Goal: Answer question/provide support: Share knowledge or assist other users

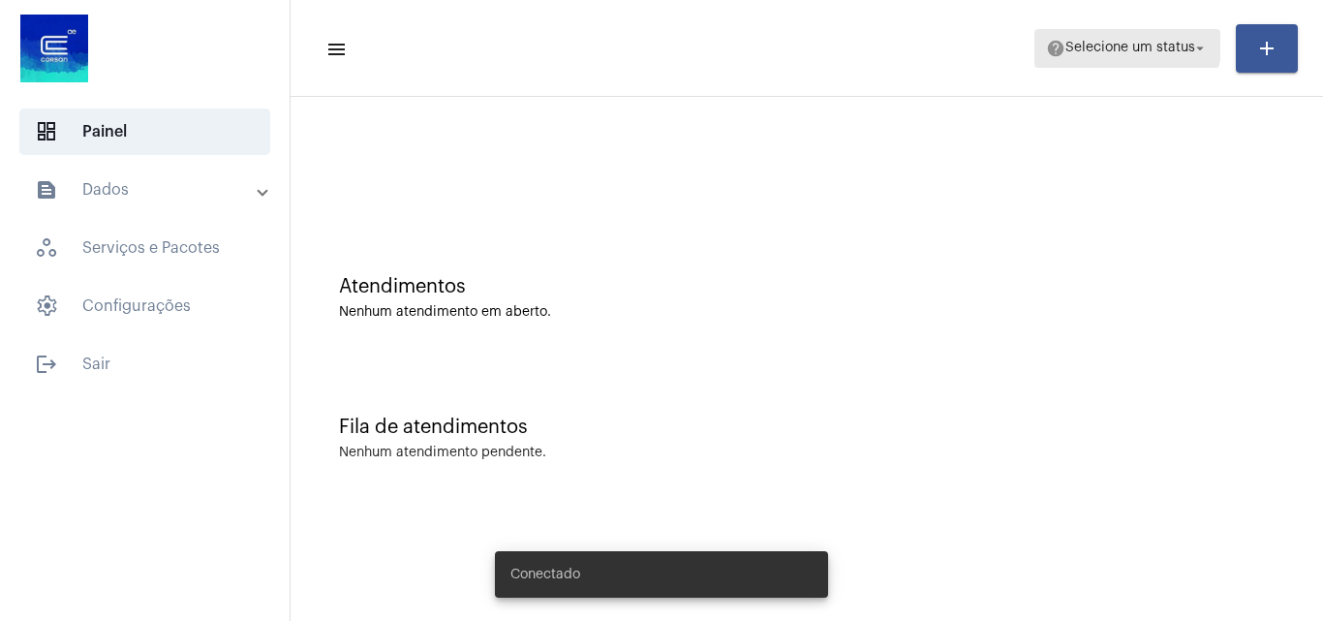
click at [1127, 42] on span "Selecione um status" at bounding box center [1130, 49] width 130 height 14
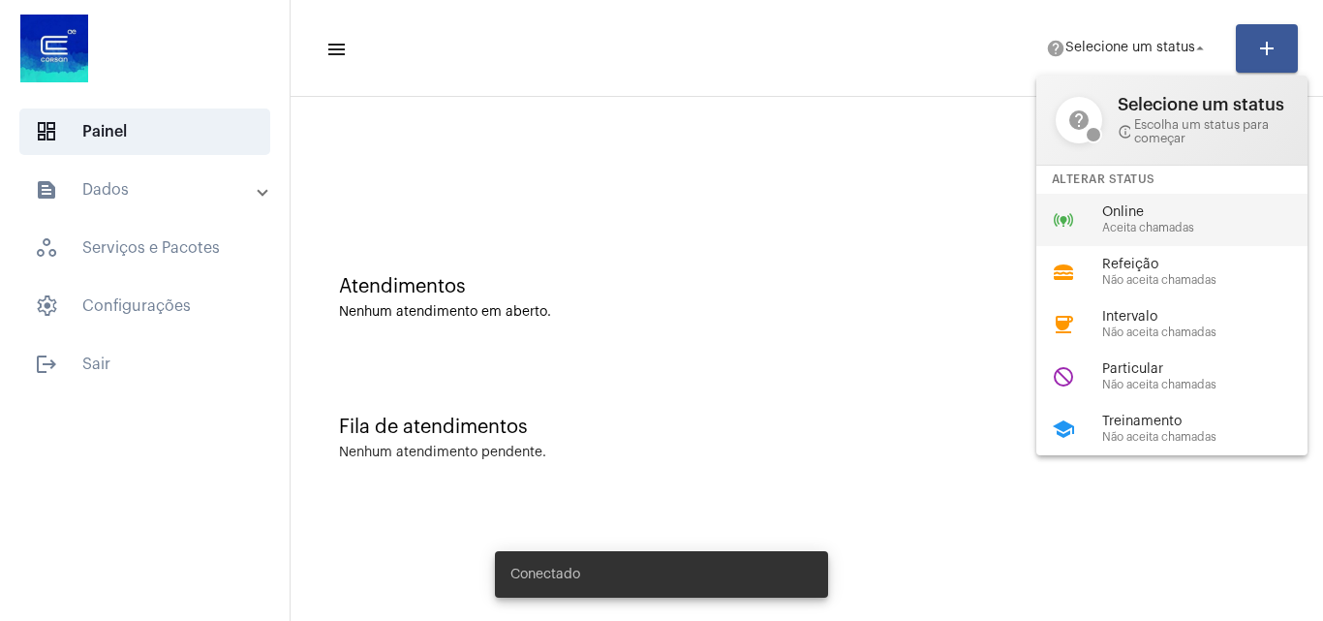
click at [1143, 225] on span "Aceita chamadas" at bounding box center [1212, 228] width 221 height 13
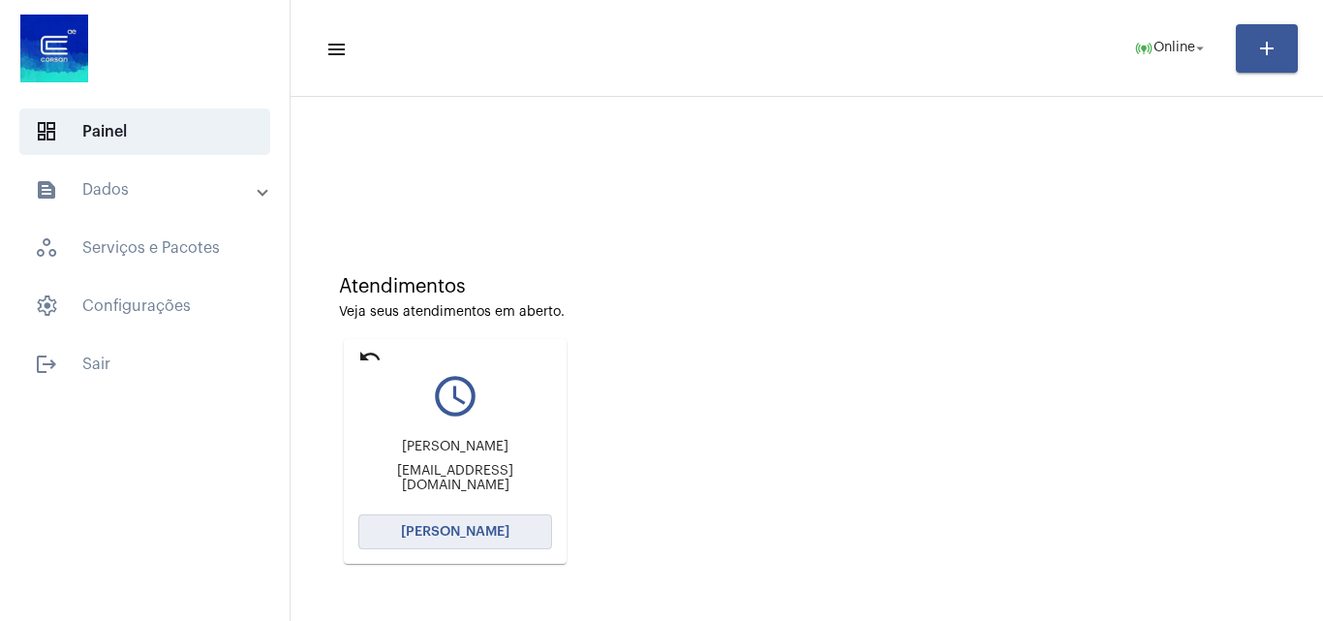
click at [458, 526] on span "[PERSON_NAME]" at bounding box center [455, 532] width 108 height 14
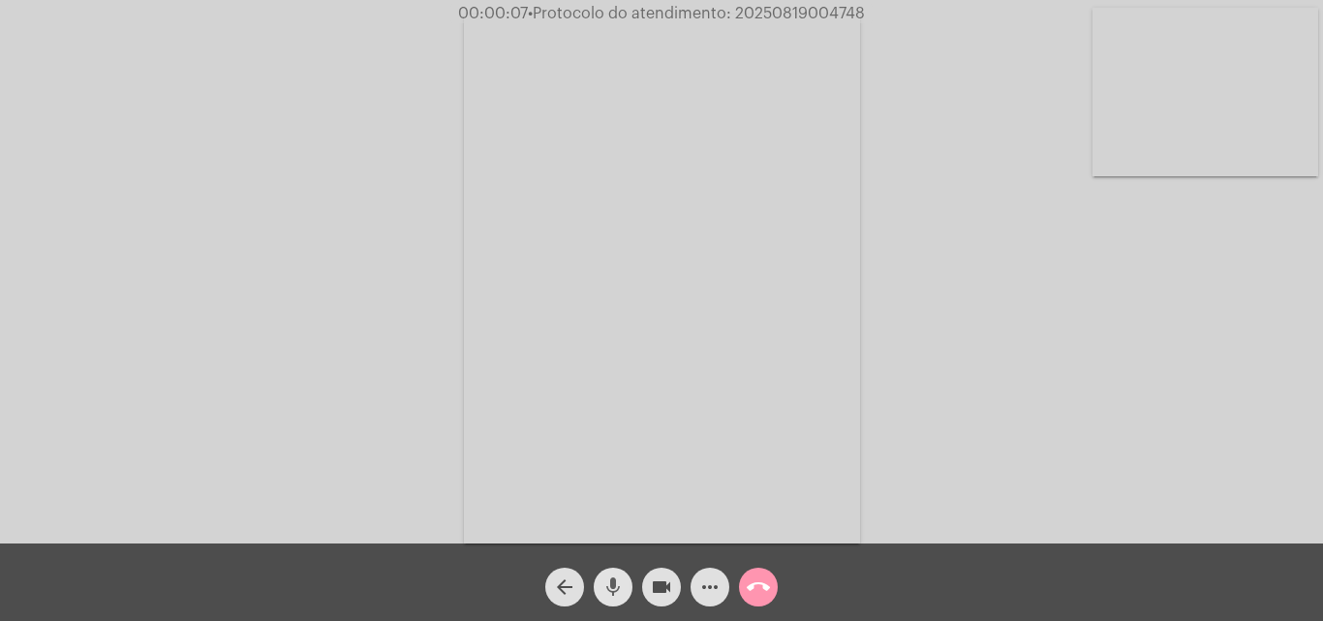
click at [610, 571] on span "mic" at bounding box center [612, 587] width 23 height 39
click at [617, 588] on mat-icon "mic_off" at bounding box center [612, 586] width 23 height 23
click at [609, 589] on mat-icon "mic" at bounding box center [612, 586] width 23 height 23
click at [1069, 407] on div "Acessando Câmera e Microfone..." at bounding box center [661, 276] width 1319 height 543
click at [609, 584] on mat-icon "mic_off" at bounding box center [612, 586] width 23 height 23
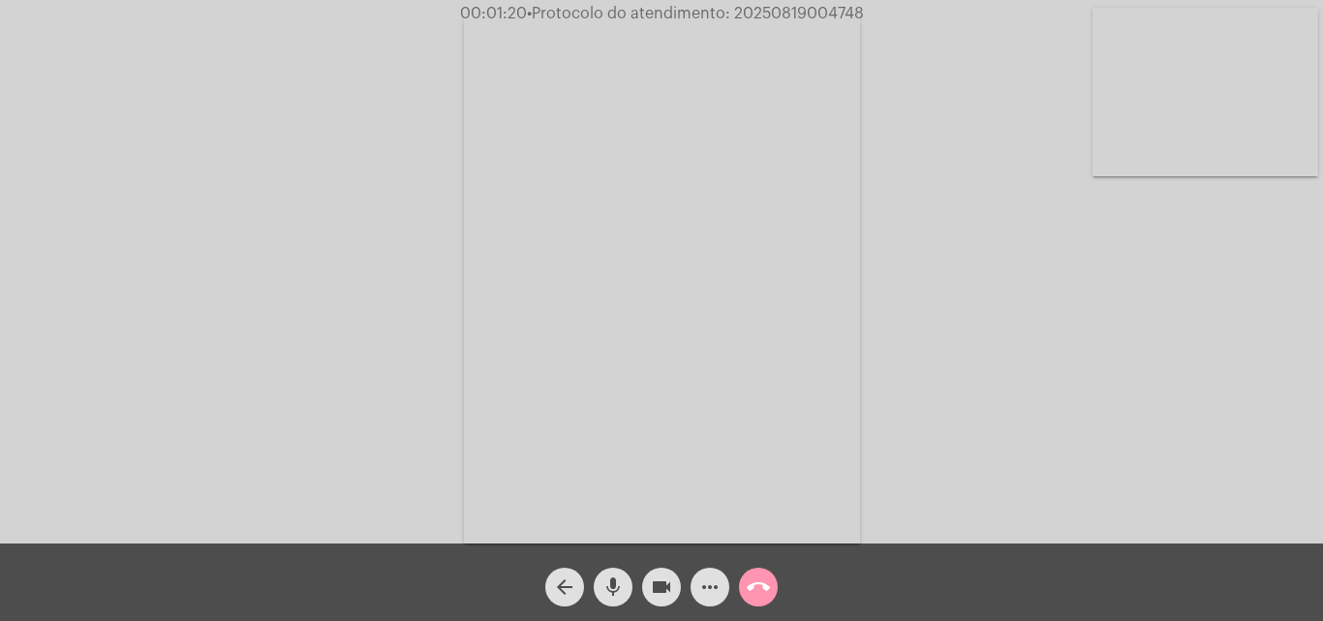
click at [609, 584] on mat-icon "mic" at bounding box center [612, 586] width 23 height 23
click at [609, 584] on mat-icon "mic_off" at bounding box center [612, 586] width 23 height 23
click at [710, 580] on mat-icon "more_horiz" at bounding box center [709, 586] width 23 height 23
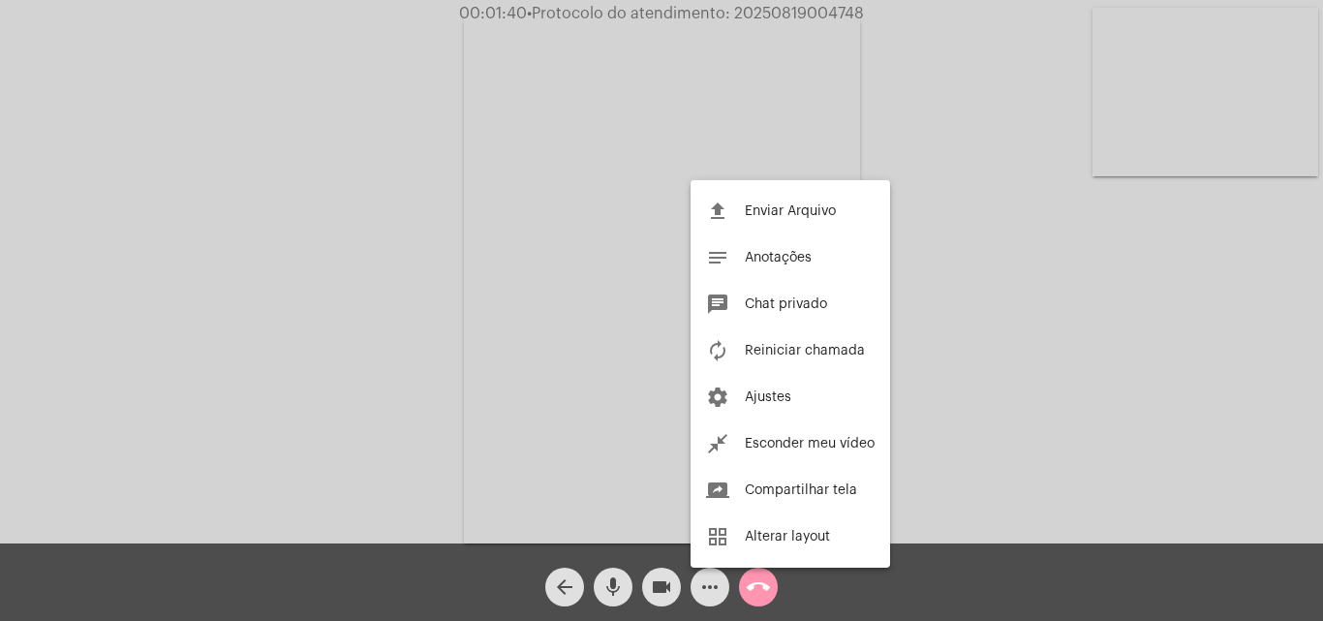
click at [326, 323] on div at bounding box center [661, 310] width 1323 height 621
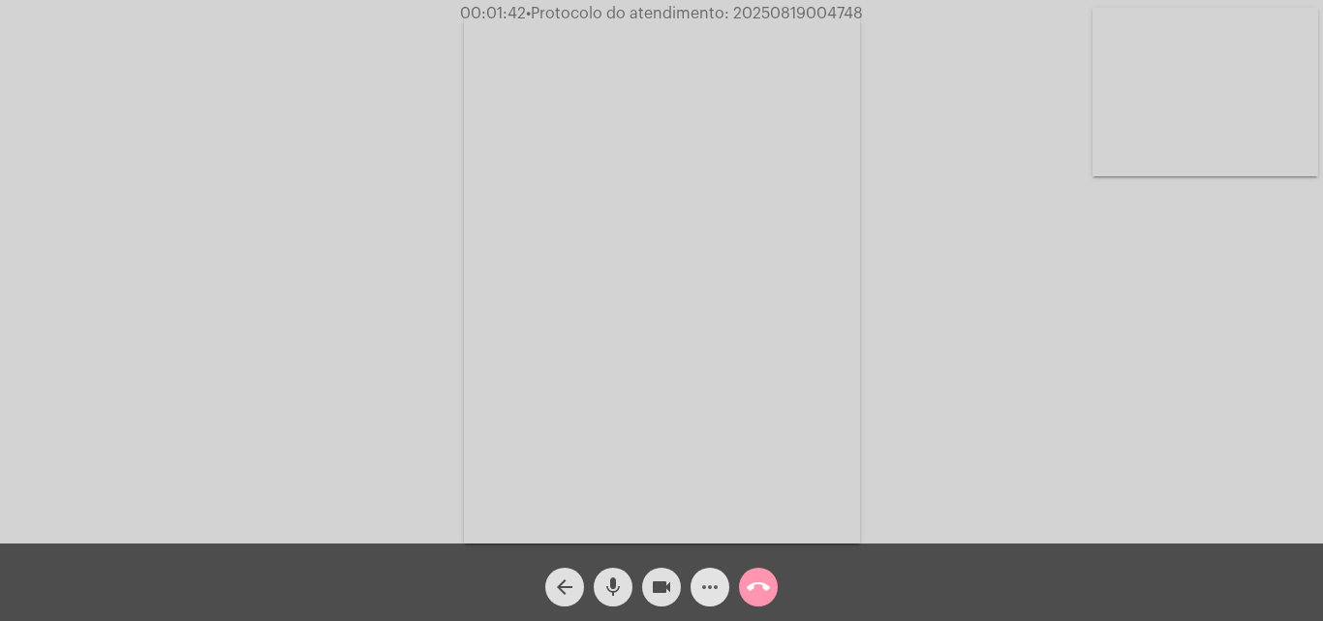
click at [707, 583] on mat-icon "more_horiz" at bounding box center [709, 586] width 23 height 23
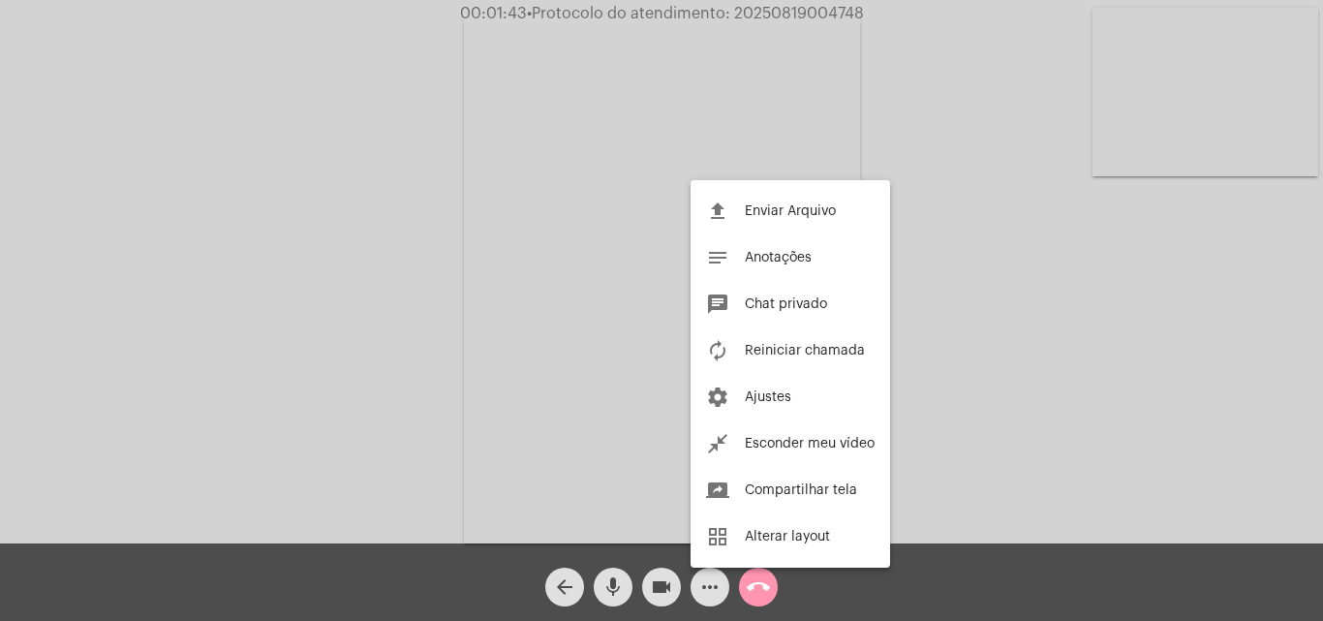
click at [275, 188] on div at bounding box center [661, 310] width 1323 height 621
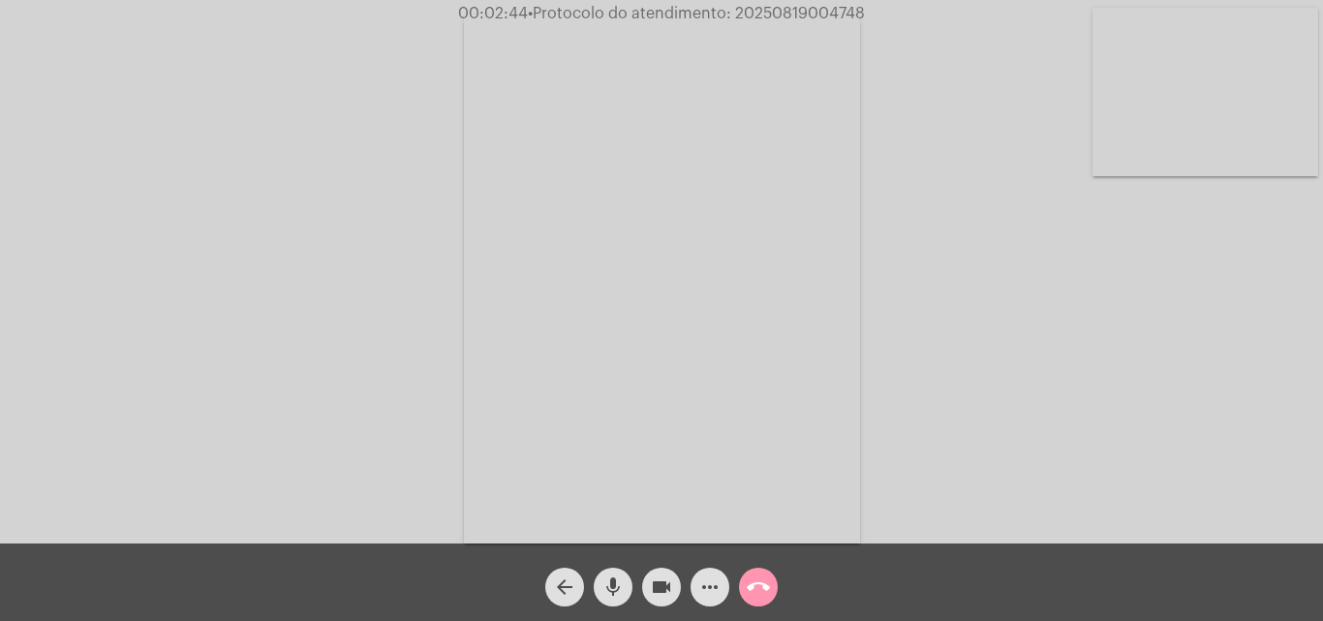
click at [614, 578] on mat-icon "mic" at bounding box center [612, 586] width 23 height 23
click at [609, 586] on mat-icon "mic_off" at bounding box center [612, 586] width 23 height 23
click at [707, 587] on mat-icon "more_horiz" at bounding box center [709, 586] width 23 height 23
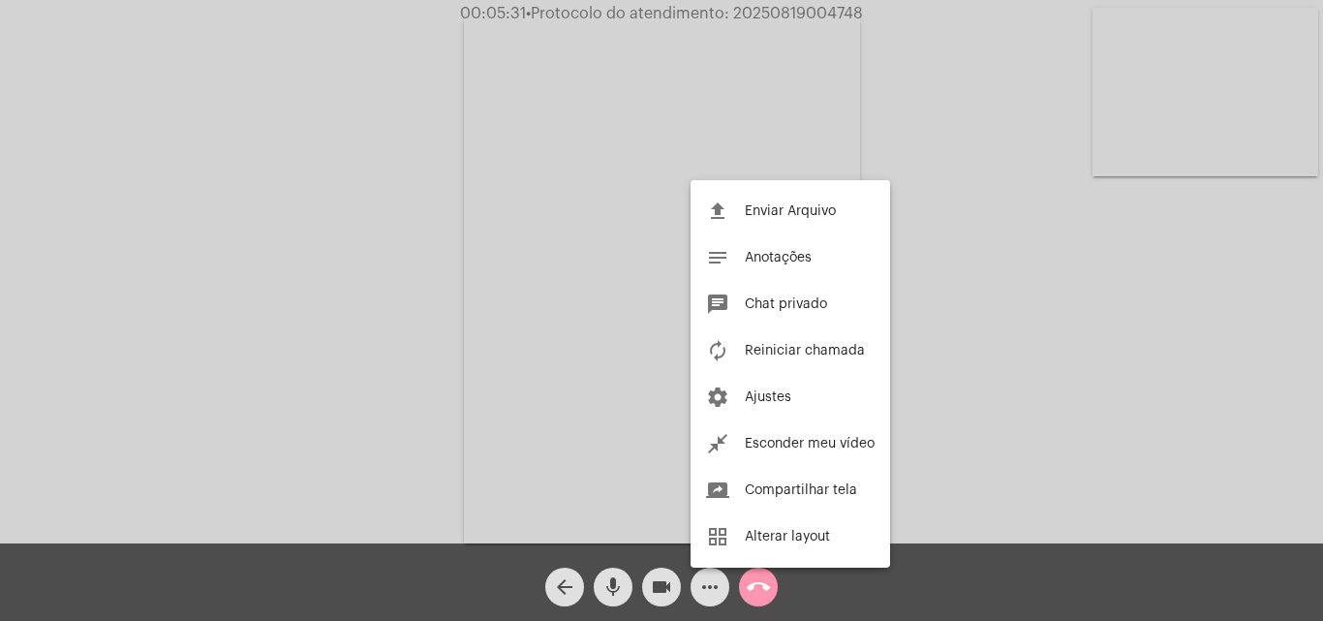
click at [249, 259] on div at bounding box center [661, 310] width 1323 height 621
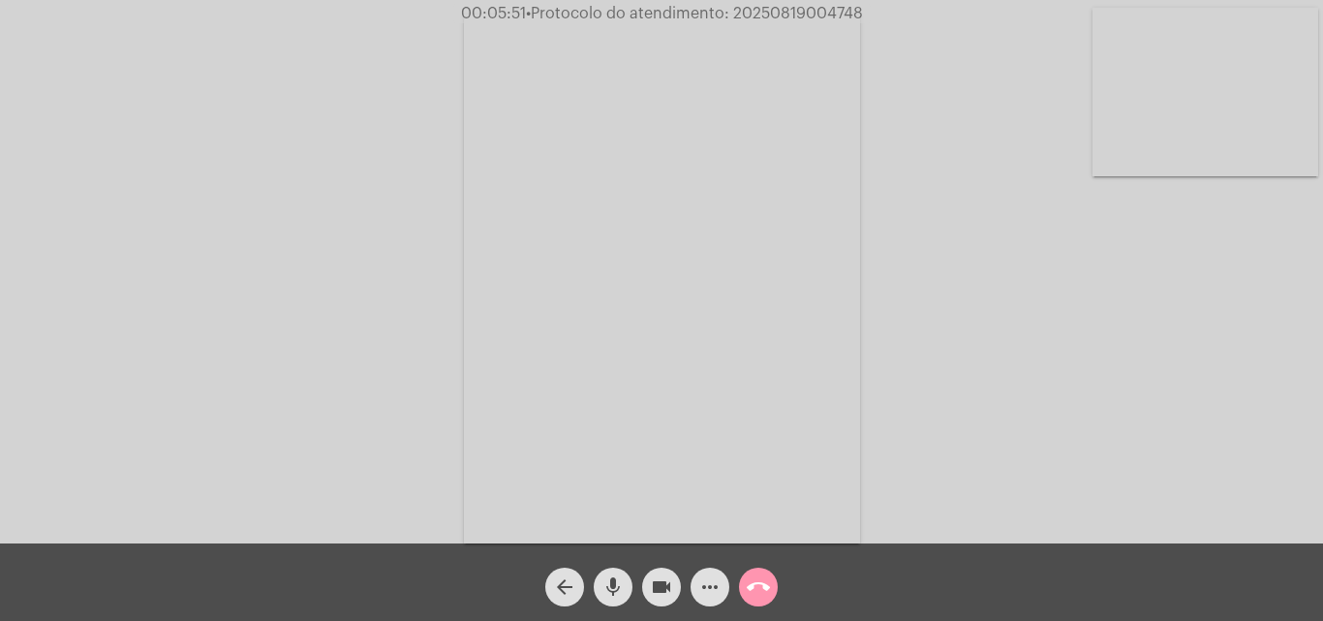
click at [702, 587] on mat-icon "more_horiz" at bounding box center [709, 586] width 23 height 23
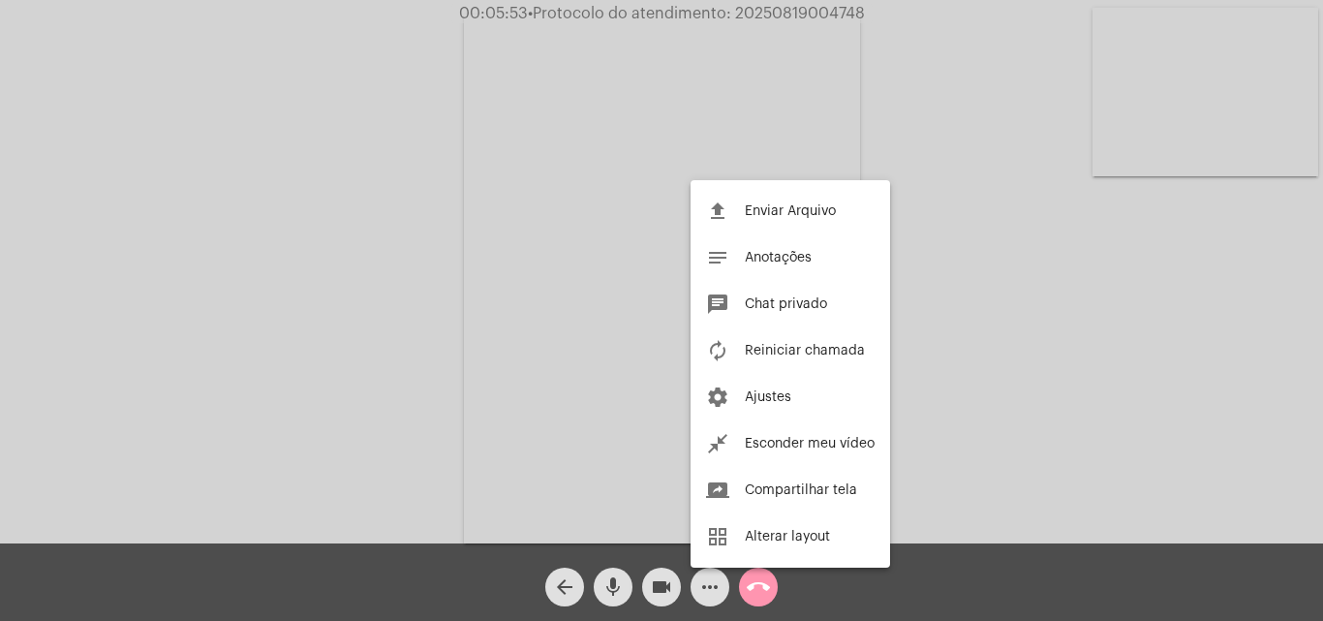
click at [234, 244] on div at bounding box center [661, 310] width 1323 height 621
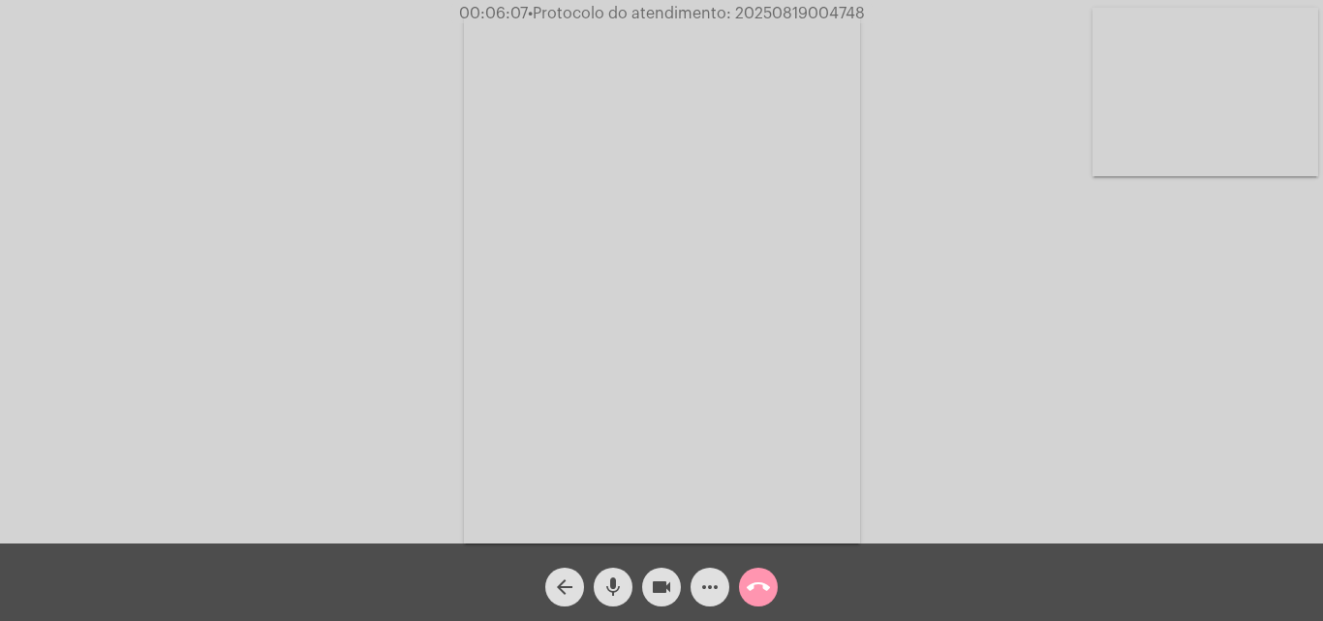
click at [613, 583] on mat-icon "mic" at bounding box center [612, 586] width 23 height 23
click at [613, 582] on mat-icon "mic_off" at bounding box center [612, 586] width 23 height 23
click at [604, 572] on span "mic" at bounding box center [612, 587] width 23 height 39
click at [617, 577] on mat-icon "mic_off" at bounding box center [612, 586] width 23 height 23
click at [615, 577] on mat-icon "mic" at bounding box center [612, 586] width 23 height 23
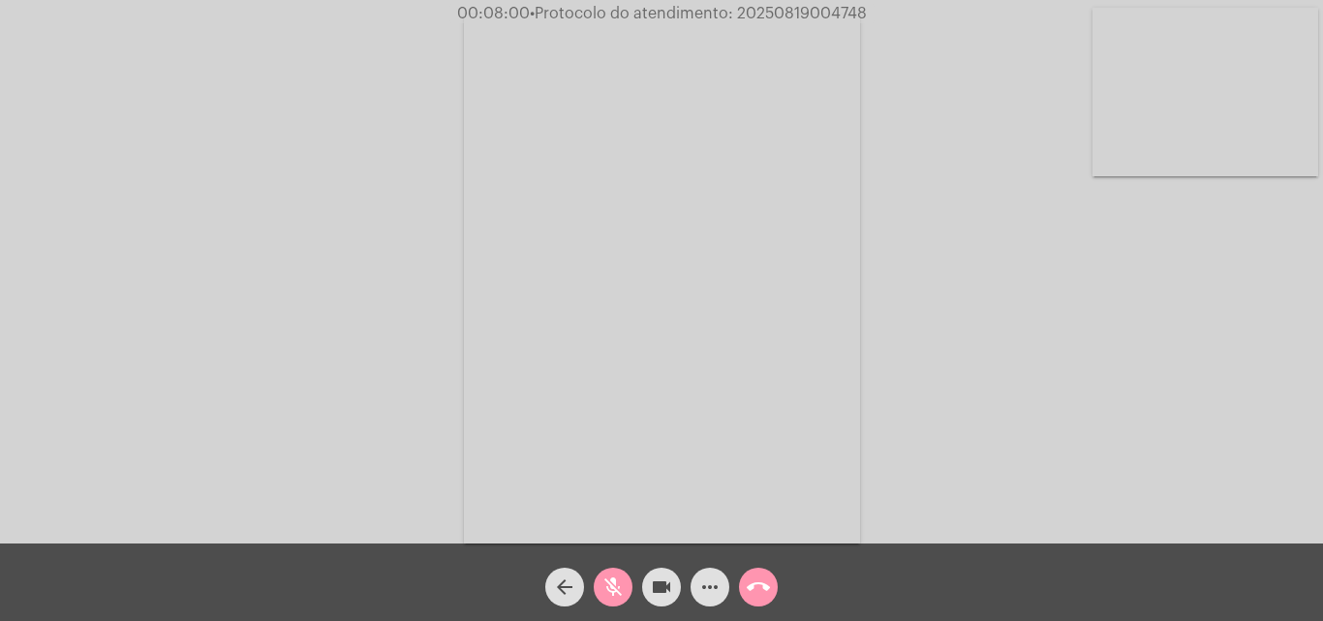
click at [658, 578] on mat-icon "videocam" at bounding box center [661, 586] width 23 height 23
click at [662, 582] on mat-icon "videocam_off" at bounding box center [661, 586] width 23 height 23
click at [612, 580] on mat-icon "mic_off" at bounding box center [612, 586] width 23 height 23
click at [613, 588] on mat-icon "mic" at bounding box center [612, 586] width 23 height 23
click at [613, 573] on span "mic_off" at bounding box center [612, 587] width 23 height 39
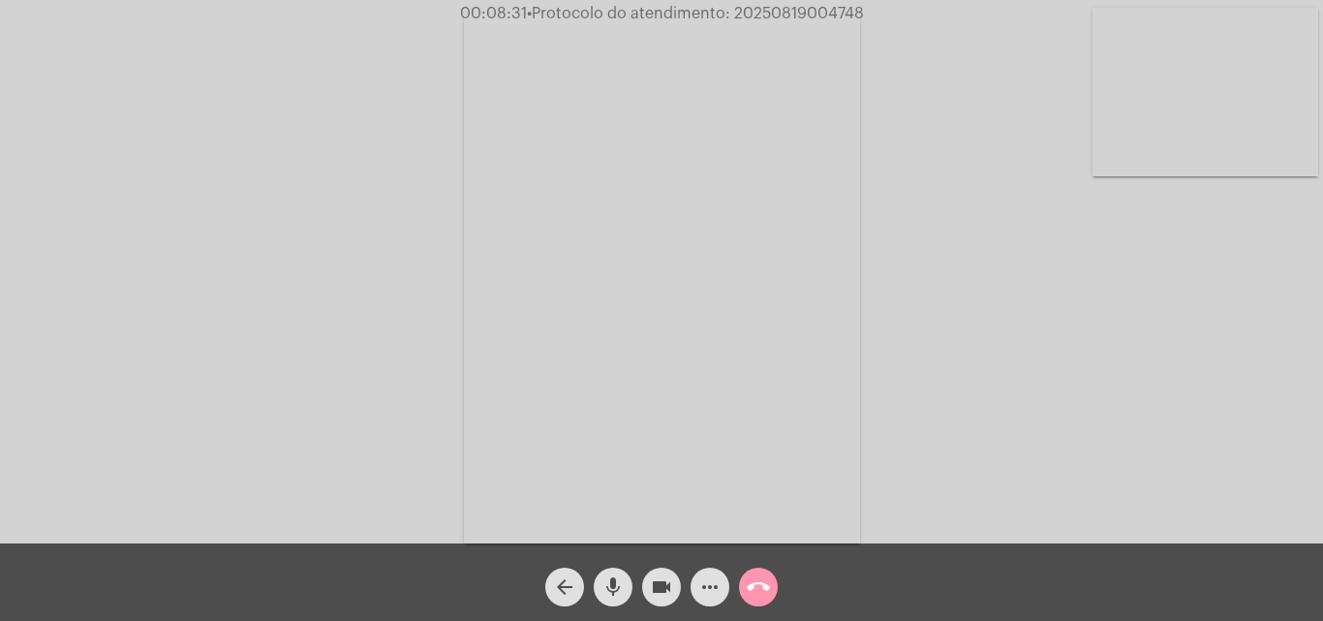
click at [714, 589] on mat-icon "more_horiz" at bounding box center [709, 586] width 23 height 23
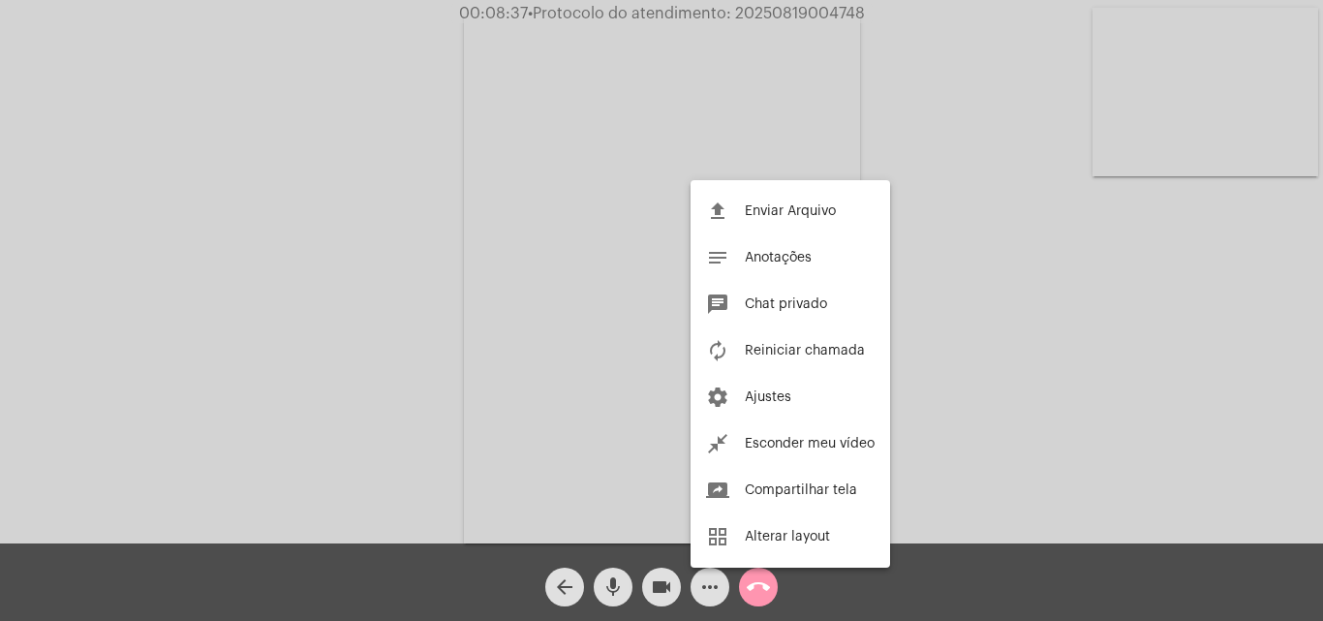
click at [440, 226] on div at bounding box center [661, 310] width 1323 height 621
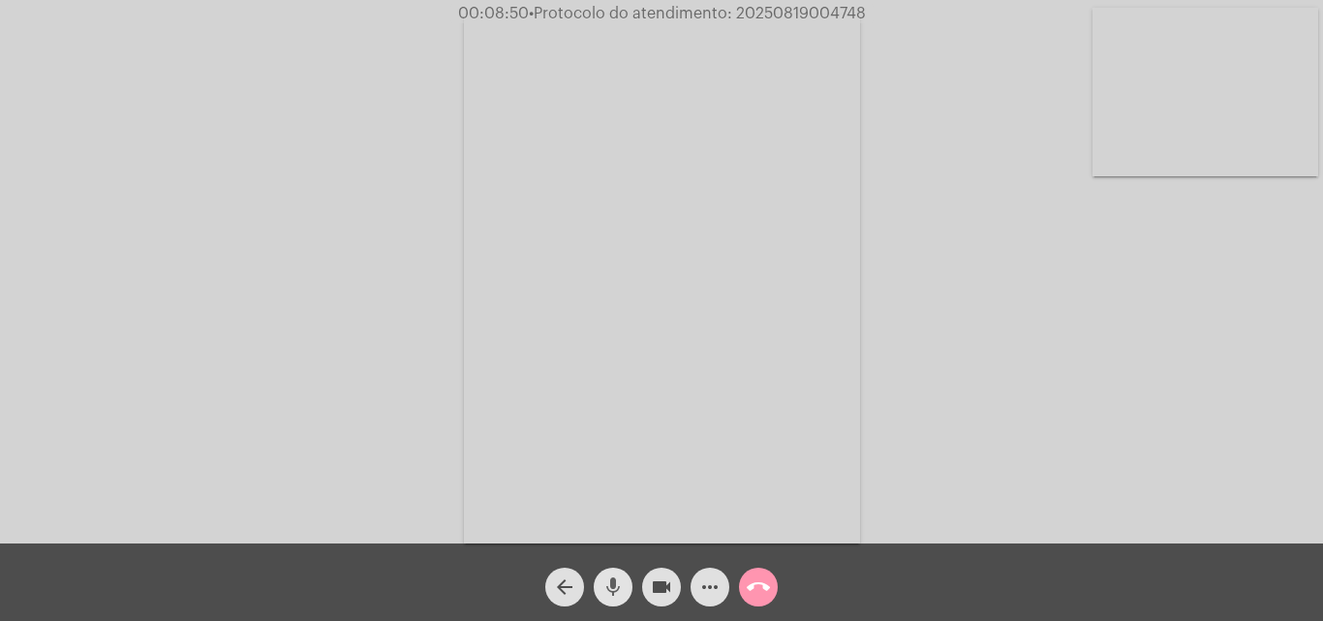
click at [618, 581] on mat-icon "mic" at bounding box center [612, 586] width 23 height 23
click at [661, 588] on mat-icon "videocam" at bounding box center [661, 586] width 23 height 23
click at [663, 579] on mat-icon "videocam_off" at bounding box center [661, 586] width 23 height 23
click at [616, 584] on mat-icon "mic_off" at bounding box center [612, 586] width 23 height 23
click at [609, 579] on mat-icon "mic" at bounding box center [612, 586] width 23 height 23
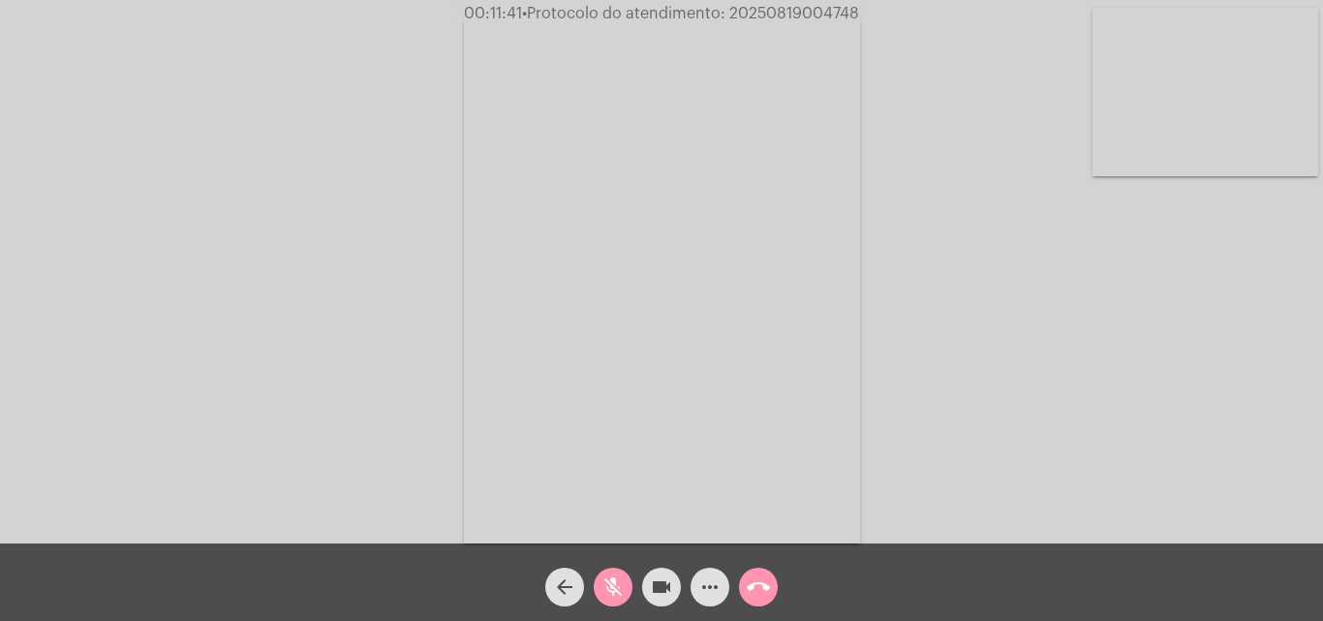
click at [606, 577] on mat-icon "mic_off" at bounding box center [612, 586] width 23 height 23
click at [607, 580] on mat-icon "mic" at bounding box center [612, 586] width 23 height 23
click at [702, 592] on mat-icon "more_horiz" at bounding box center [709, 586] width 23 height 23
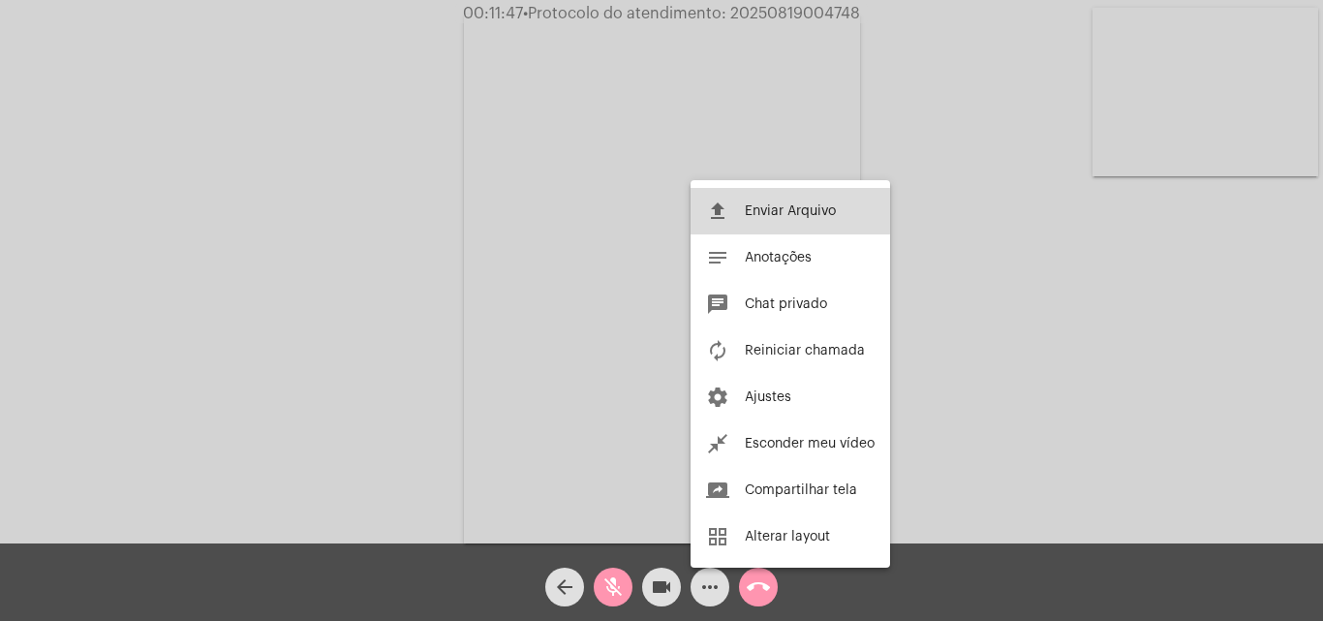
click at [757, 211] on span "Enviar Arquivo" at bounding box center [790, 211] width 91 height 14
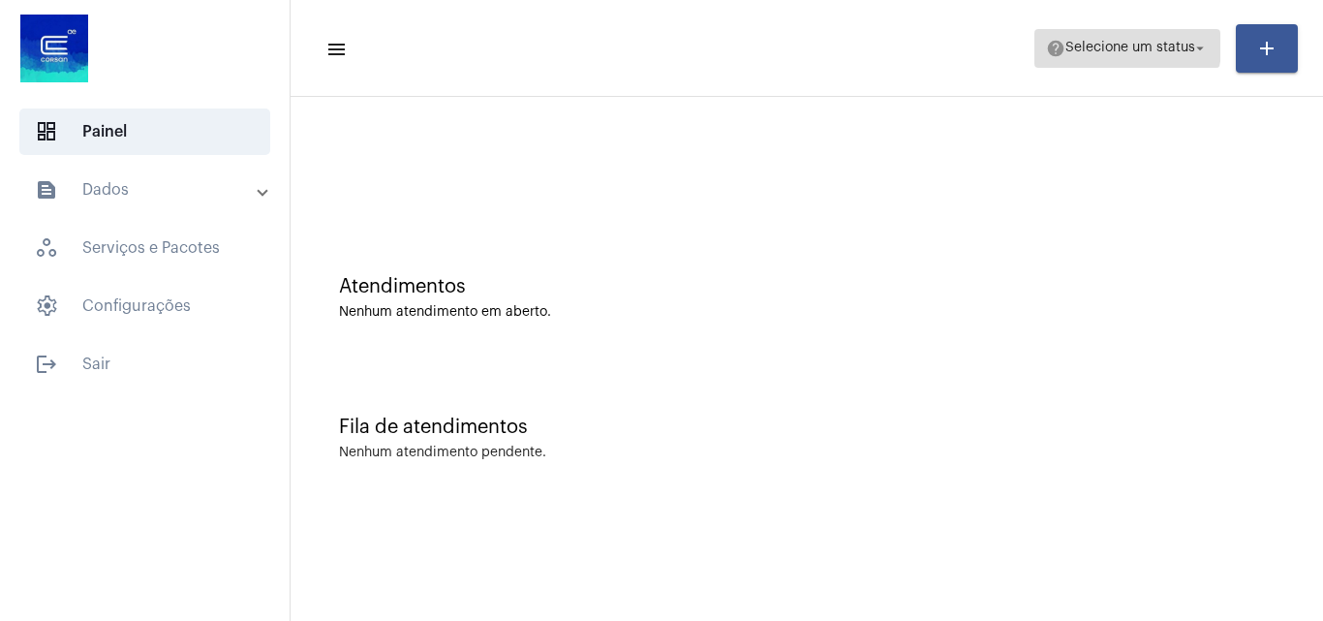
drag, startPoint x: 1081, startPoint y: 29, endPoint x: 1086, endPoint y: 41, distance: 12.6
click at [1083, 34] on button "help Selecione um status arrow_drop_down" at bounding box center [1127, 48] width 186 height 39
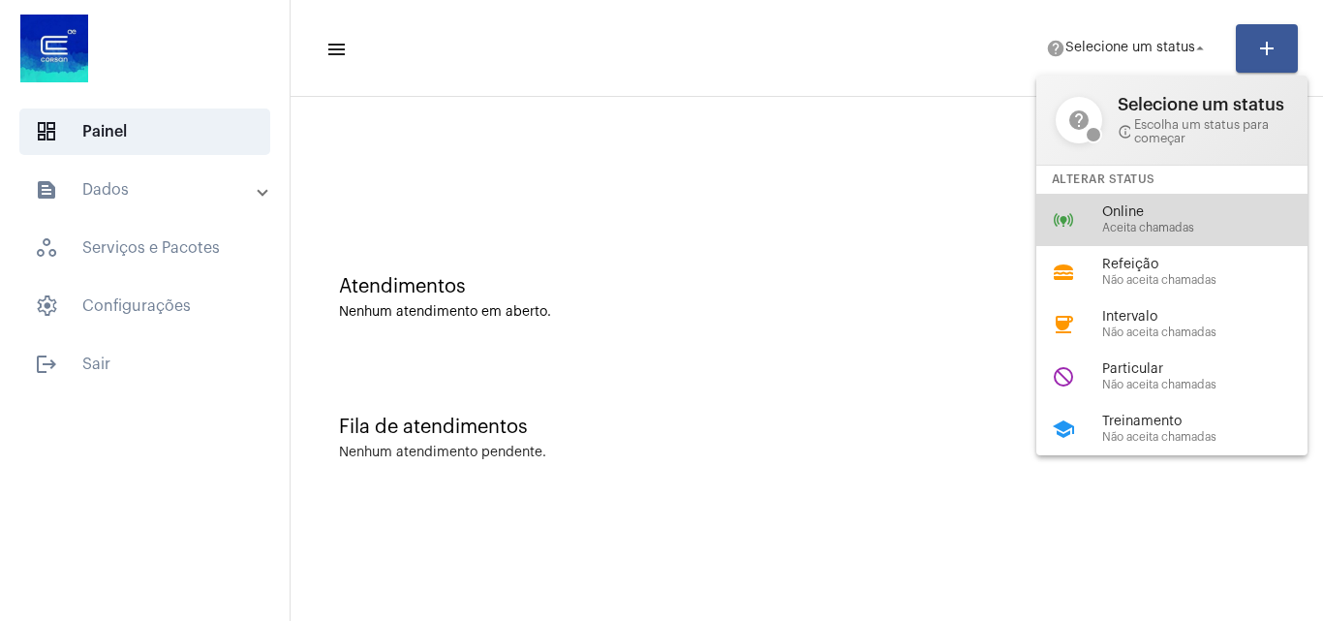
click at [1126, 231] on span "Aceita chamadas" at bounding box center [1212, 228] width 221 height 13
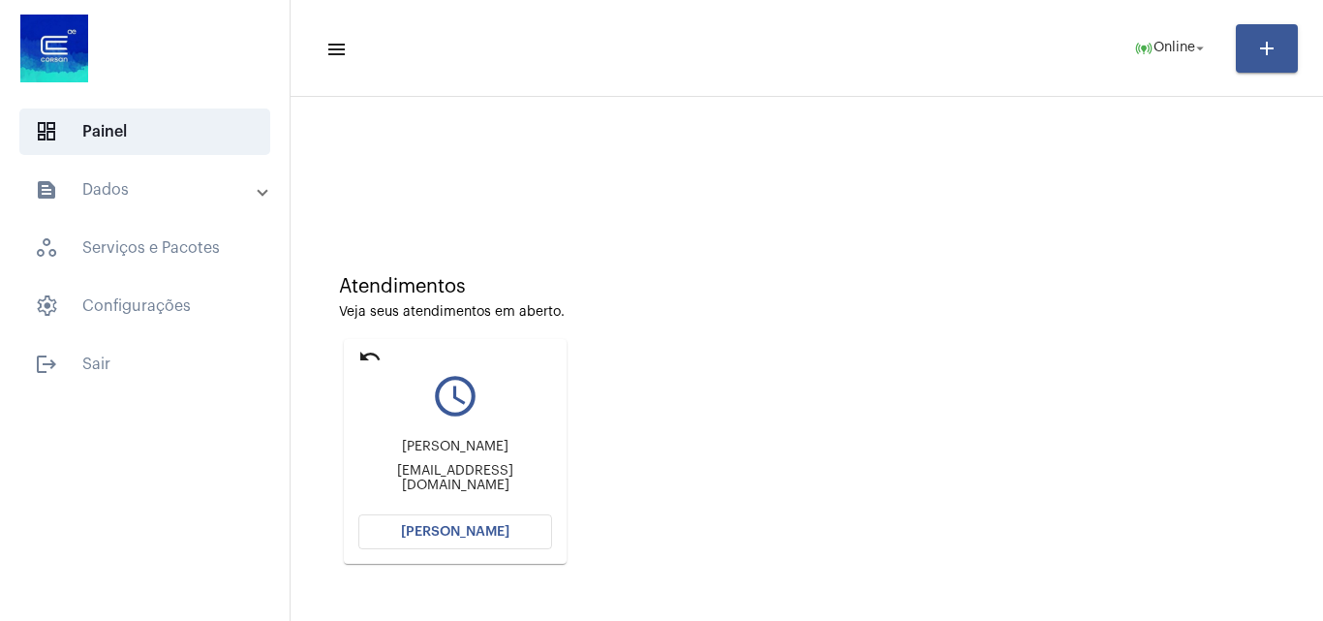
click at [448, 528] on span "[PERSON_NAME]" at bounding box center [455, 532] width 108 height 14
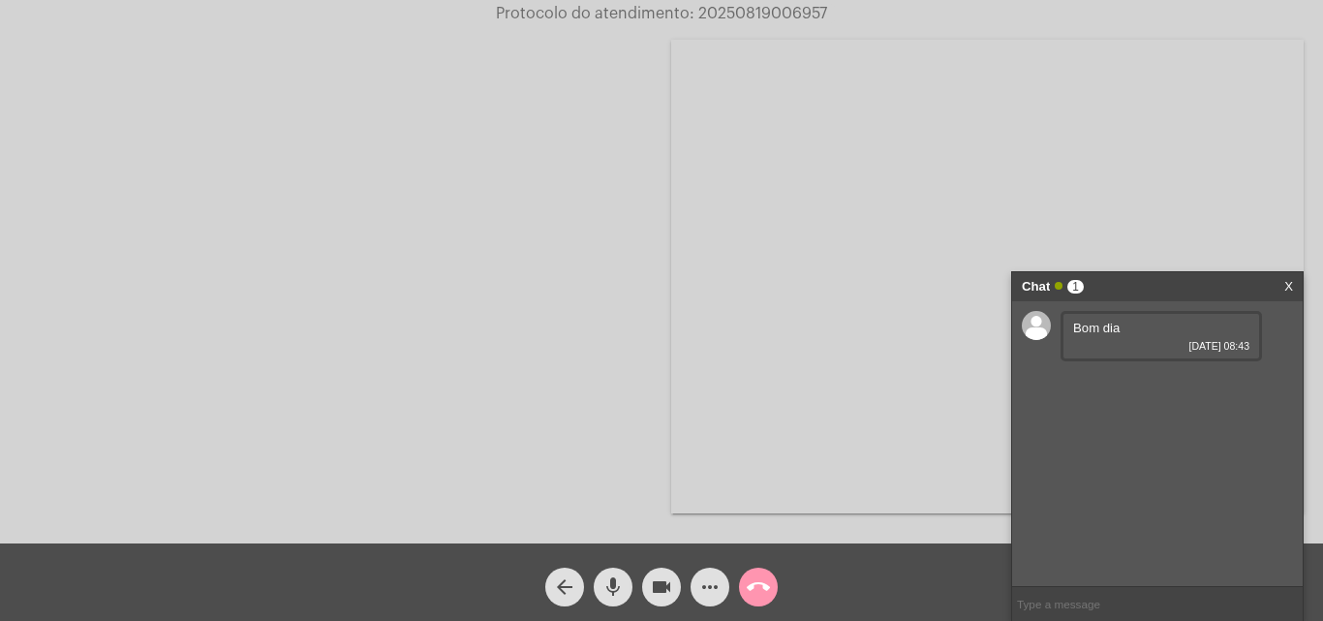
click at [1125, 604] on input "text" at bounding box center [1157, 604] width 291 height 34
type input "BOM DIA"
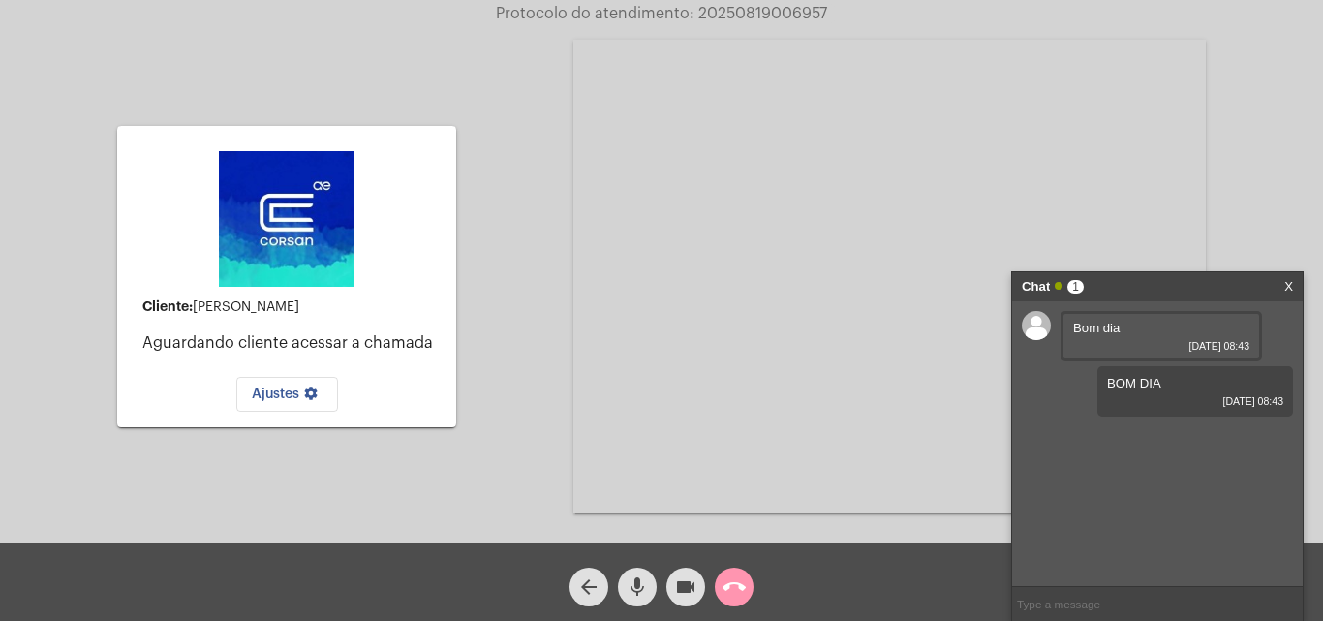
click at [650, 593] on button "mic" at bounding box center [637, 587] width 39 height 39
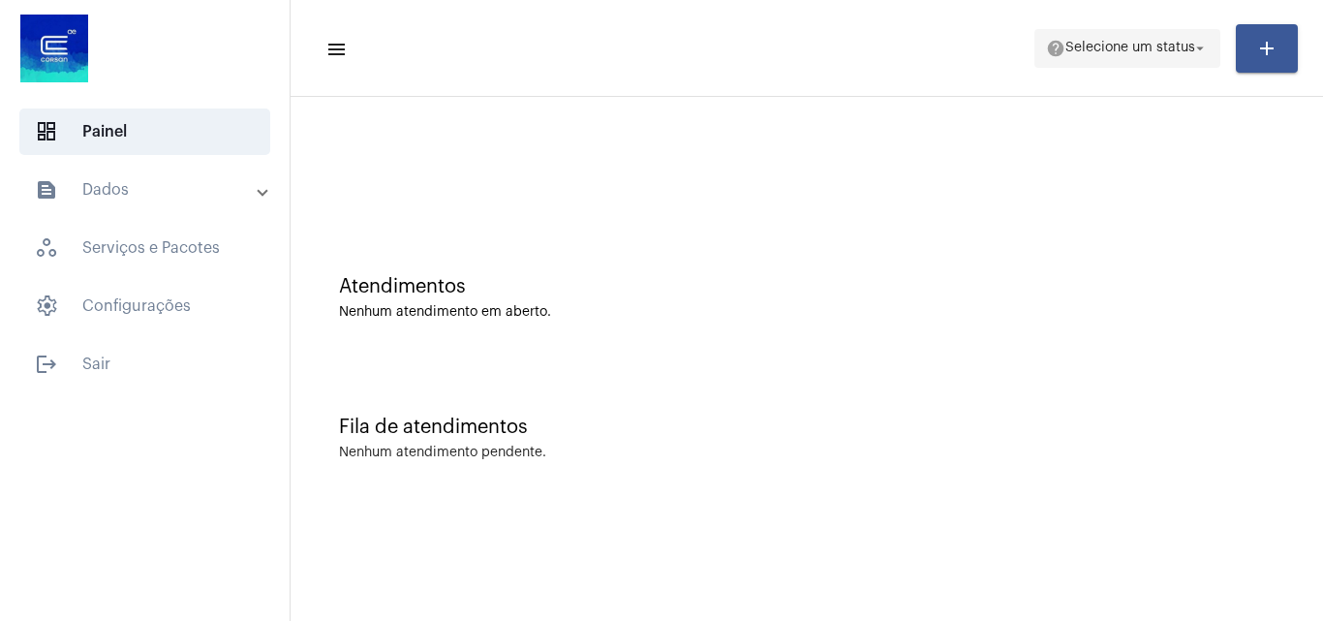
click at [1164, 48] on span "Selecione um status" at bounding box center [1130, 49] width 130 height 14
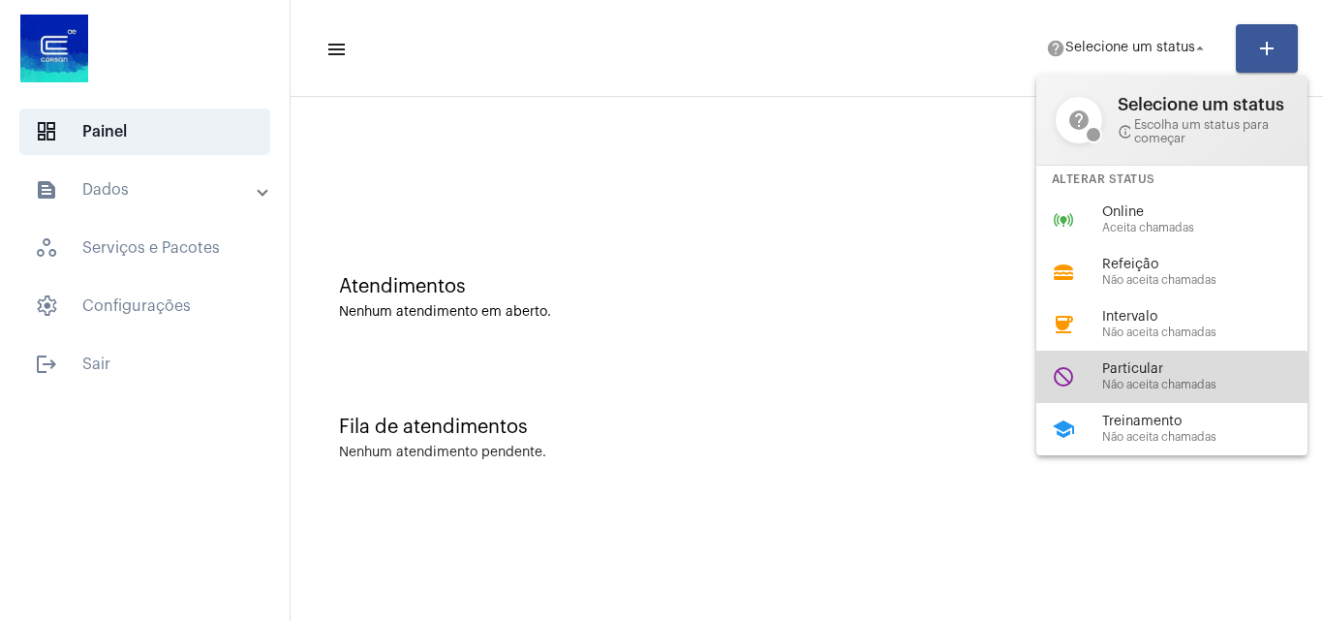
click at [1141, 385] on span "Não aceita chamadas" at bounding box center [1212, 385] width 221 height 13
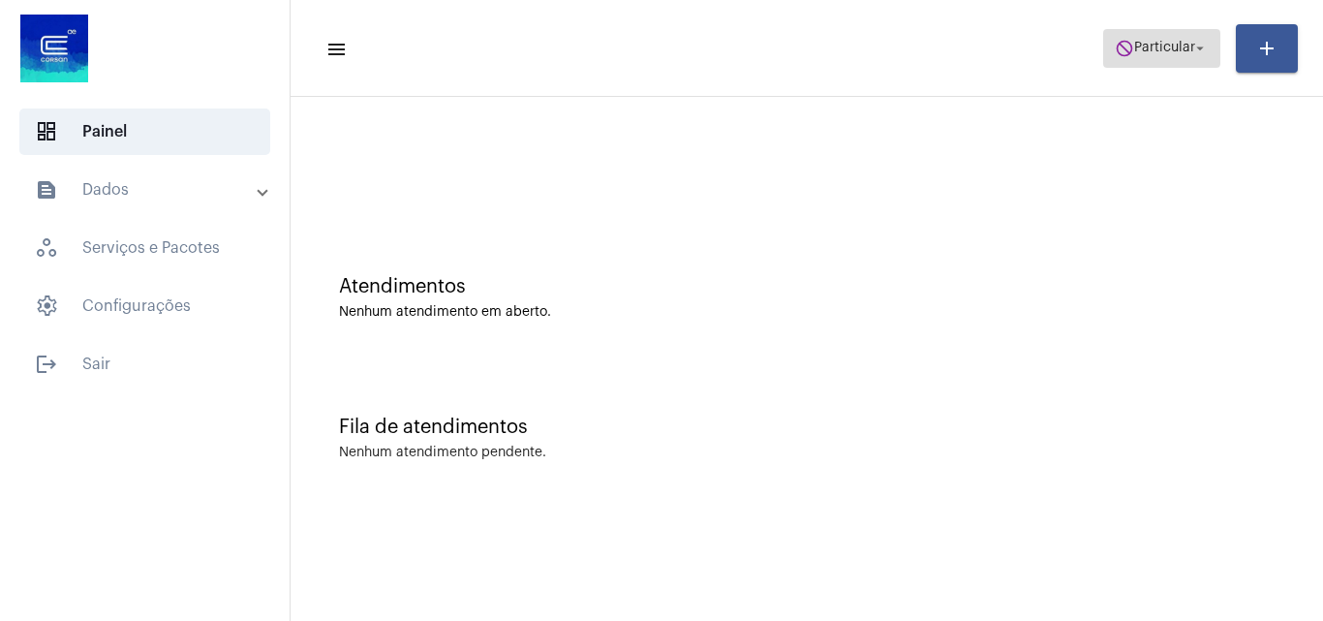
click at [1130, 43] on mat-icon "do_not_disturb" at bounding box center [1124, 48] width 19 height 19
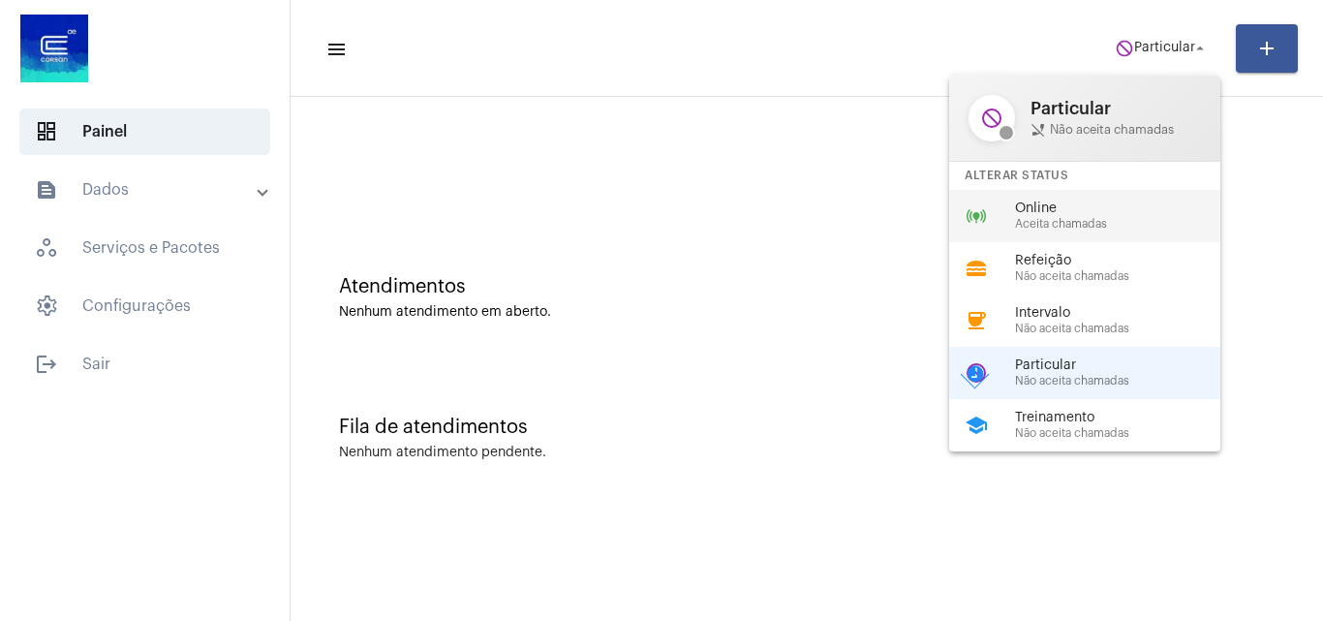
click at [1140, 202] on span "Online" at bounding box center [1125, 208] width 221 height 15
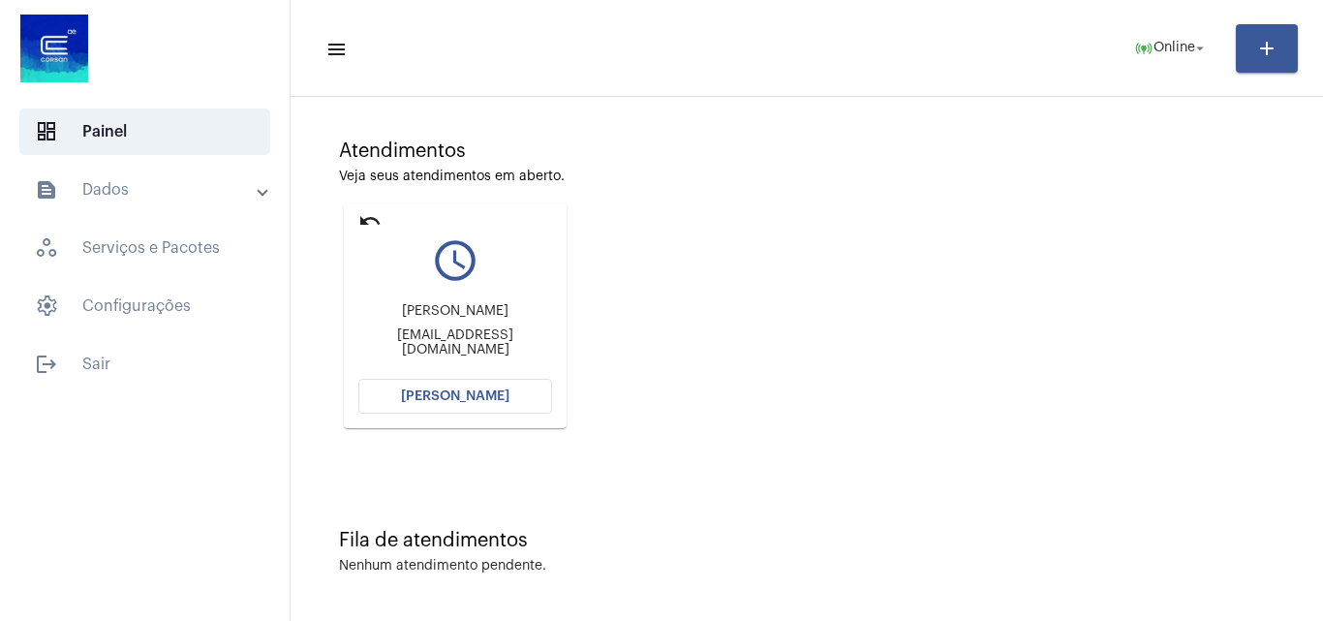
scroll to position [137, 0]
click at [474, 400] on span "[PERSON_NAME]" at bounding box center [455, 395] width 108 height 14
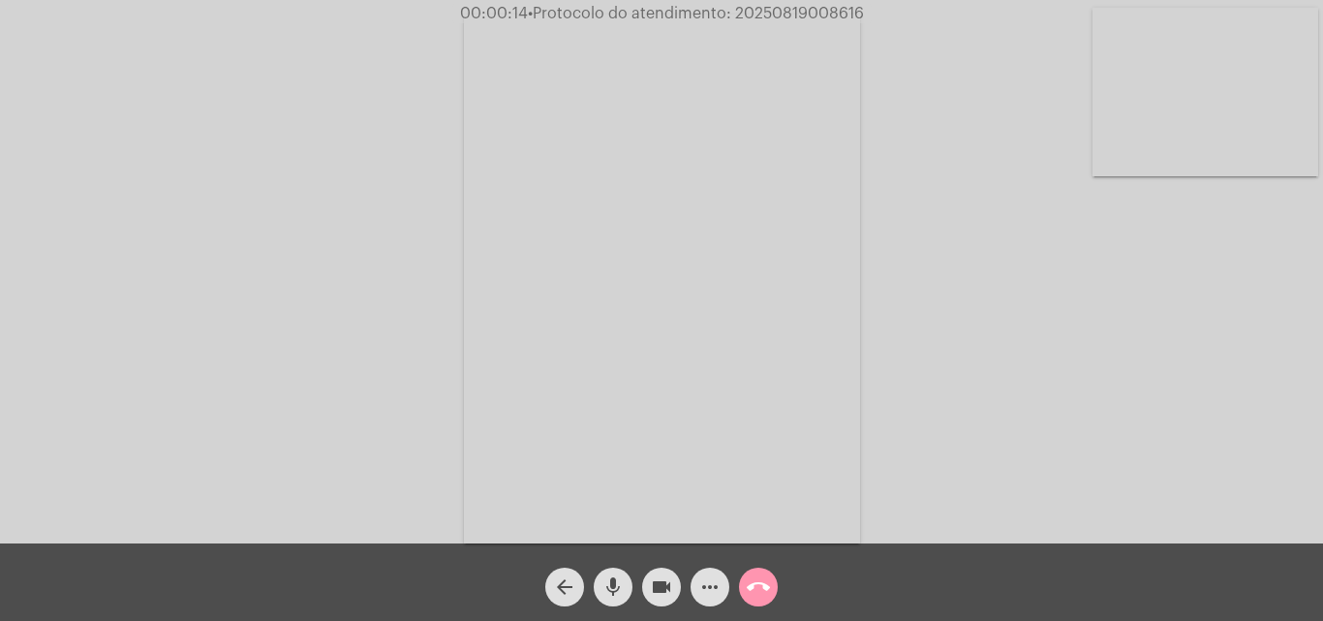
click at [1166, 458] on div "Acessando Câmera e Microfone..." at bounding box center [661, 276] width 1319 height 543
click at [619, 576] on mat-icon "mic" at bounding box center [612, 586] width 23 height 23
click at [614, 579] on mat-icon "mic_off" at bounding box center [612, 586] width 23 height 23
click at [611, 573] on span "mic" at bounding box center [612, 587] width 23 height 39
click at [607, 576] on mat-icon "mic_off" at bounding box center [612, 586] width 23 height 23
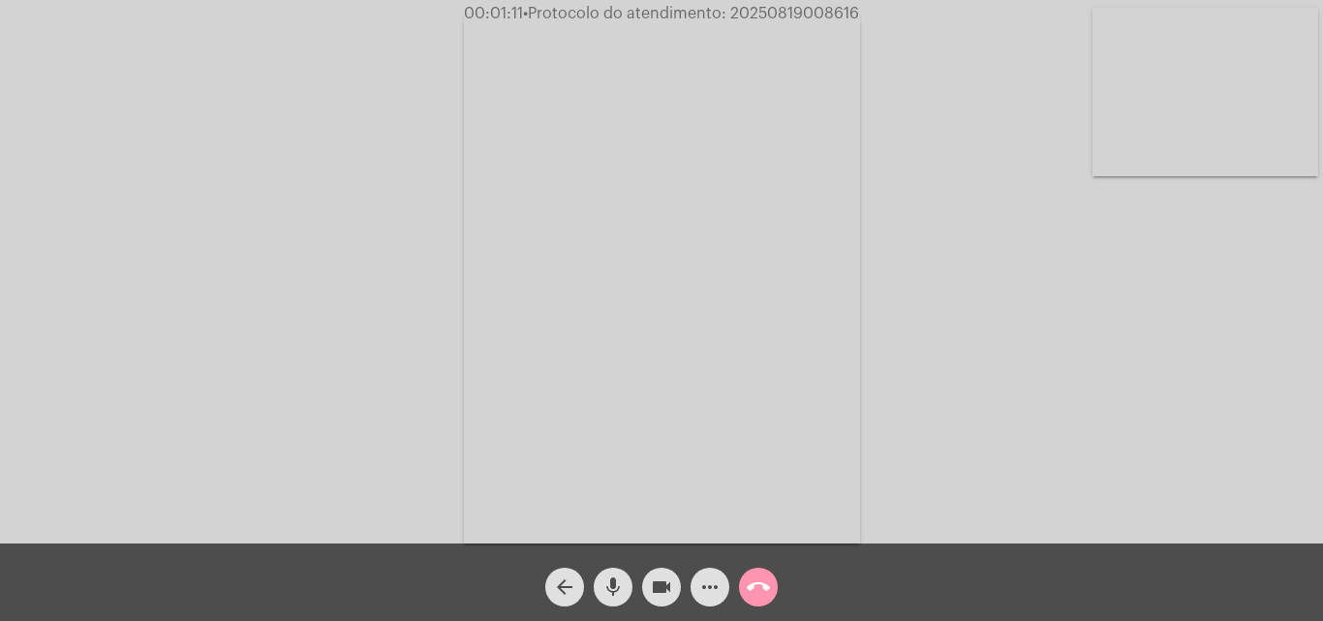
click at [605, 589] on mat-icon "mic" at bounding box center [612, 586] width 23 height 23
click at [655, 588] on mat-icon "videocam" at bounding box center [661, 586] width 23 height 23
click at [615, 576] on mat-icon "mic_off" at bounding box center [612, 586] width 23 height 23
click at [660, 584] on mat-icon "videocam_off" at bounding box center [661, 586] width 23 height 23
click at [626, 587] on button "mic" at bounding box center [613, 587] width 39 height 39
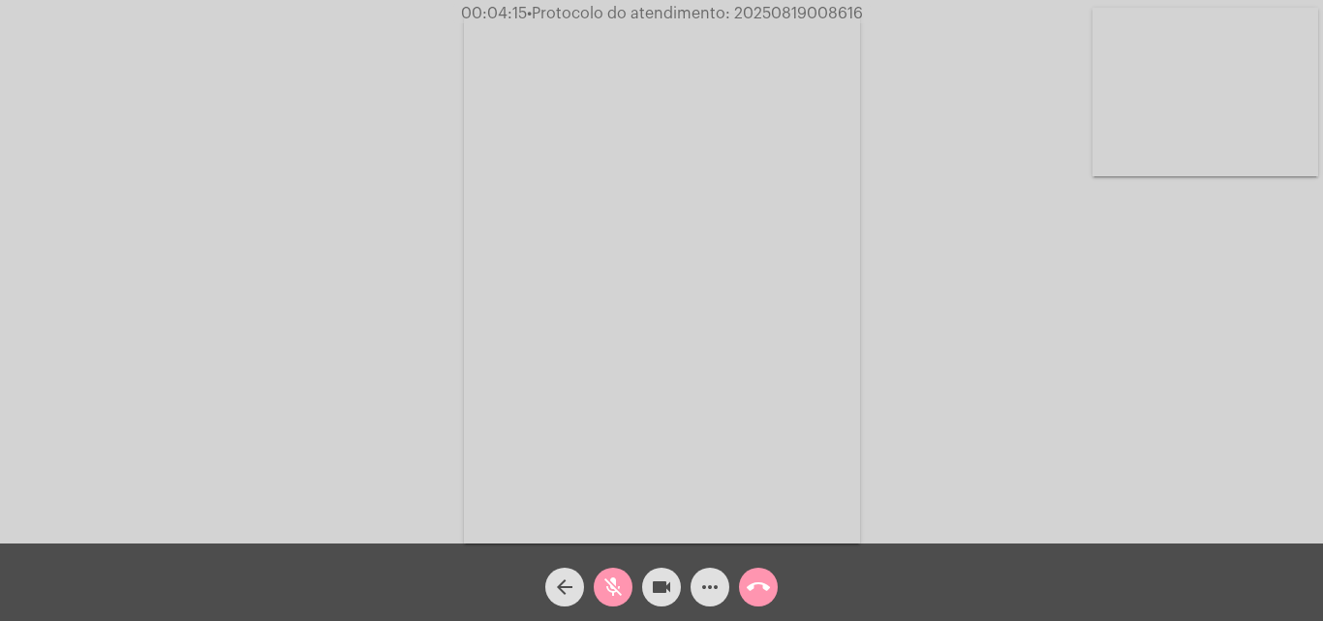
click at [615, 581] on mat-icon "mic_off" at bounding box center [612, 586] width 23 height 23
click at [616, 576] on mat-icon "mic" at bounding box center [612, 586] width 23 height 23
click at [789, 11] on span "• Protocolo do atendimento: 20250819008616" at bounding box center [697, 13] width 336 height 15
copy span "20250819008616"
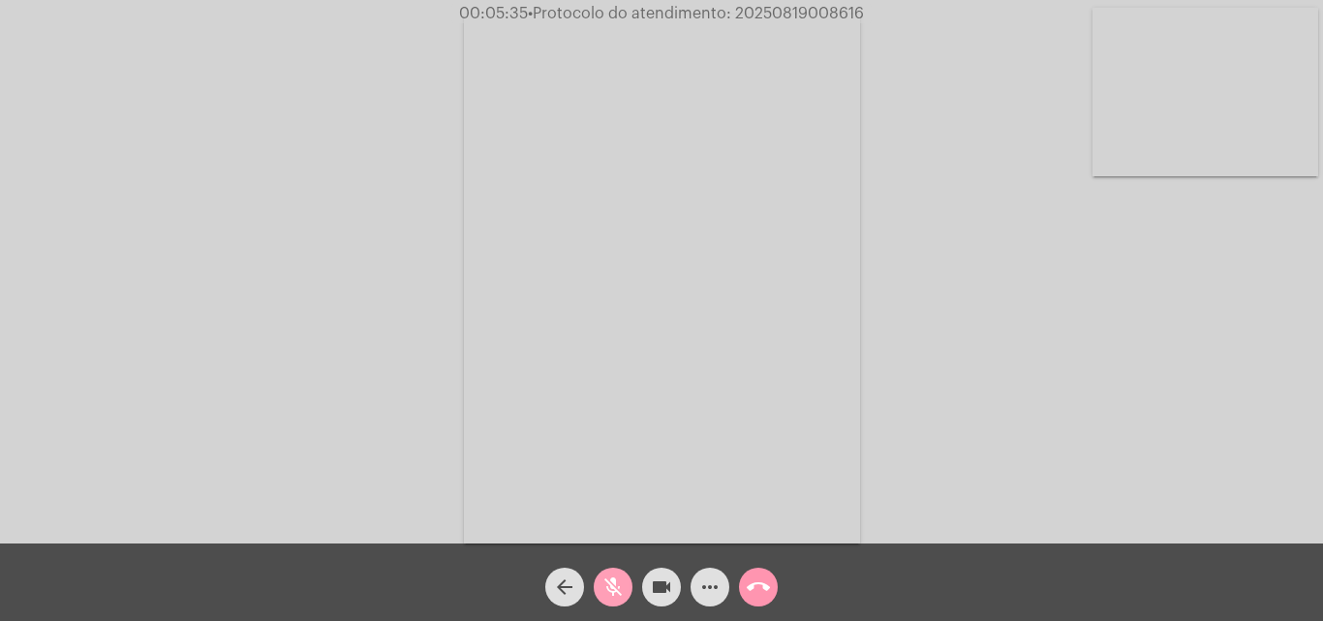
click at [617, 579] on mat-icon "mic_off" at bounding box center [612, 586] width 23 height 23
click at [618, 585] on mat-icon "mic" at bounding box center [612, 586] width 23 height 23
click at [612, 595] on mat-icon "mic_off" at bounding box center [612, 586] width 23 height 23
click at [619, 584] on mat-icon "mic" at bounding box center [612, 586] width 23 height 23
click at [603, 582] on mat-icon "mic_off" at bounding box center [612, 586] width 23 height 23
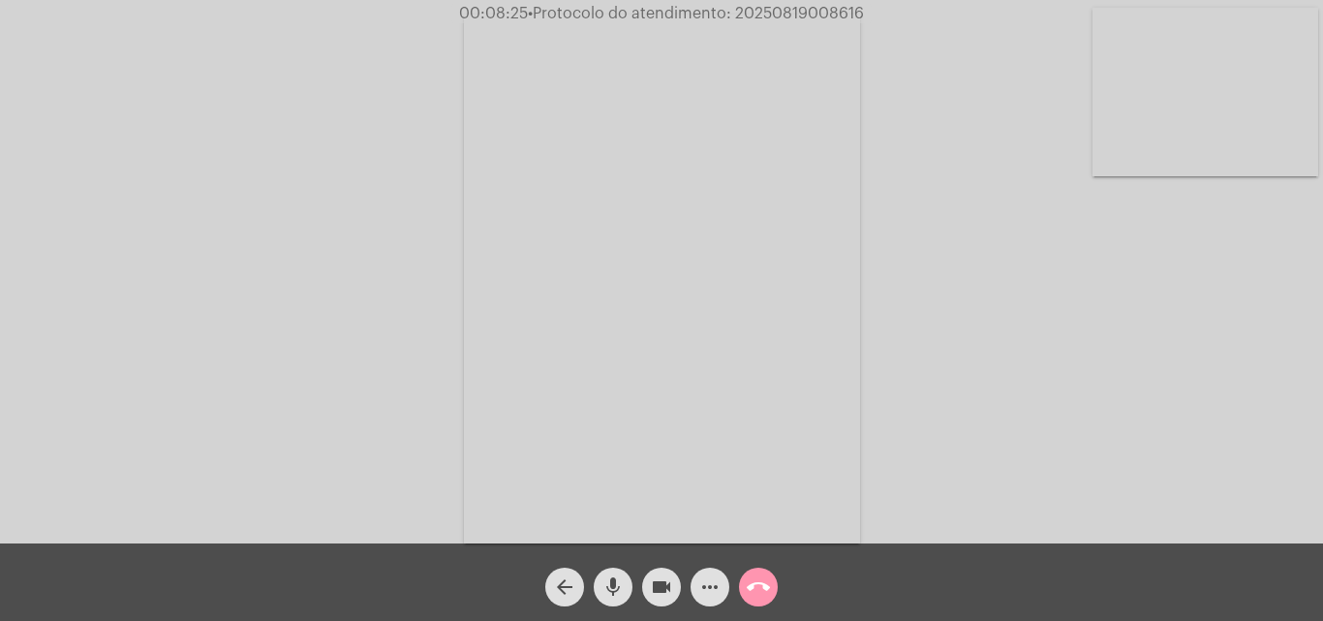
click at [714, 572] on span "more_horiz" at bounding box center [709, 587] width 23 height 39
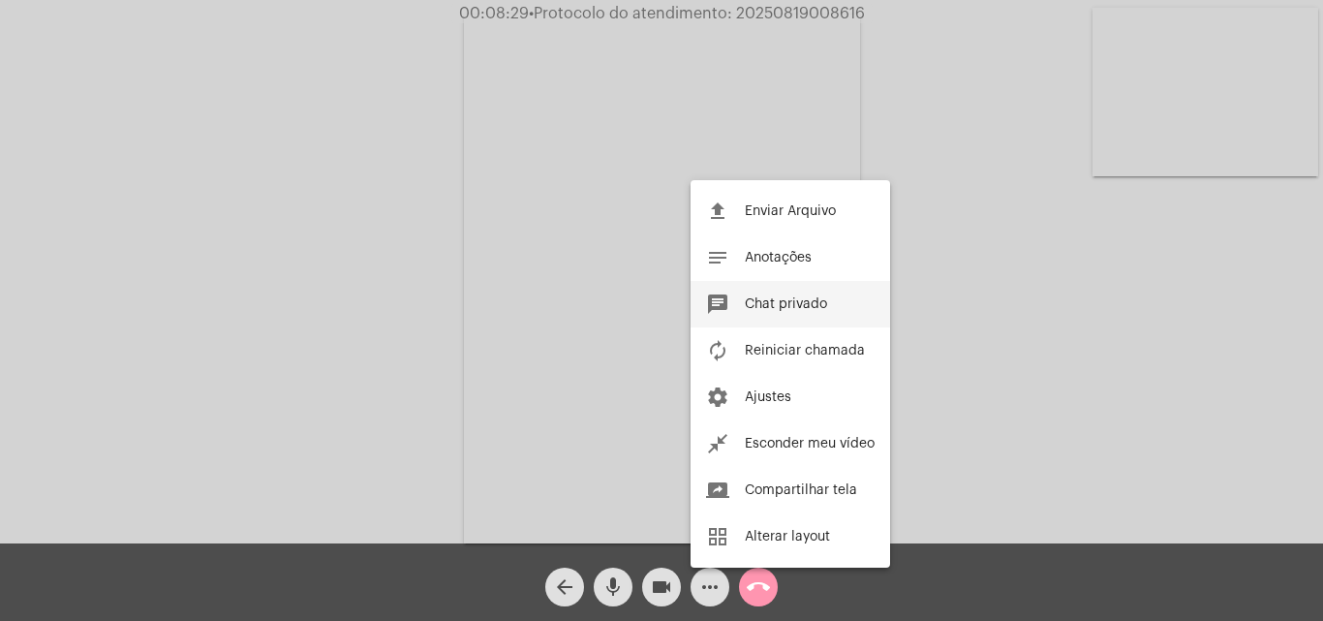
click at [766, 302] on span "Chat privado" at bounding box center [786, 304] width 82 height 14
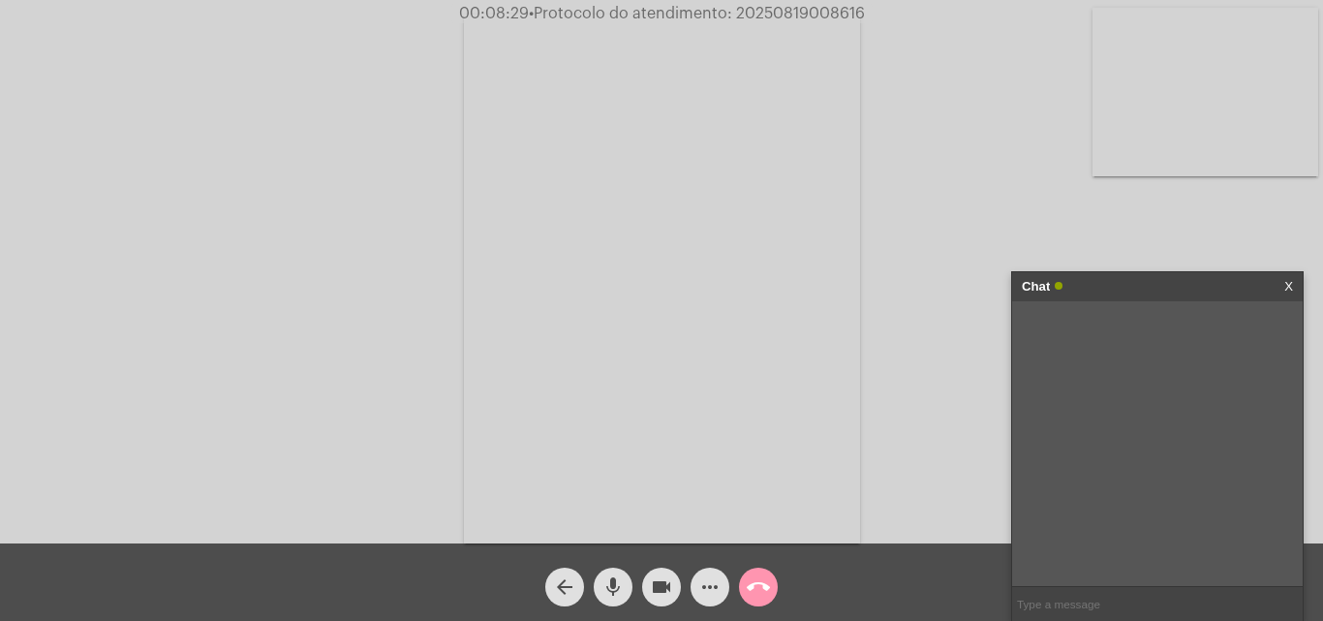
paste input "- 6 Dias, 14 Horas e 47 Minutos até o vencimento!"
type input "- 6 Dias, 14 Horas e 47 Minutos até o vencimento!"
drag, startPoint x: 1107, startPoint y: 324, endPoint x: 1132, endPoint y: 323, distance: 25.3
click at [1246, 359] on div "- 6 Dias, 14 Horas e 47 Minutos até o vencimento! [DATE] 09:13" at bounding box center [1195, 343] width 196 height 65
click at [787, 11] on span "• Protocolo do atendimento: 20250819008616" at bounding box center [697, 13] width 336 height 15
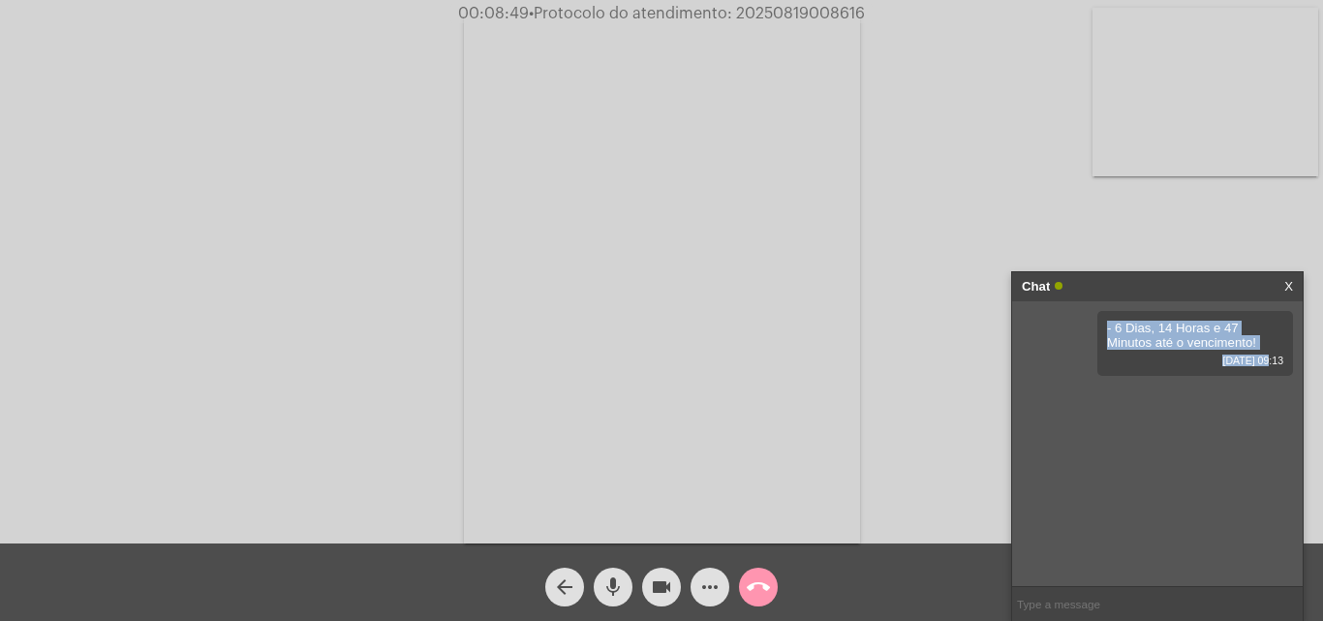
click at [787, 11] on span "• Protocolo do atendimento: 20250819008616" at bounding box center [697, 13] width 336 height 15
copy div "- 6 Dias, 14 Horas e 47 Minutos até o vencimento! 19/08/202"
paste input "20250819008616"
type input "20250819008616"
click at [756, 583] on mat-icon "call_end" at bounding box center [758, 586] width 23 height 23
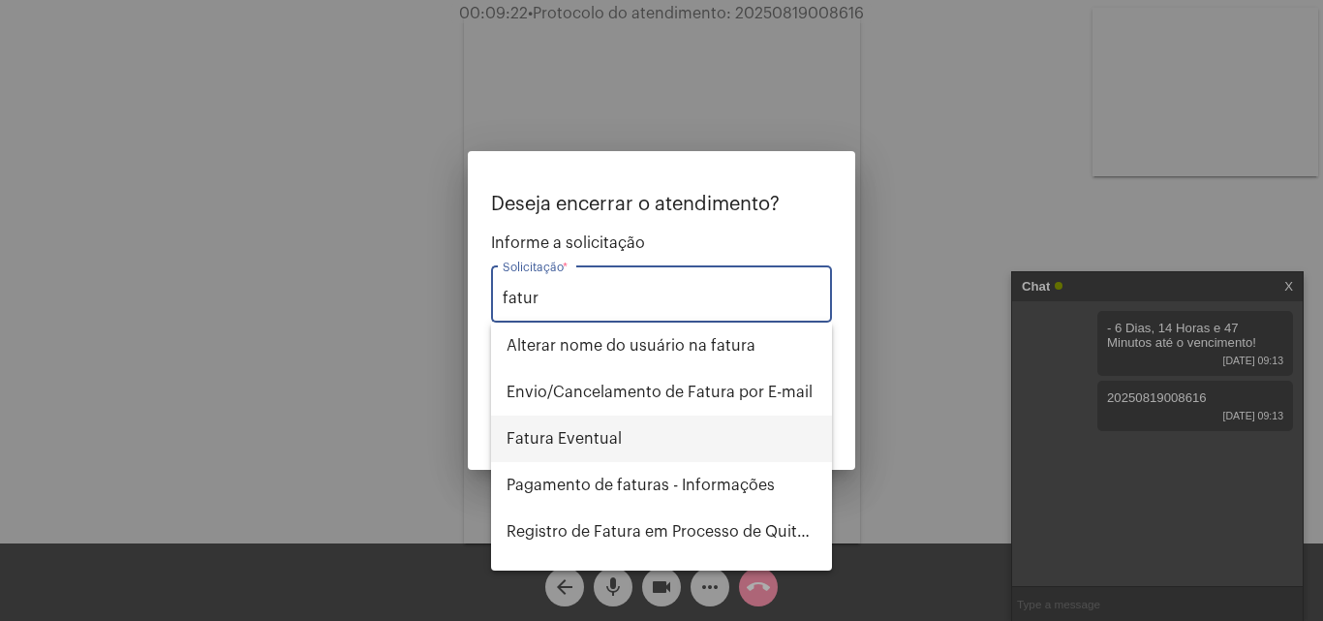
click at [652, 430] on span "Fatura Eventual" at bounding box center [662, 438] width 310 height 46
type input "Fatura Eventual"
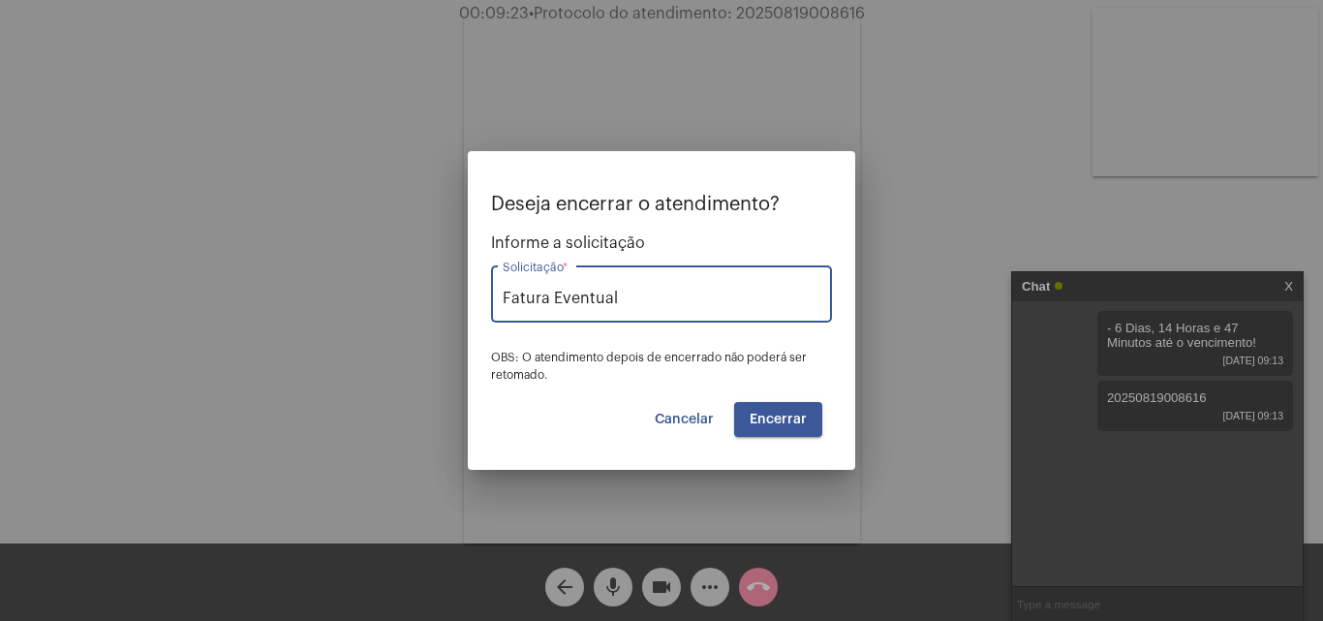
click at [791, 419] on span "Encerrar" at bounding box center [778, 420] width 57 height 14
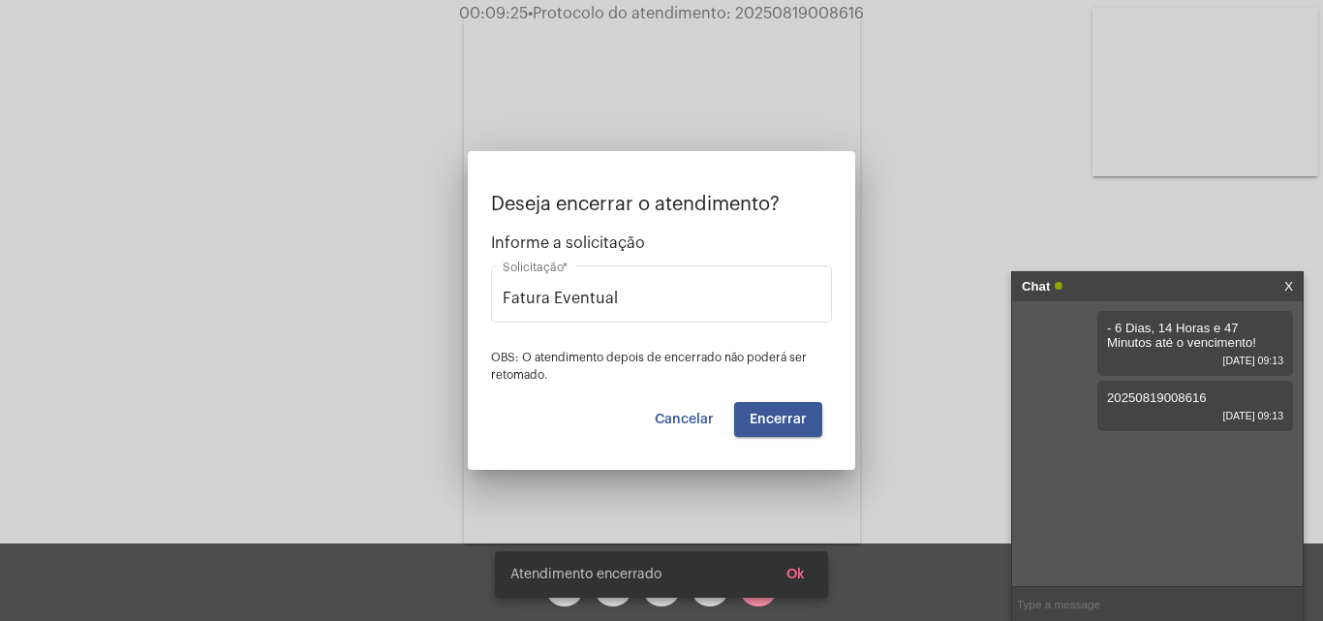
click at [762, 423] on span "Encerrar" at bounding box center [778, 420] width 57 height 14
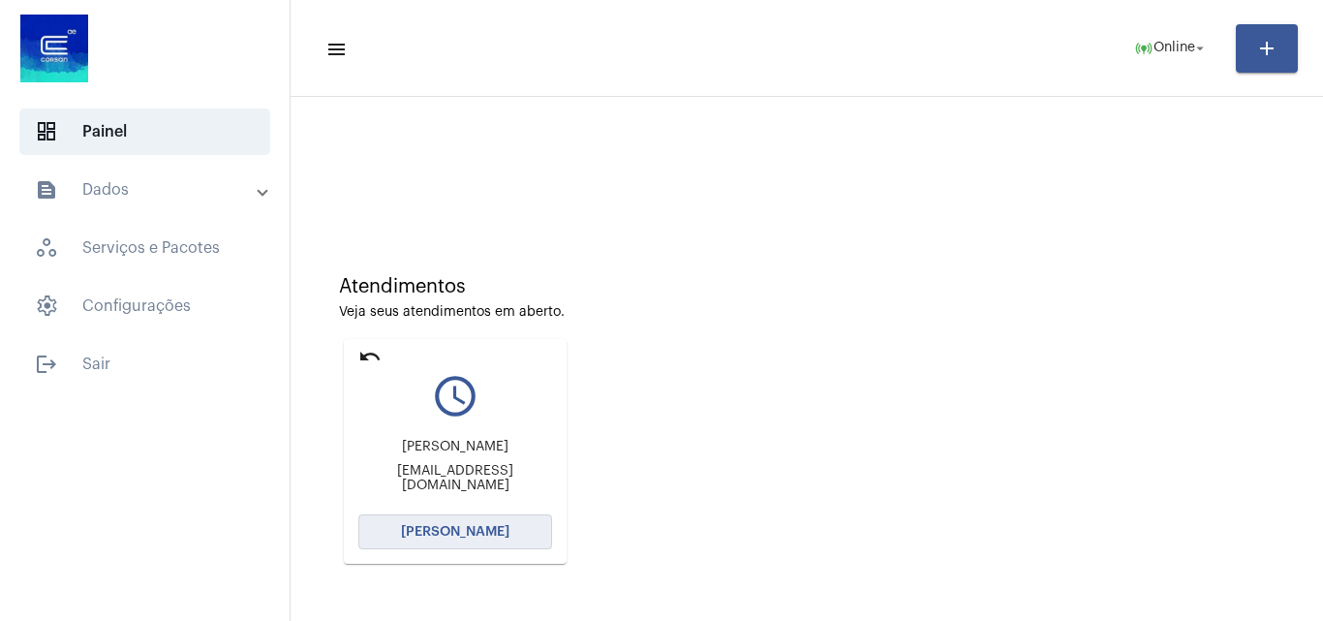
click at [435, 530] on span "[PERSON_NAME]" at bounding box center [455, 532] width 108 height 14
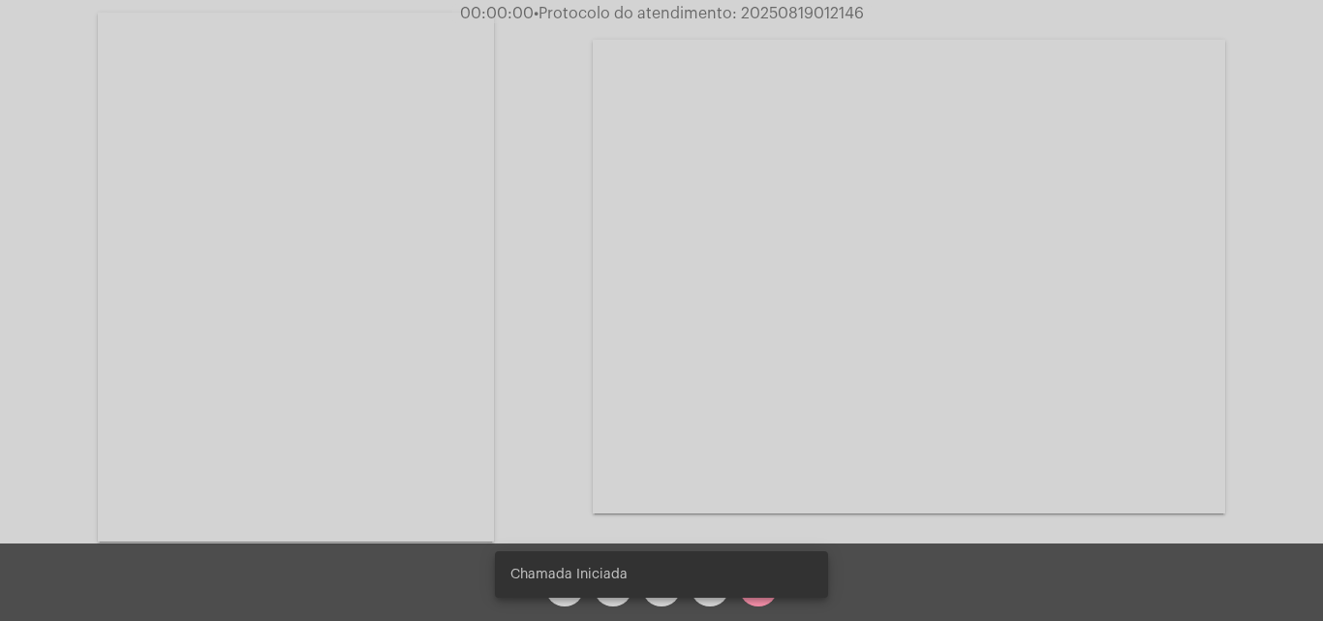
click at [592, 231] on div "Acessando Câmera e Microfone..." at bounding box center [661, 274] width 1319 height 543
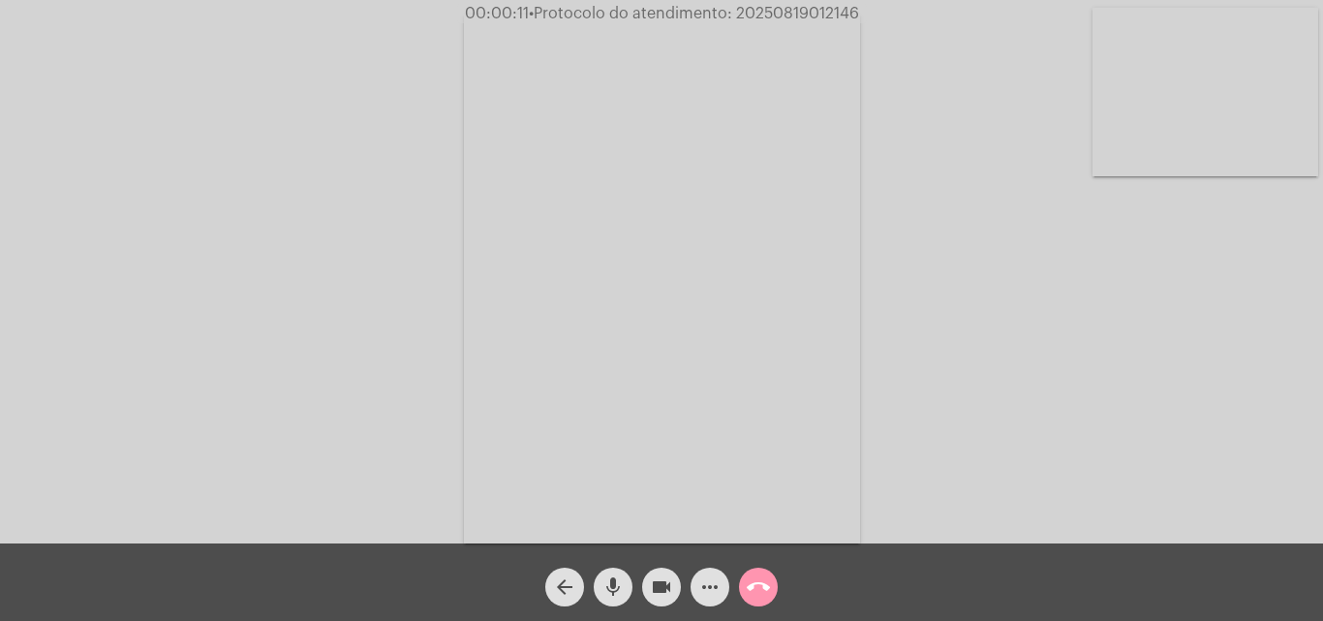
click at [613, 574] on span "mic" at bounding box center [612, 587] width 23 height 39
click at [1106, 403] on div "Acessando Câmera e Microfone..." at bounding box center [661, 276] width 1319 height 543
click at [1148, 410] on div "Acessando Câmera e Microfone..." at bounding box center [661, 276] width 1319 height 543
click at [615, 584] on mat-icon "mic_off" at bounding box center [612, 586] width 23 height 23
click at [609, 579] on mat-icon "mic" at bounding box center [612, 586] width 23 height 23
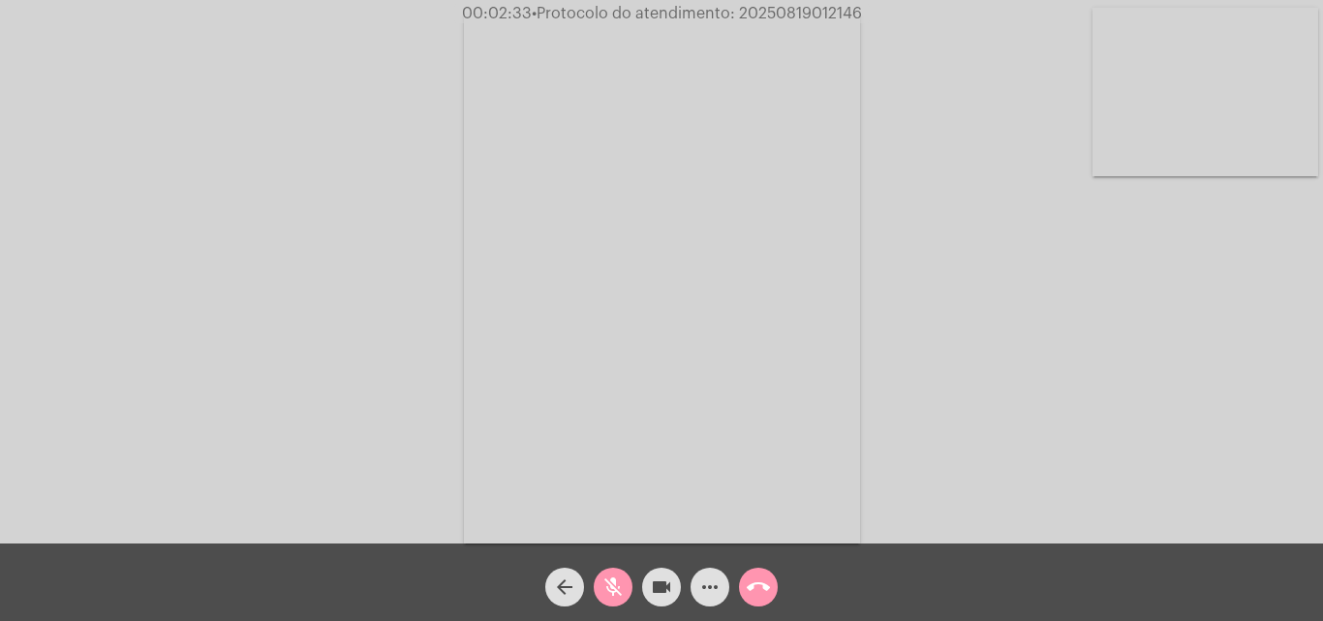
click at [611, 583] on mat-icon "mic_off" at bounding box center [612, 586] width 23 height 23
click at [617, 576] on mat-icon "mic" at bounding box center [612, 586] width 23 height 23
click at [609, 573] on span "mic_off" at bounding box center [612, 587] width 23 height 39
click at [613, 580] on mat-icon "mic" at bounding box center [612, 586] width 23 height 23
click at [616, 583] on mat-icon "mic_off" at bounding box center [612, 586] width 23 height 23
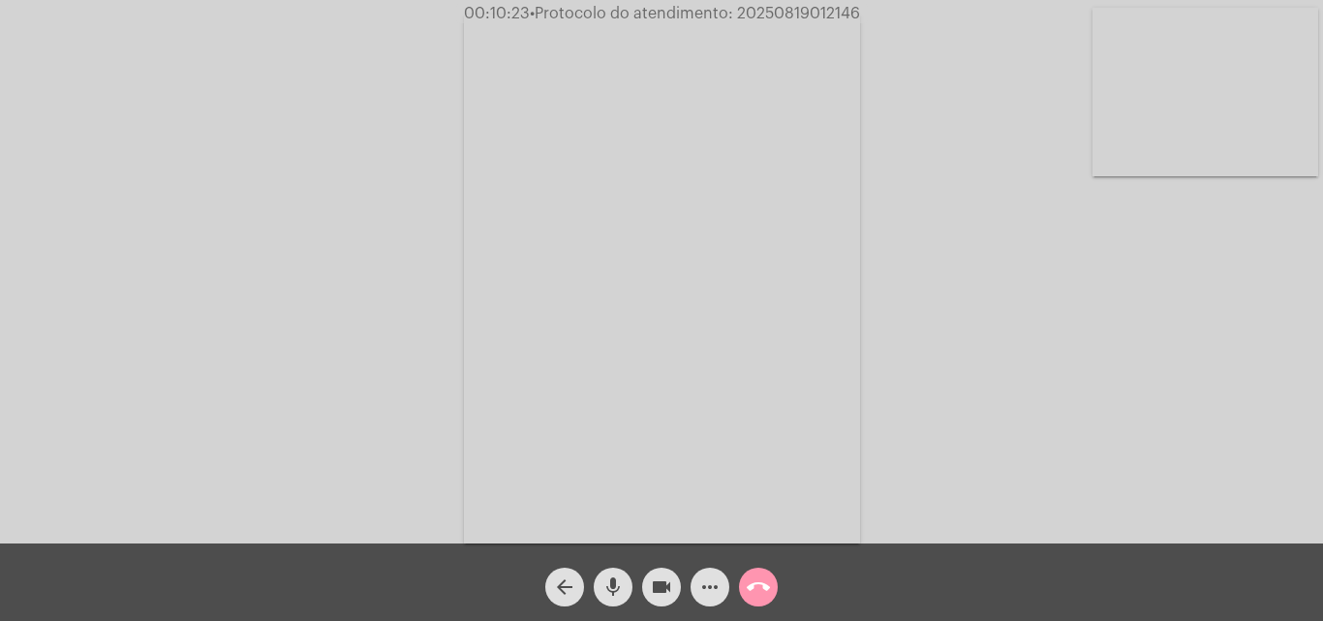
click at [611, 581] on mat-icon "mic" at bounding box center [612, 586] width 23 height 23
click at [625, 582] on button "mic_off" at bounding box center [613, 587] width 39 height 39
click at [622, 589] on mat-icon "mic" at bounding box center [612, 586] width 23 height 23
click at [711, 583] on mat-icon "more_horiz" at bounding box center [709, 586] width 23 height 23
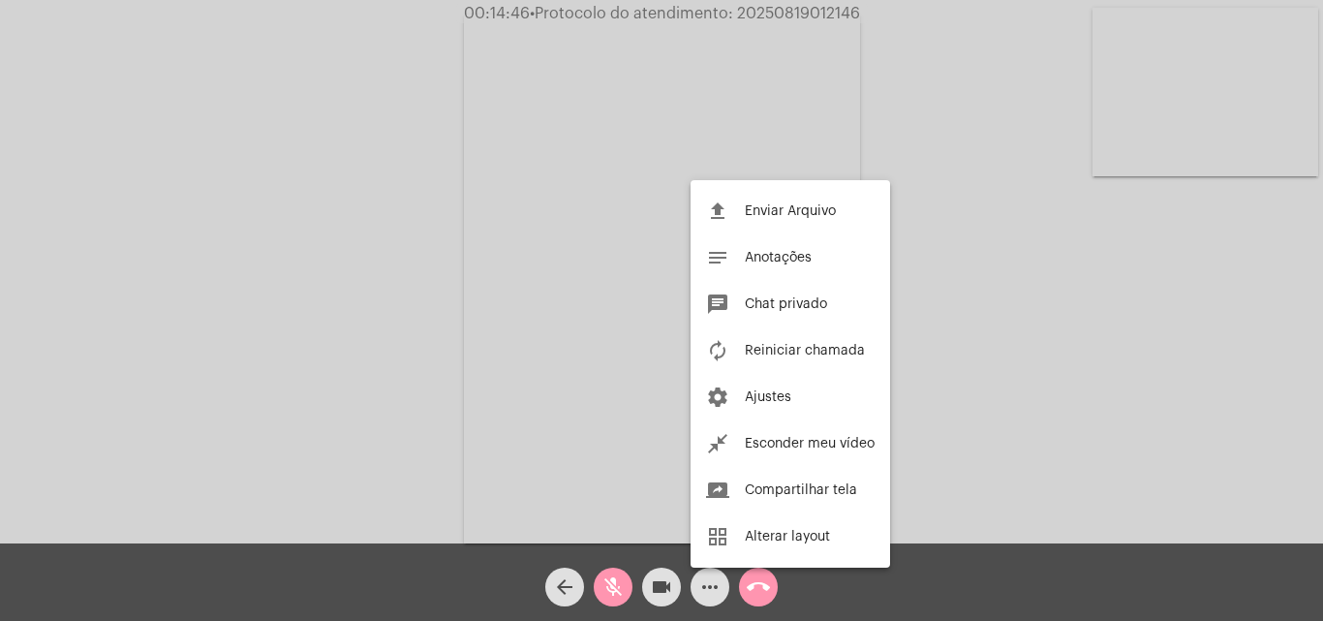
click at [771, 301] on span "Chat privado" at bounding box center [786, 304] width 82 height 14
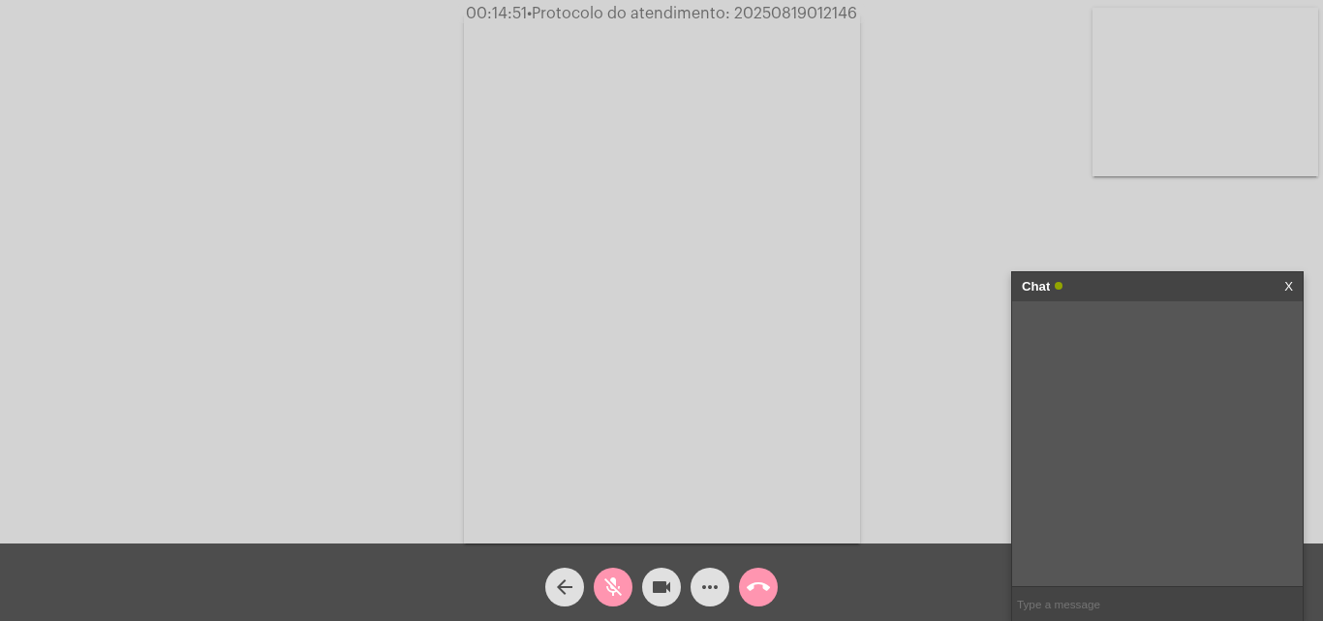
paste input "1 Dia, 23 Horas e 60 Minutos até o vencimento! Desdobramentos"
type input "1 Dia, 23 Horas e 60 Minutos até o vencimento!"
click at [614, 591] on mat-icon "mic_off" at bounding box center [612, 586] width 23 height 23
drag, startPoint x: 1108, startPoint y: 322, endPoint x: 1231, endPoint y: 334, distance: 123.6
click at [1231, 334] on div "1 Dia, 23 Horas e 60 Minutos até o vencimento! [DATE] 09:58" at bounding box center [1157, 443] width 291 height 285
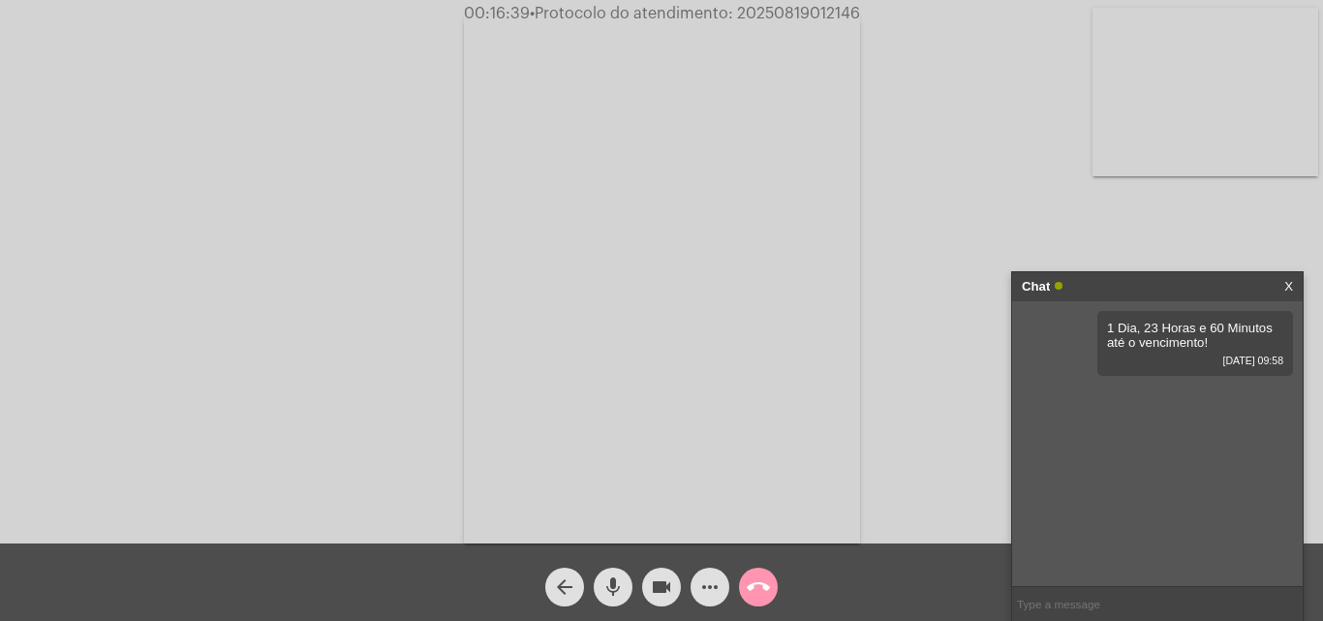
click at [705, 588] on mat-icon "more_horiz" at bounding box center [709, 586] width 23 height 23
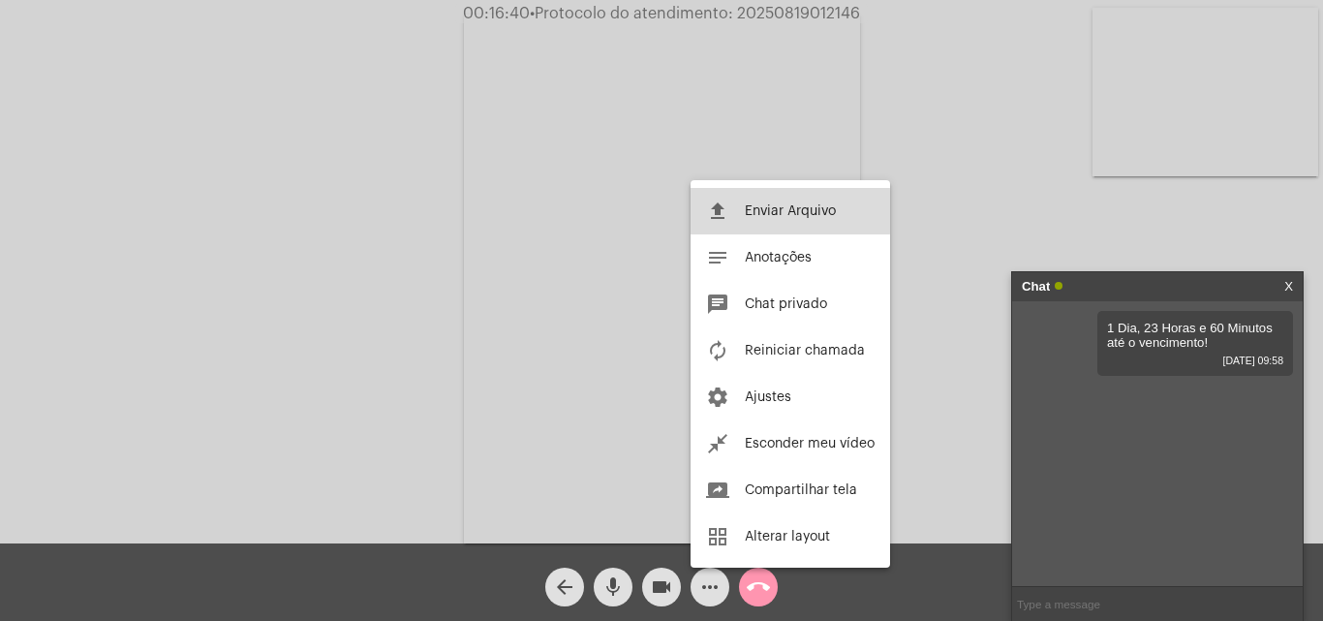
click at [756, 211] on span "Enviar Arquivo" at bounding box center [790, 211] width 91 height 14
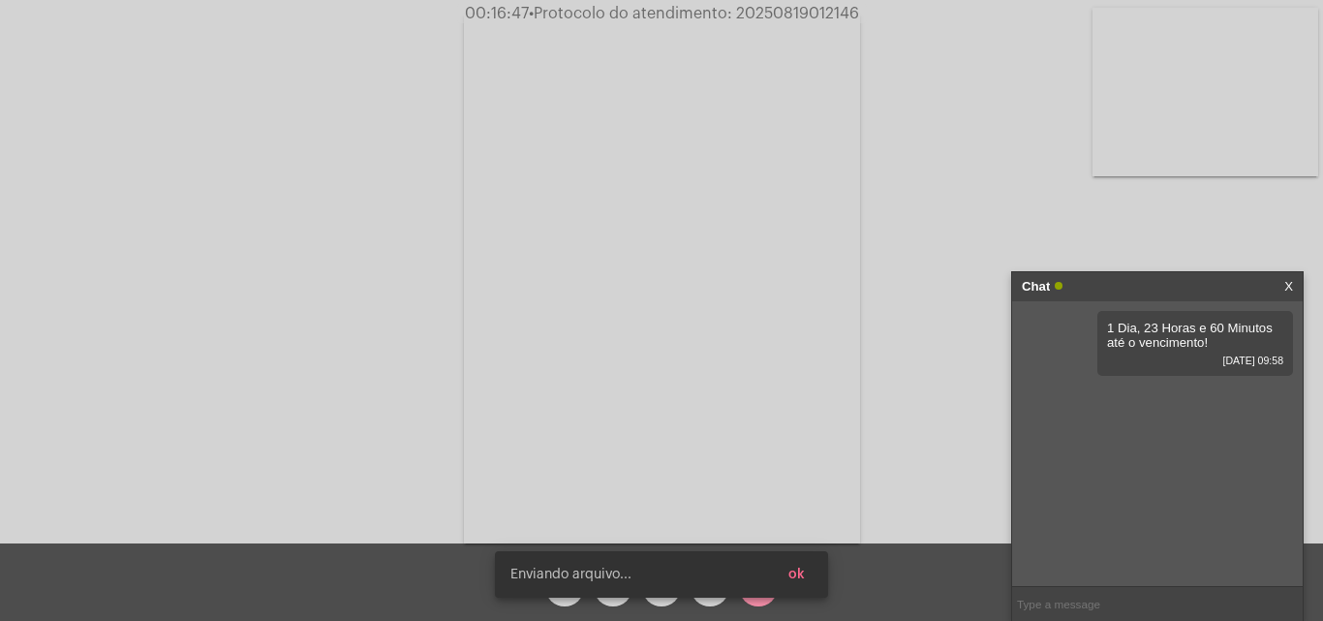
click at [801, 575] on span "ok" at bounding box center [796, 575] width 16 height 14
click at [810, 568] on button "ok" at bounding box center [796, 574] width 47 height 35
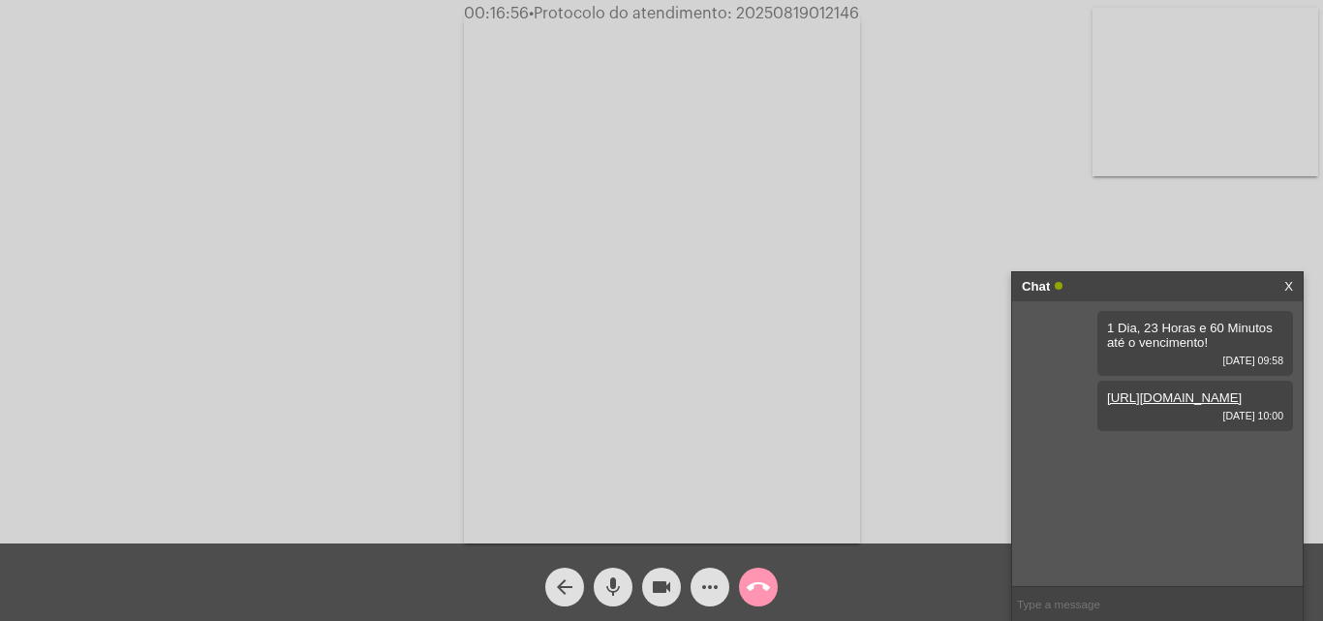
click at [767, 12] on span "• Protocolo do atendimento: 20250819012146" at bounding box center [694, 13] width 330 height 15
copy span "20250819012146"
click at [1109, 608] on input "text" at bounding box center [1157, 604] width 291 height 34
paste input "20250819012146"
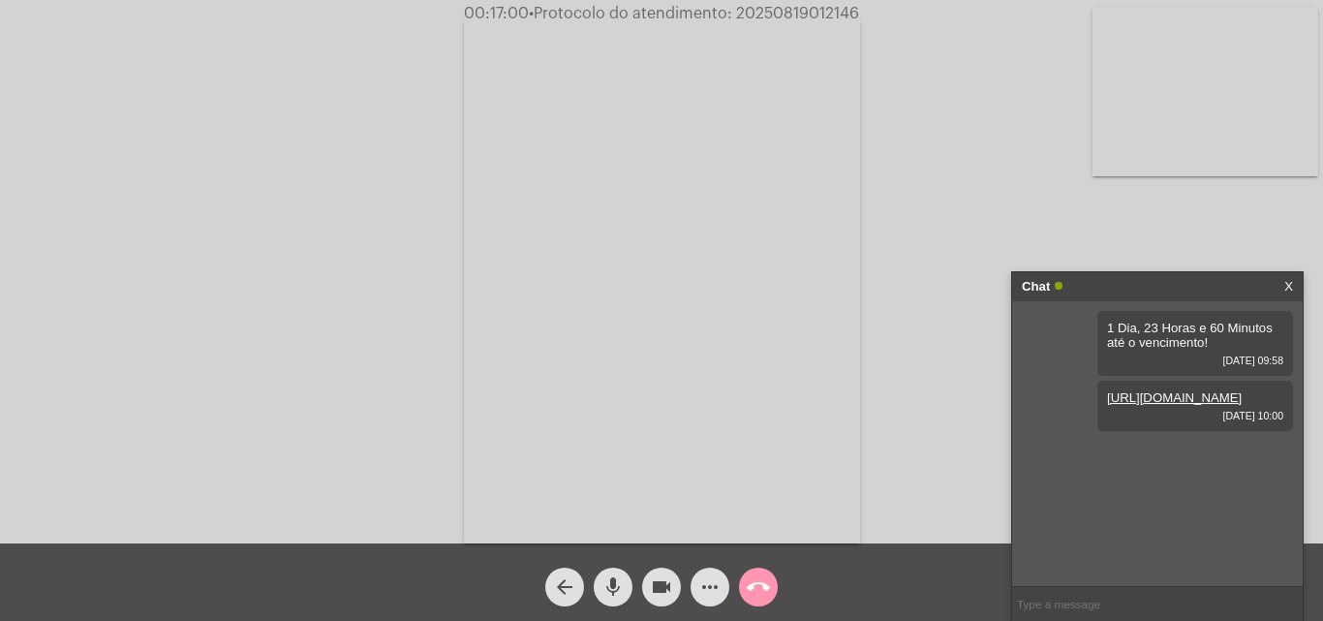
type input "20250819012146"
click at [768, 12] on span "• Protocolo do atendimento: 20250819012146" at bounding box center [691, 13] width 330 height 15
copy span "20250819012146"
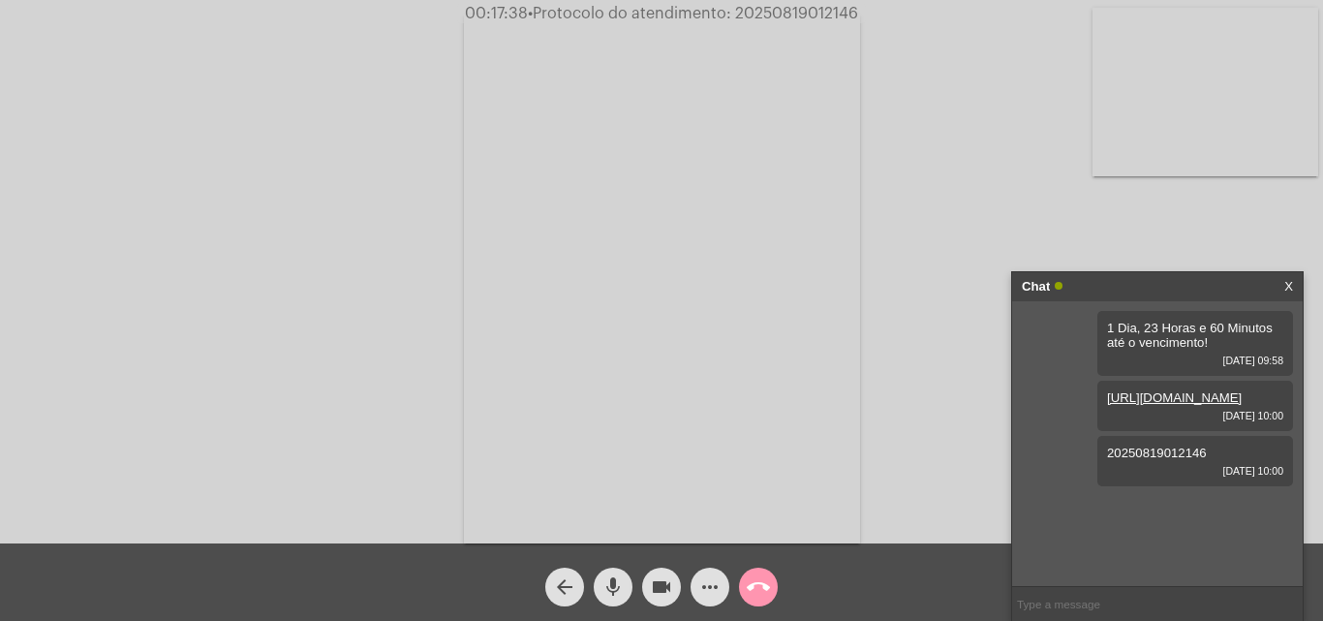
click at [758, 581] on mat-icon "call_end" at bounding box center [758, 586] width 23 height 23
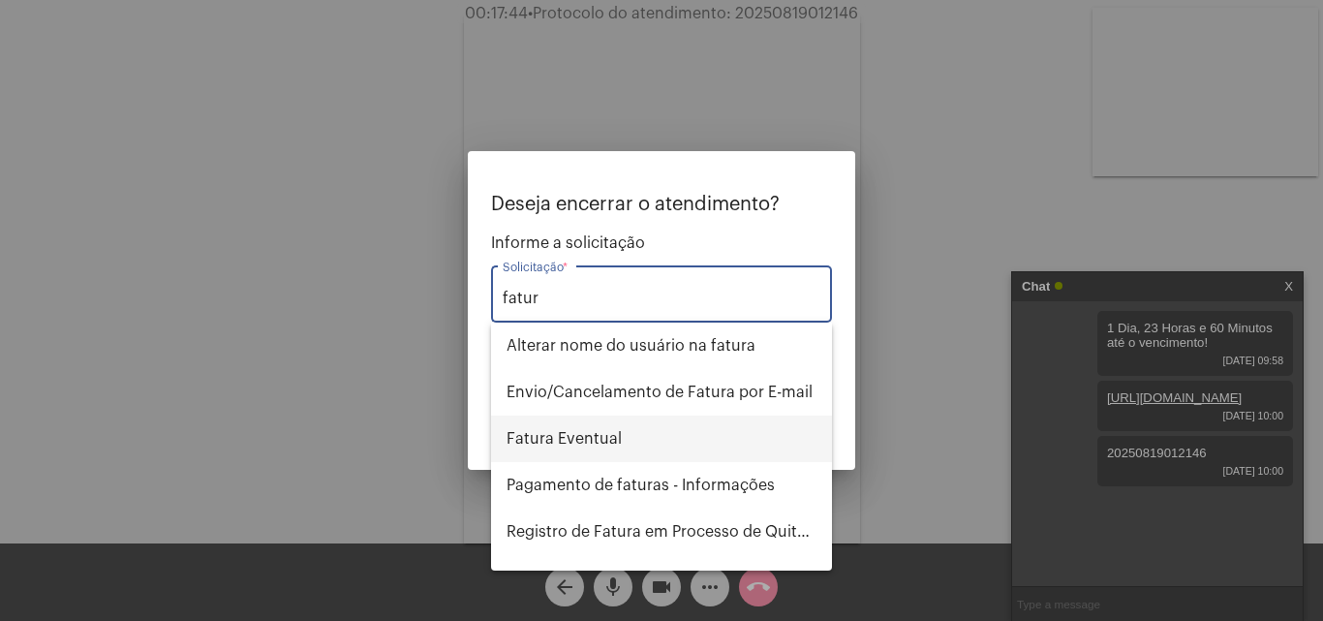
click at [655, 437] on span "Fatura Eventual" at bounding box center [662, 438] width 310 height 46
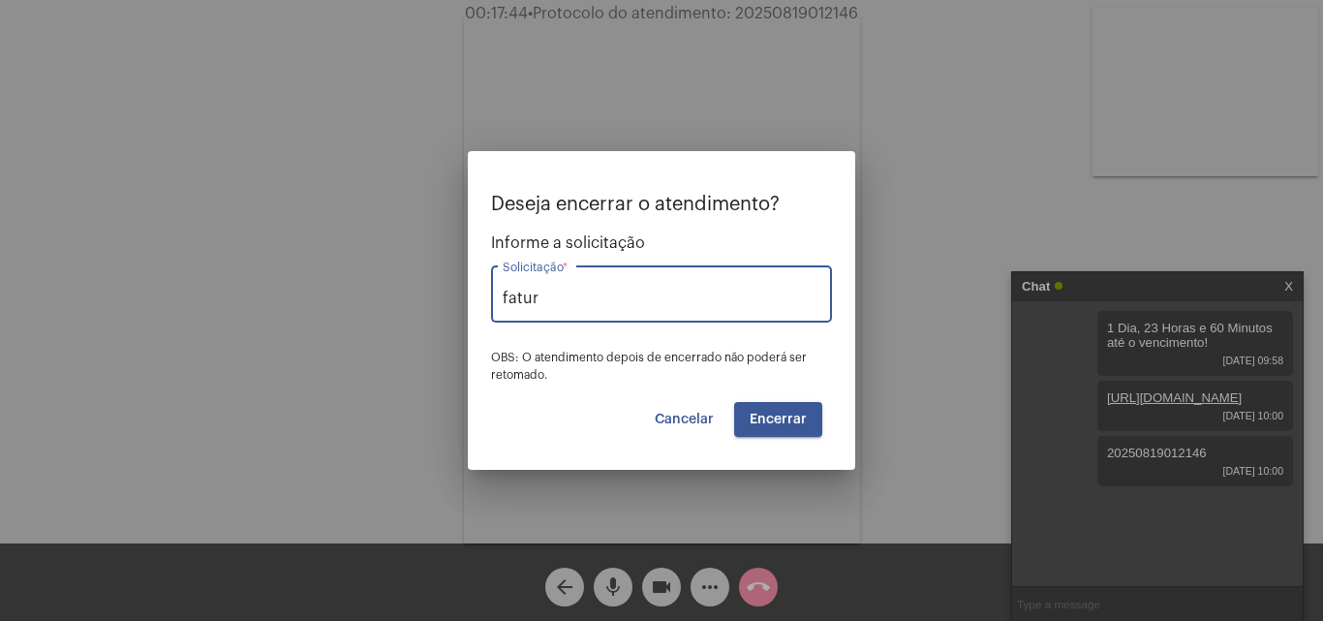
type input "Fatura Eventual"
click at [785, 418] on span "Encerrar" at bounding box center [778, 420] width 57 height 14
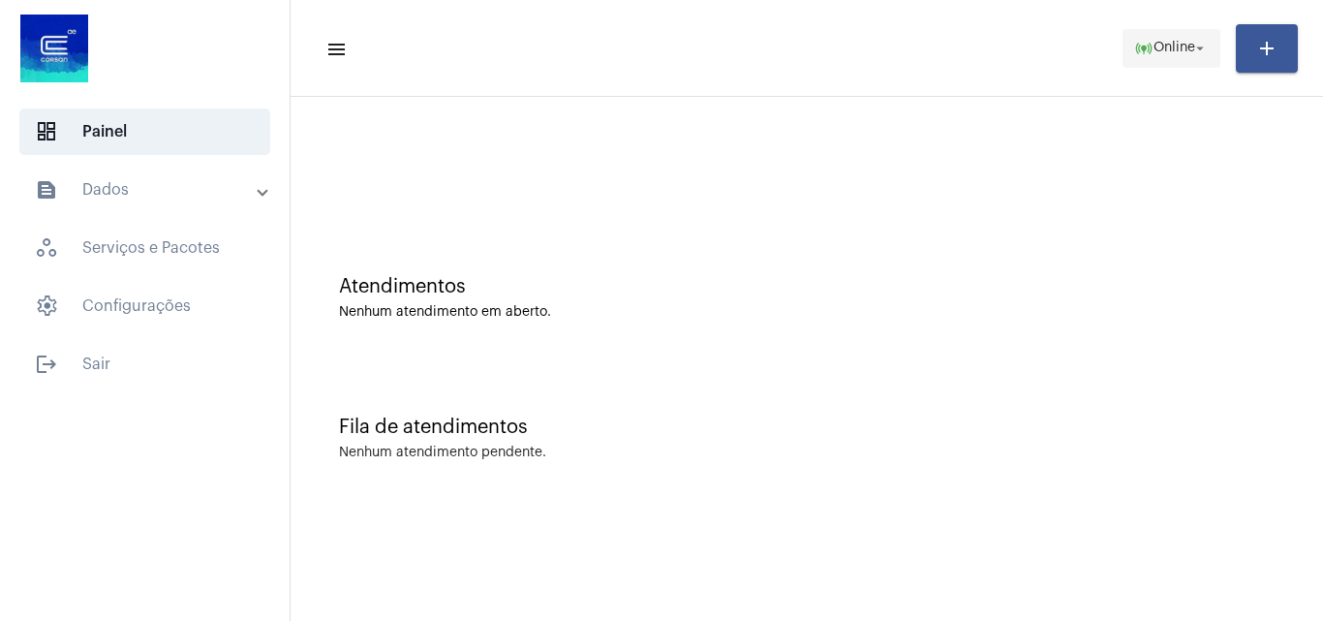
click at [1144, 42] on mat-icon "online_prediction" at bounding box center [1143, 48] width 19 height 19
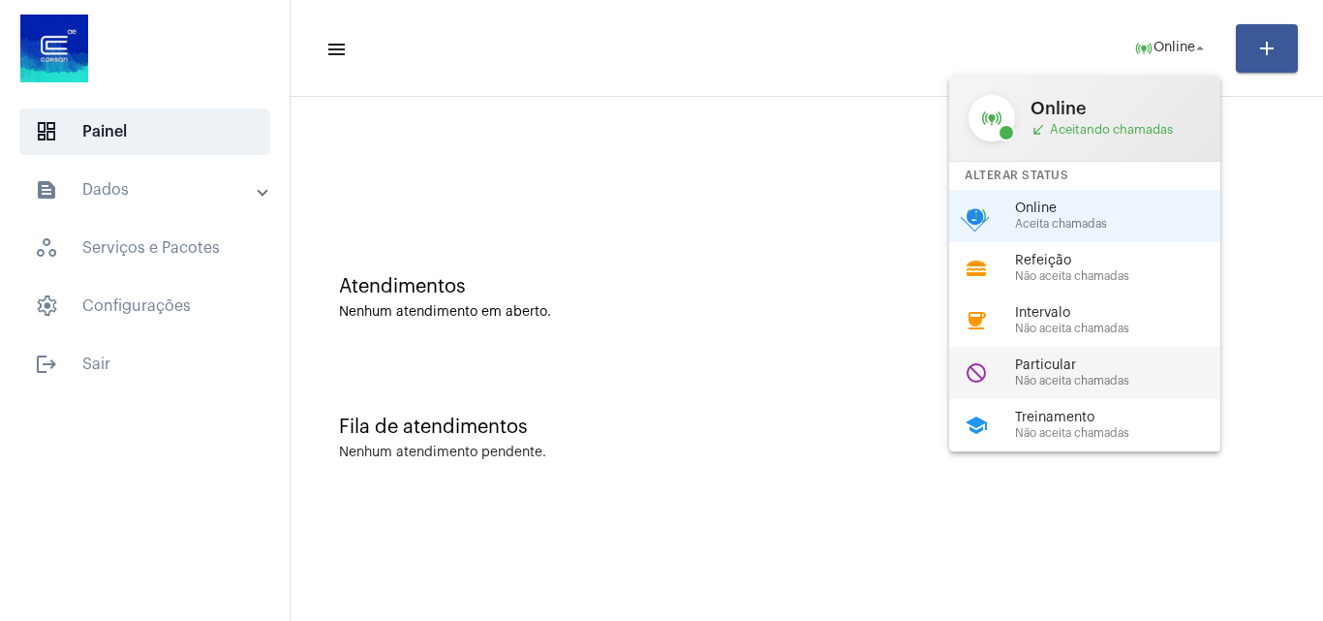
click at [1137, 373] on div "Particular Não aceita chamadas" at bounding box center [1125, 372] width 221 height 29
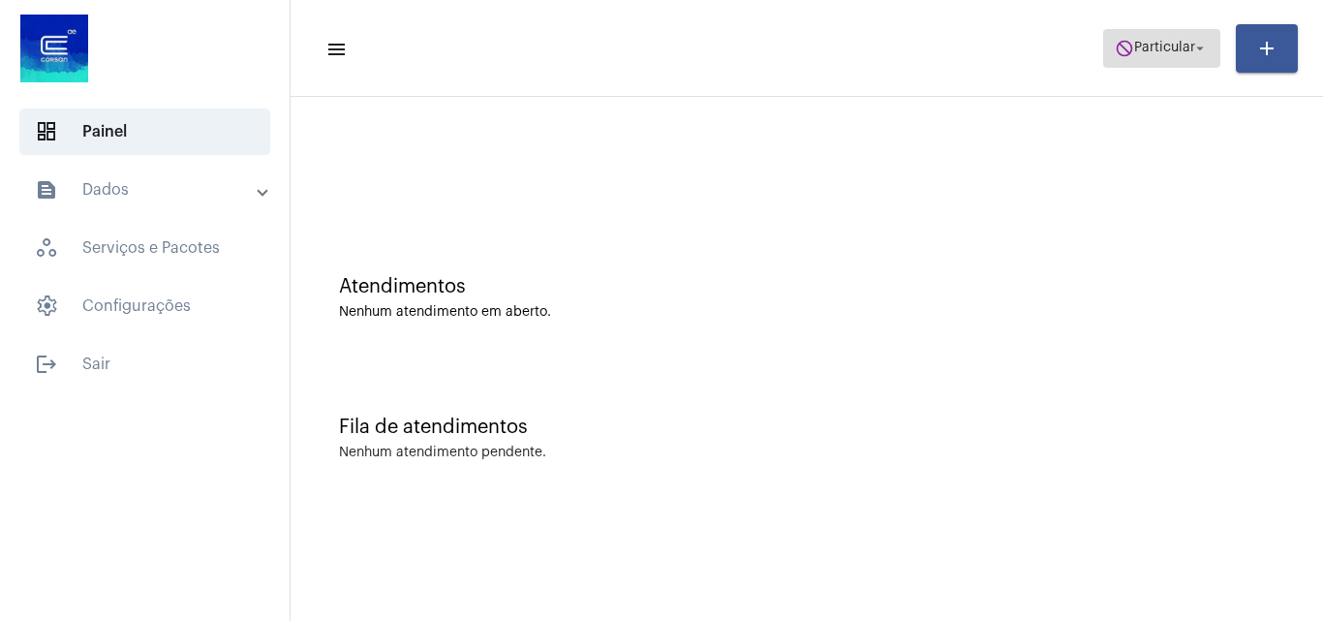
click at [1175, 29] on button "do_not_disturb Particular arrow_drop_down" at bounding box center [1161, 48] width 117 height 39
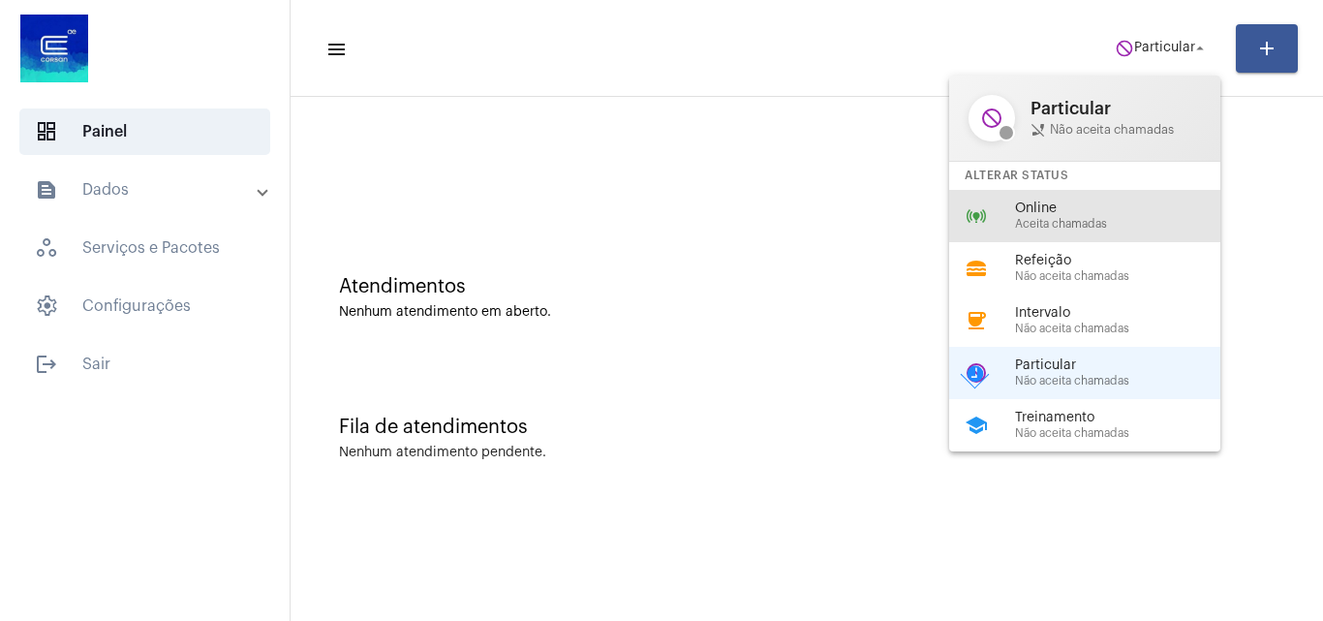
click at [1089, 215] on span "Online" at bounding box center [1125, 208] width 221 height 15
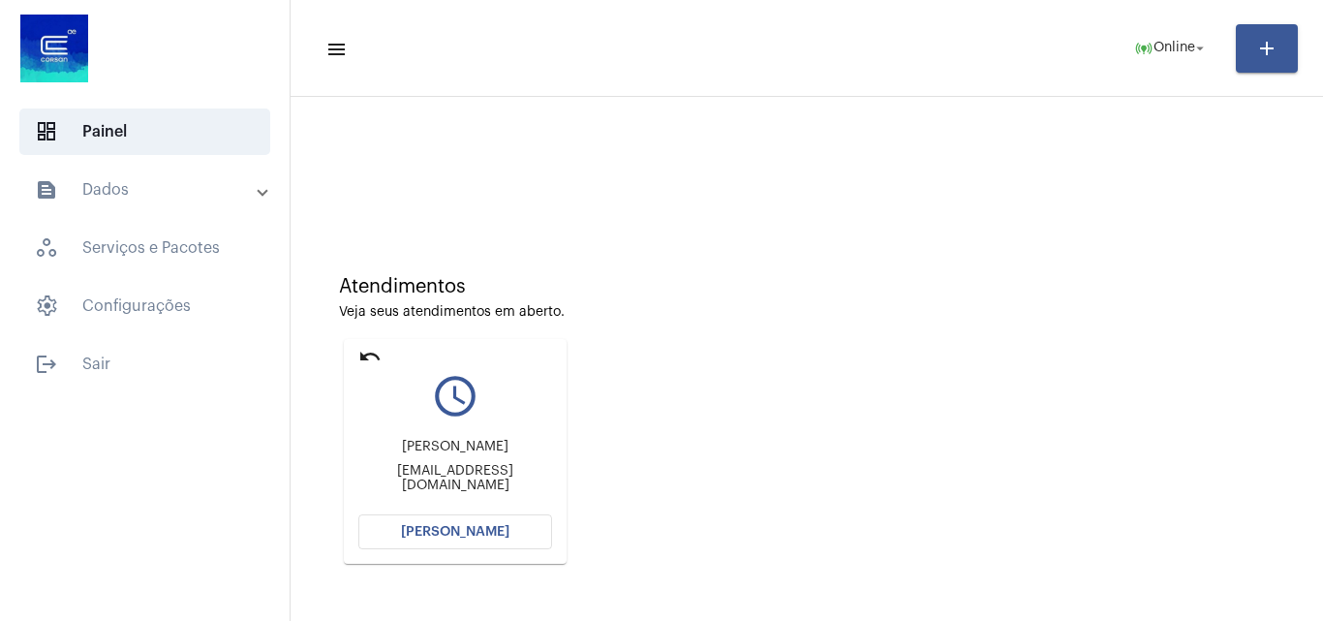
click at [471, 529] on span "[PERSON_NAME]" at bounding box center [455, 532] width 108 height 14
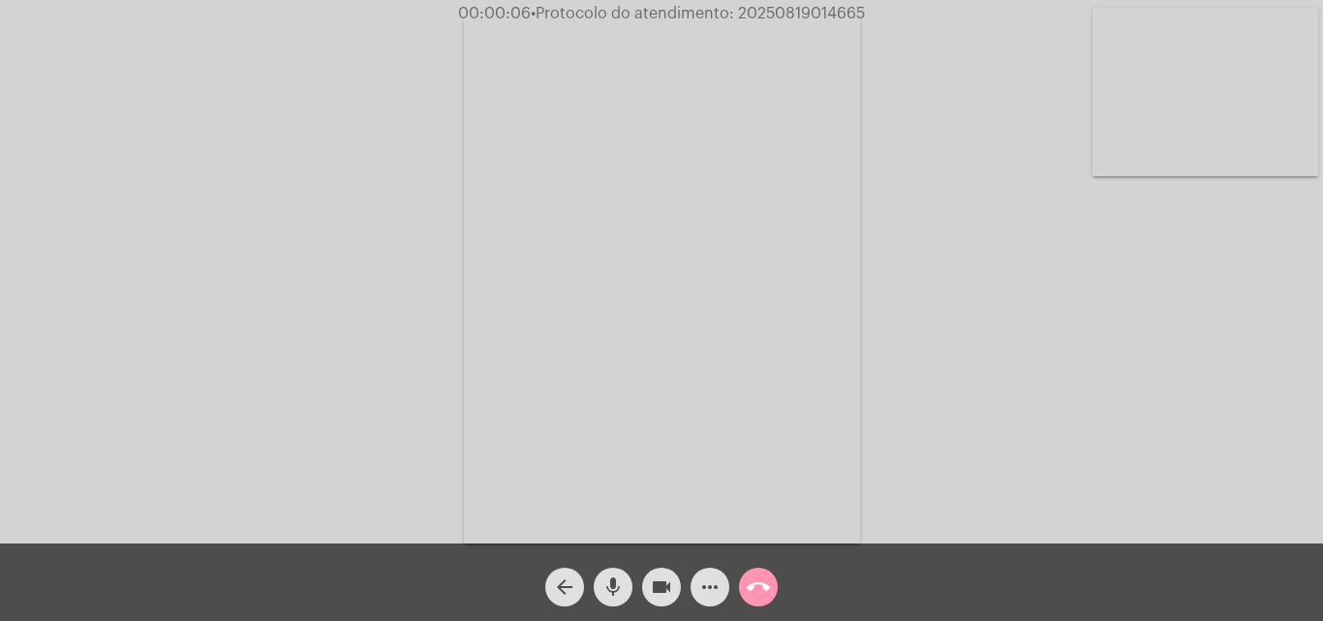
click at [621, 579] on mat-icon "mic" at bounding box center [612, 586] width 23 height 23
click at [616, 580] on mat-icon "mic_off" at bounding box center [612, 586] width 23 height 23
click at [612, 580] on mat-icon "mic" at bounding box center [612, 586] width 23 height 23
click at [612, 586] on mat-icon "mic_off" at bounding box center [612, 586] width 23 height 23
click at [612, 586] on mat-icon "mic" at bounding box center [612, 586] width 23 height 23
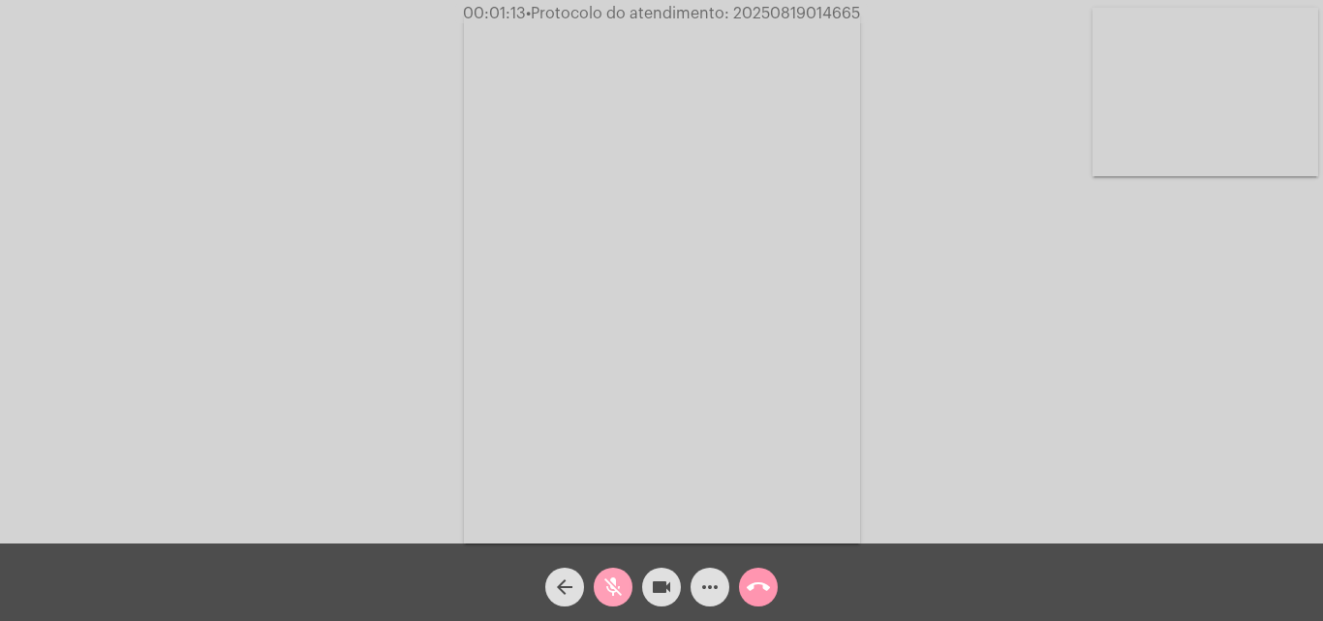
click at [612, 586] on mat-icon "mic_off" at bounding box center [612, 586] width 23 height 23
click at [618, 589] on mat-icon "mic" at bounding box center [612, 586] width 23 height 23
click at [606, 572] on span "mic_off" at bounding box center [612, 587] width 23 height 39
click at [612, 580] on mat-icon "mic" at bounding box center [612, 586] width 23 height 23
click at [615, 579] on mat-icon "mic_off" at bounding box center [612, 586] width 23 height 23
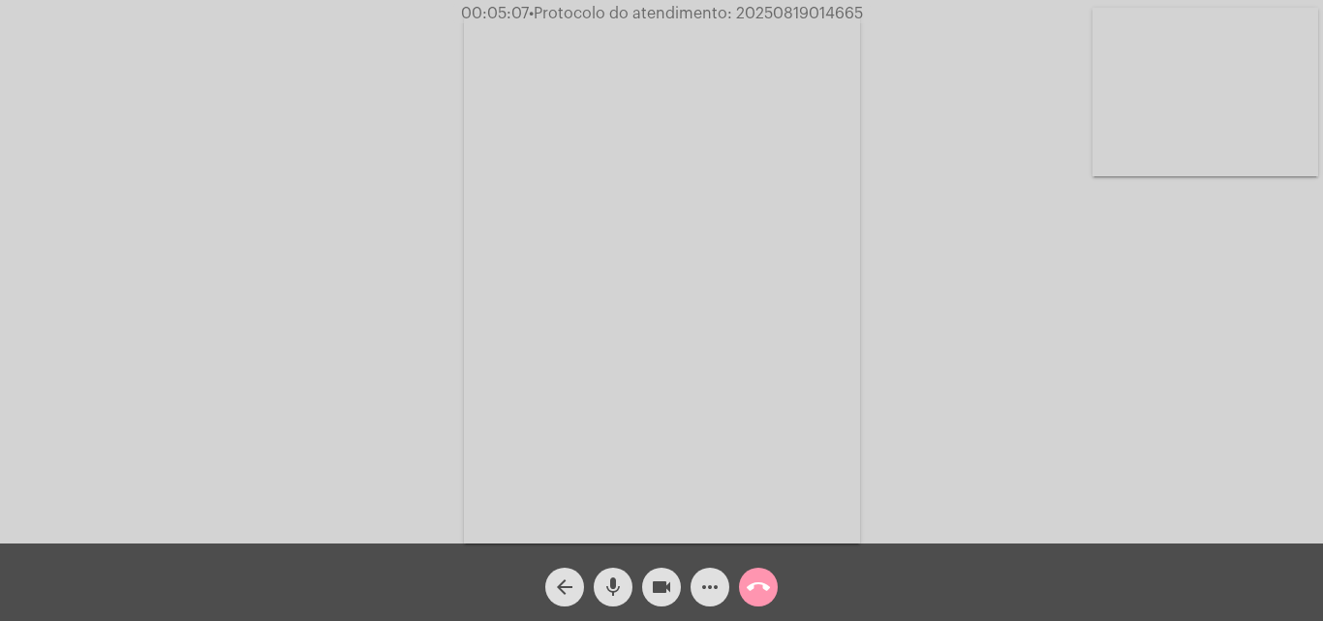
click at [705, 588] on mat-icon "more_horiz" at bounding box center [709, 586] width 23 height 23
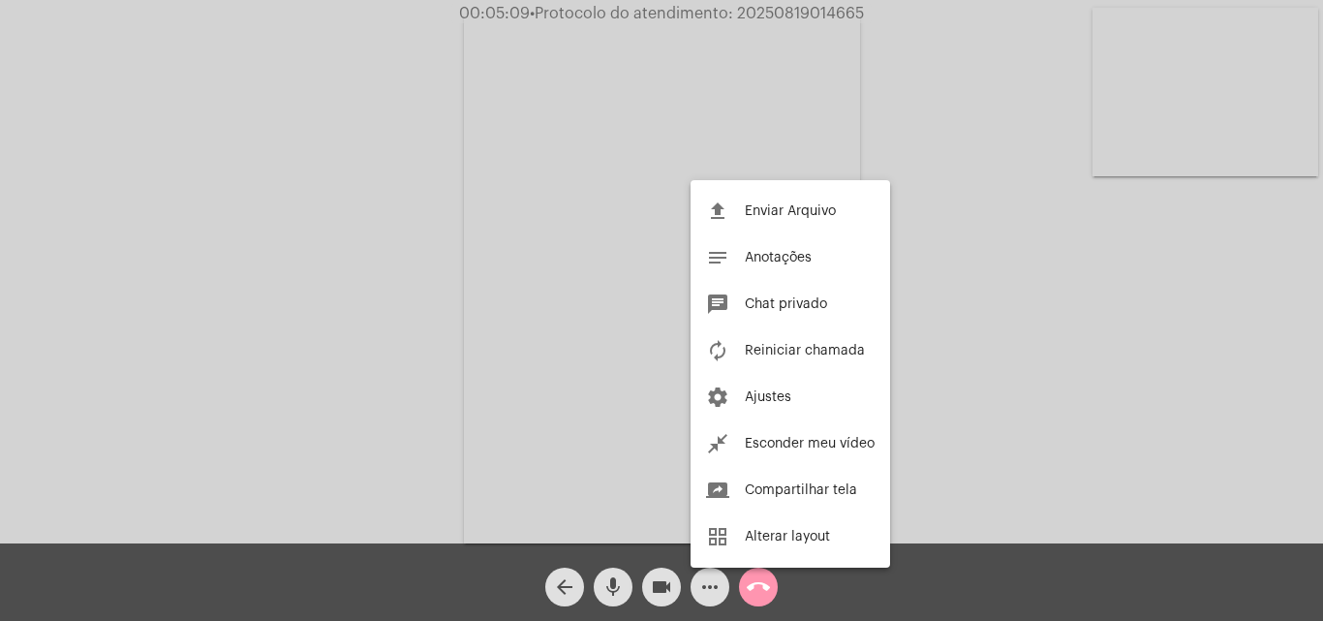
click at [462, 312] on div at bounding box center [661, 310] width 1323 height 621
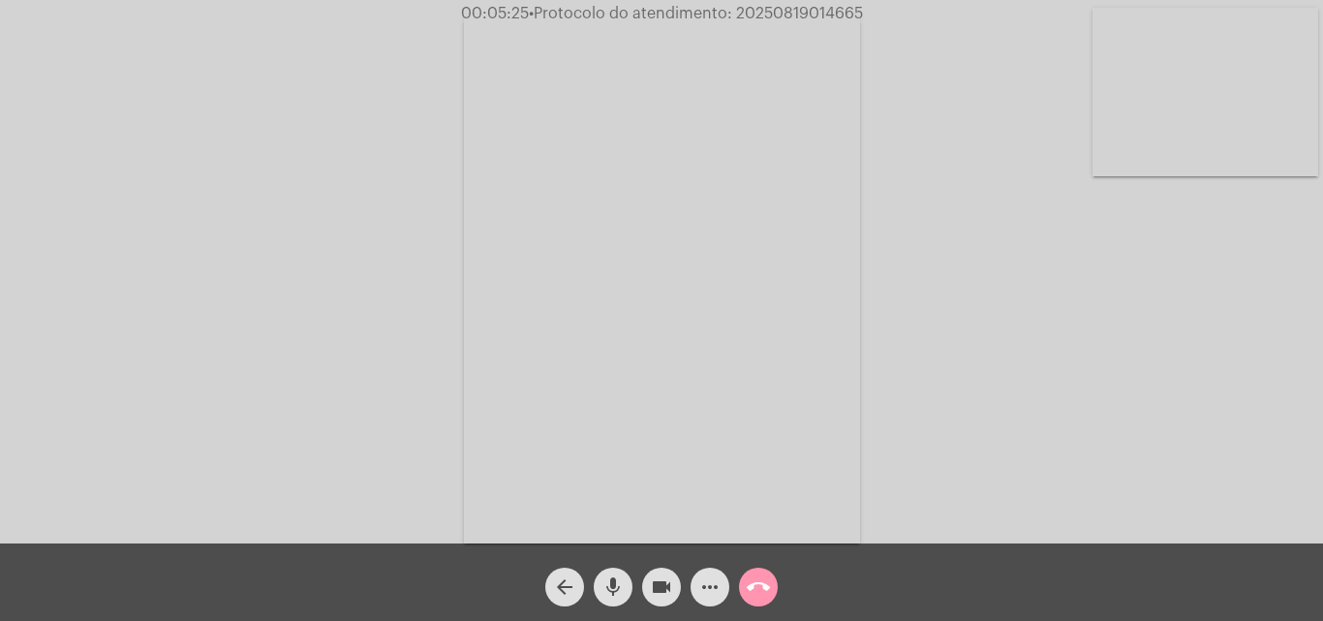
click at [620, 576] on mat-icon "mic" at bounding box center [612, 586] width 23 height 23
click at [614, 598] on mat-icon "mic_off" at bounding box center [612, 586] width 23 height 23
click at [708, 587] on mat-icon "more_horiz" at bounding box center [709, 586] width 23 height 23
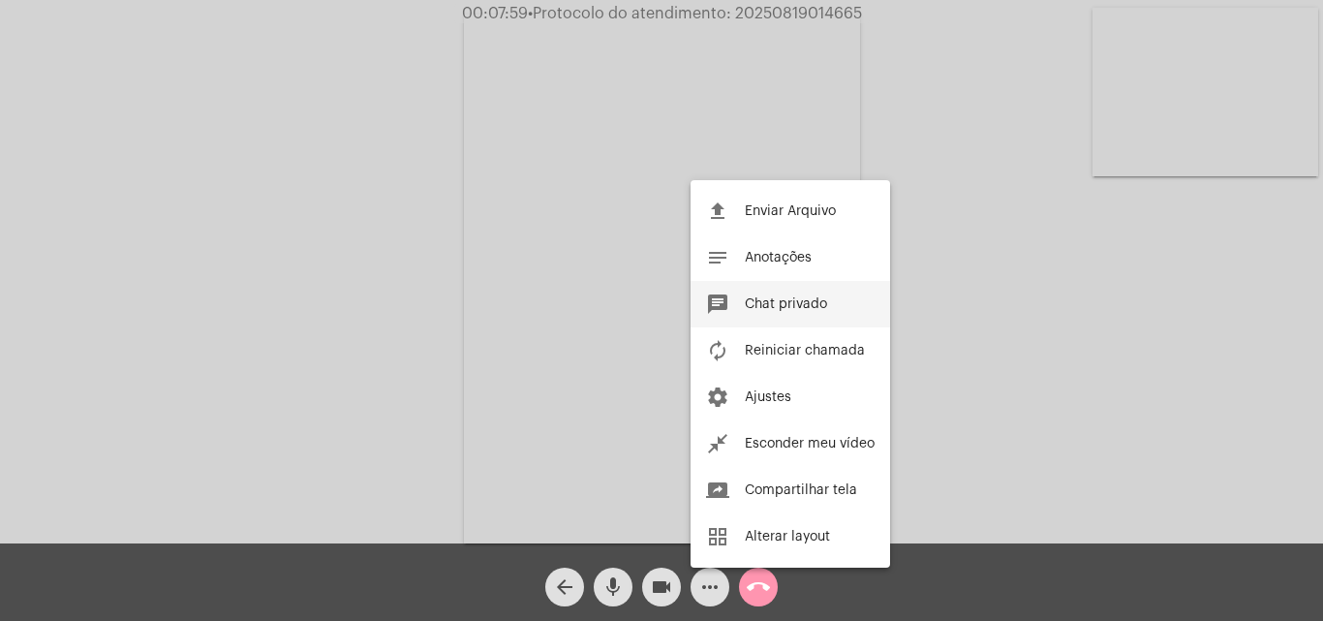
click at [761, 304] on span "Chat privado" at bounding box center [786, 304] width 82 height 14
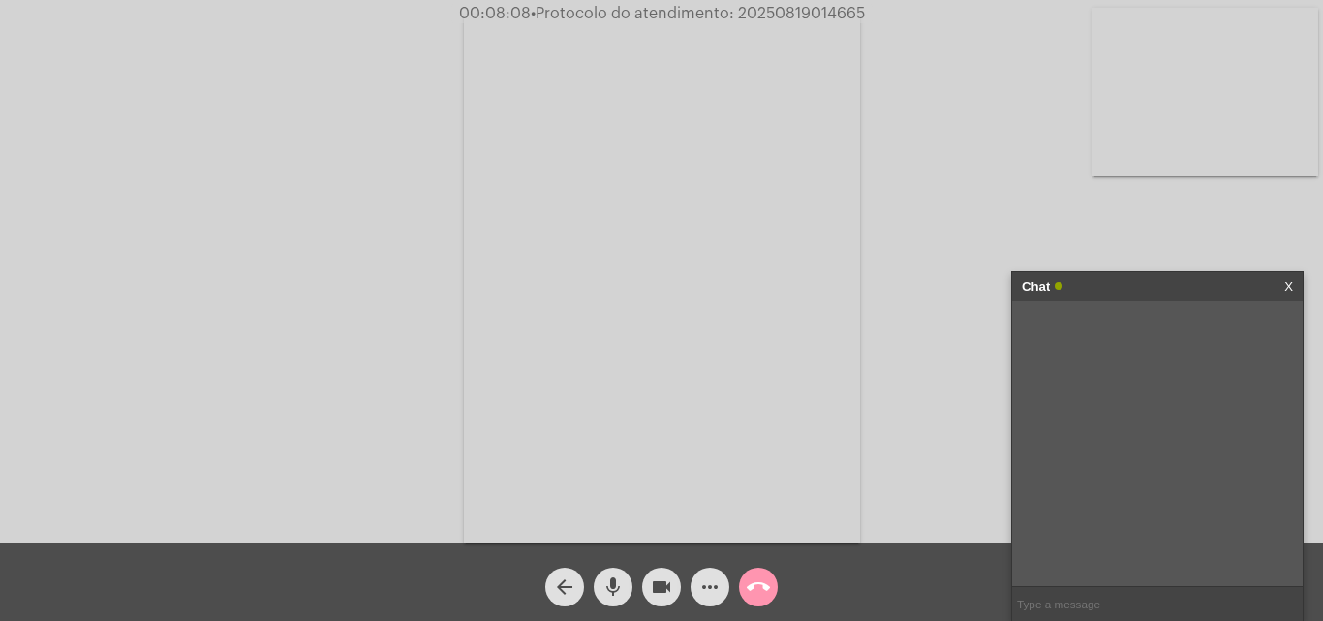
paste input "7 Dias, 13 Horas e 45 Minutos até o vencimento!"
type input "7 Dias, 13 Horas e 45 Minutos até o vencimento!"
drag, startPoint x: 1106, startPoint y: 323, endPoint x: 1202, endPoint y: 344, distance: 98.2
click at [1210, 345] on div "7 Dias, 13 Horas e 45 Minutos até o vencimento! [DATE] 10:15" at bounding box center [1195, 343] width 196 height 65
click at [766, 9] on span "• Protocolo do atendimento: 20250819014665" at bounding box center [698, 13] width 334 height 15
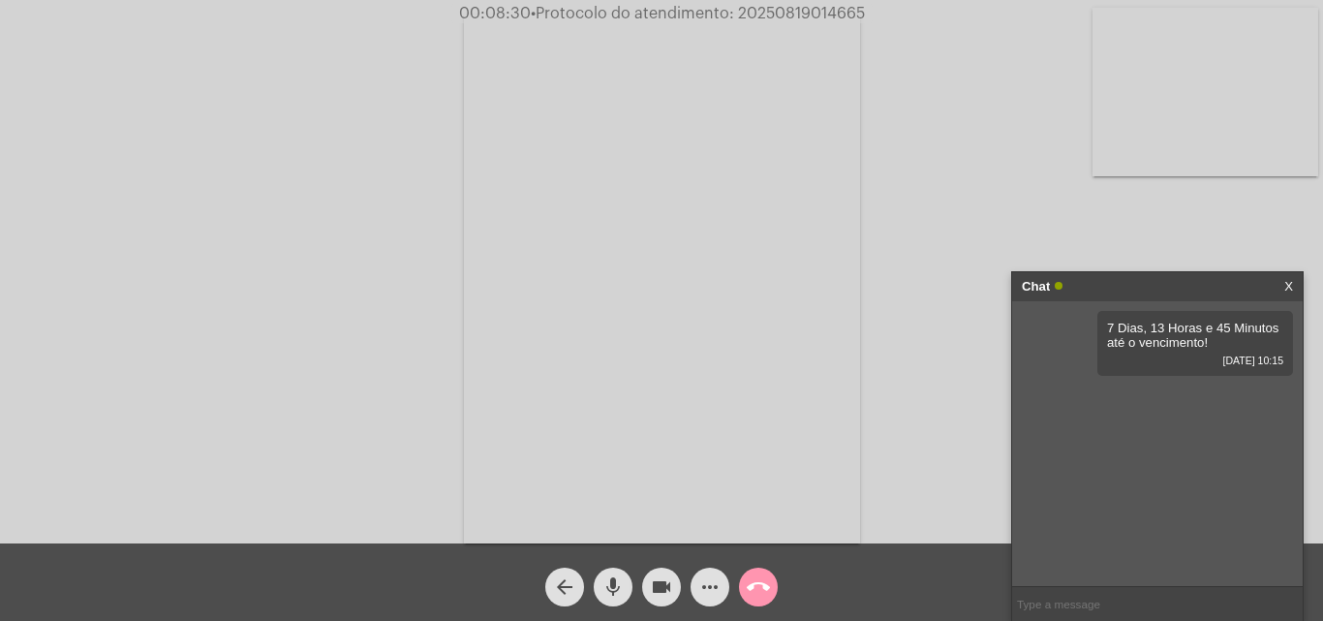
click at [766, 9] on span "• Protocolo do atendimento: 20250819014665" at bounding box center [698, 13] width 334 height 15
copy span "20250819014665"
click at [1031, 235] on div "Acessando Câmera e Microfone..." at bounding box center [661, 276] width 1319 height 543
click at [615, 591] on mat-icon "mic" at bounding box center [612, 586] width 23 height 23
click at [616, 575] on mat-icon "mic_off" at bounding box center [612, 586] width 23 height 23
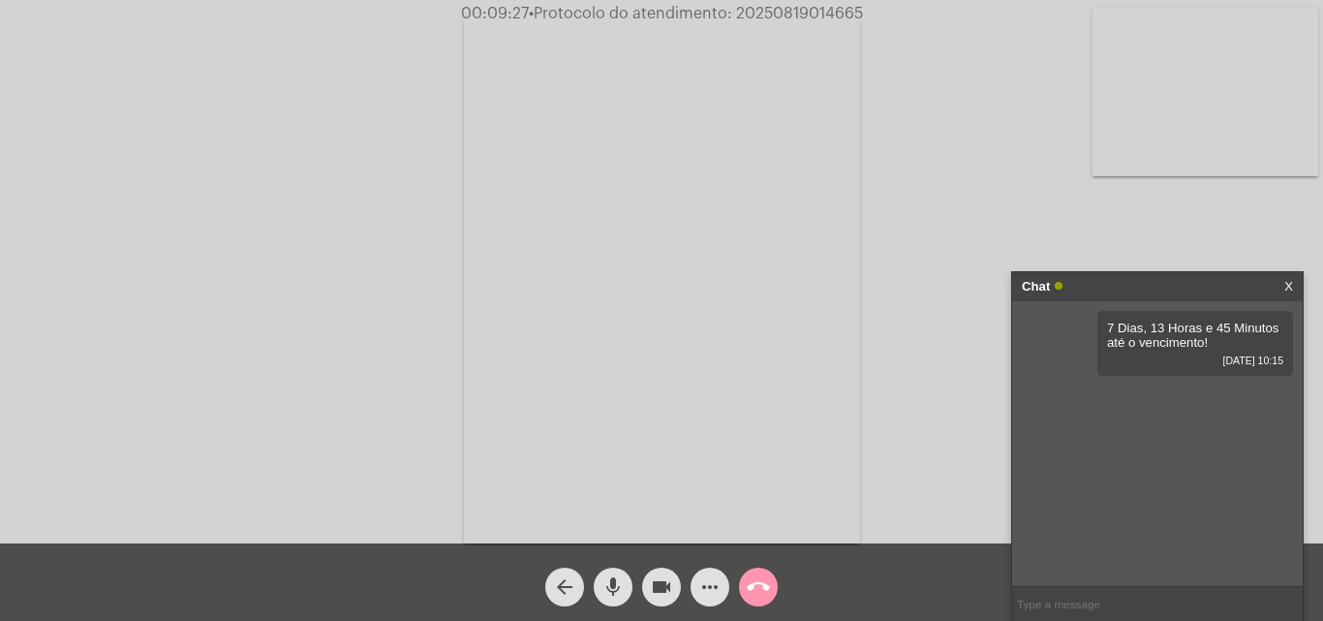
click at [795, 13] on span "• Protocolo do atendimento: 20250819014665" at bounding box center [696, 13] width 334 height 15
click at [1050, 596] on input "text" at bounding box center [1157, 604] width 291 height 34
paste input "20250819014665"
type input "20250819014665"
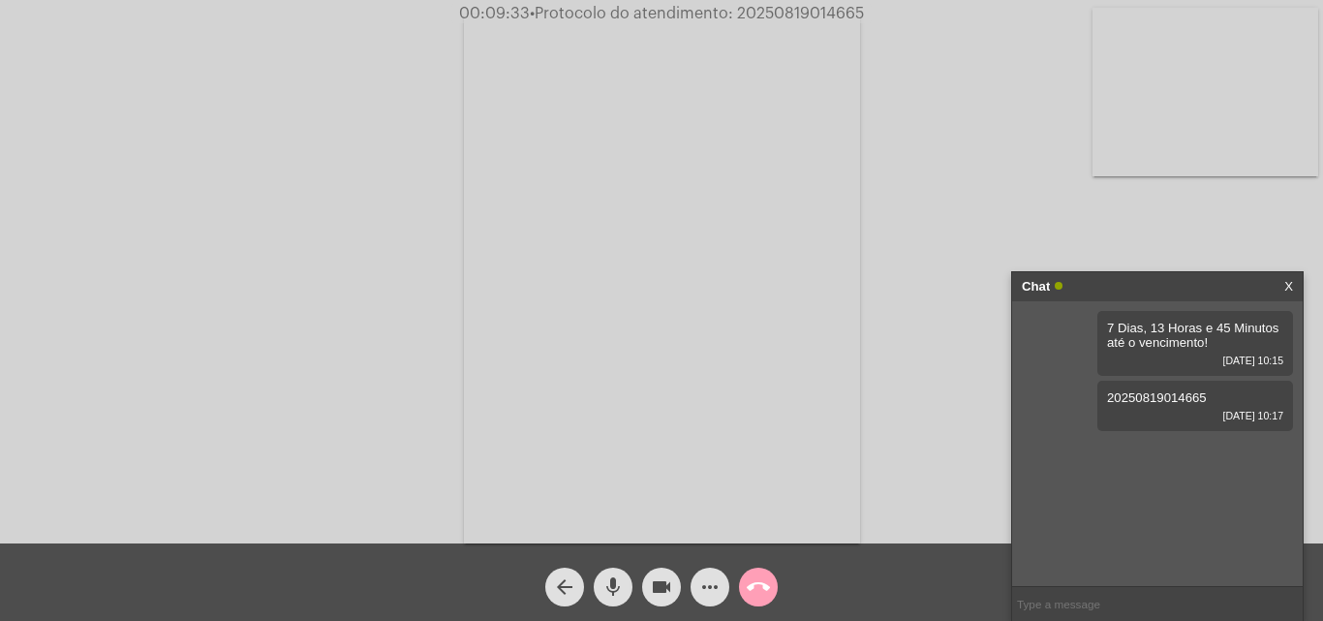
click at [758, 583] on mat-icon "call_end" at bounding box center [758, 586] width 23 height 23
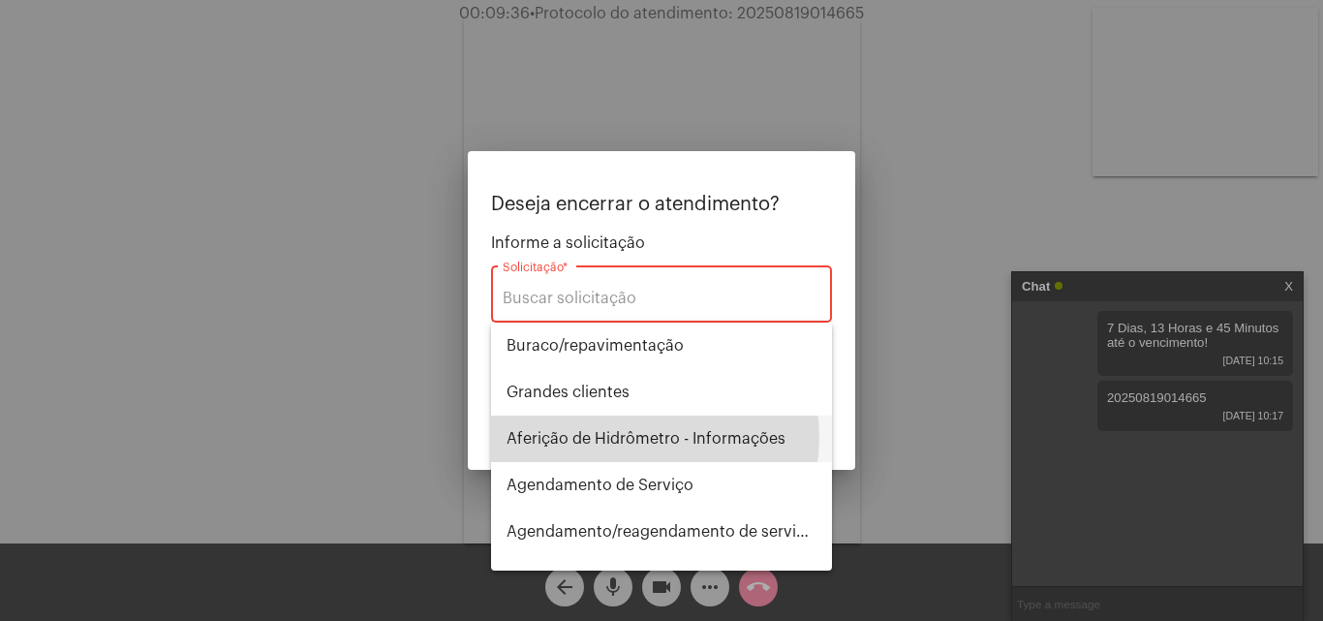
click at [649, 438] on span "Aferição de Hidrômetro - Informações" at bounding box center [662, 438] width 310 height 46
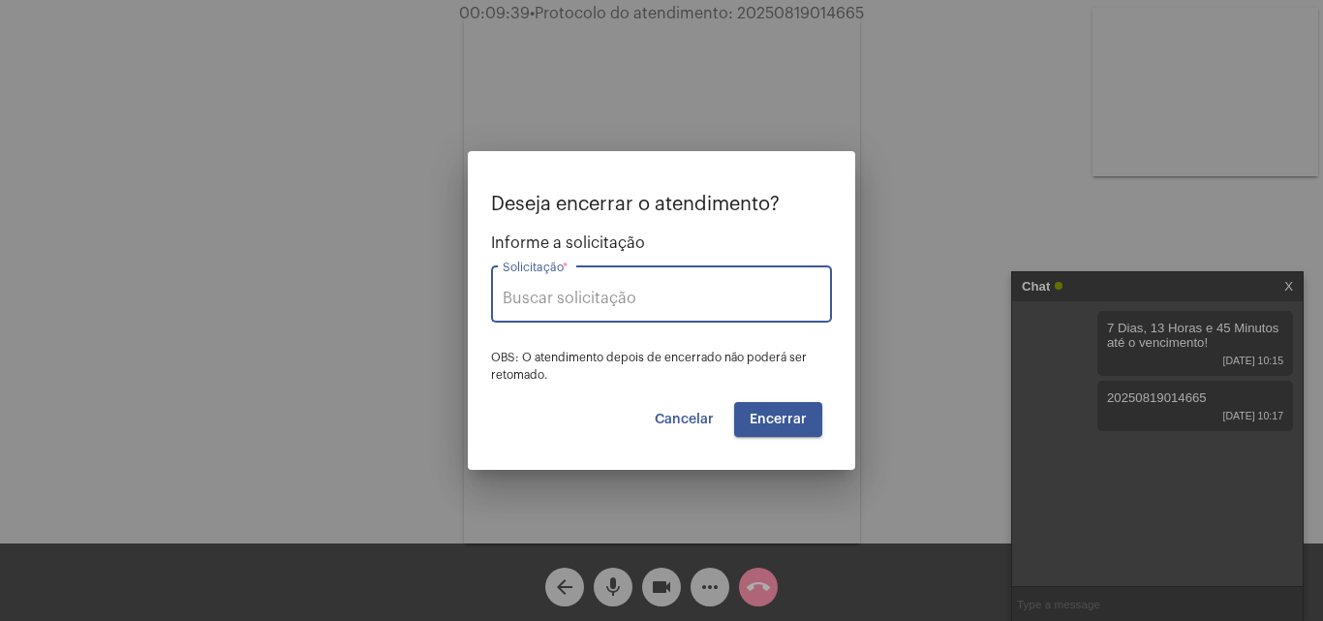
type input "Aferição de Hidrômetro - Informações"
click at [792, 423] on span "Encerrar" at bounding box center [778, 420] width 57 height 14
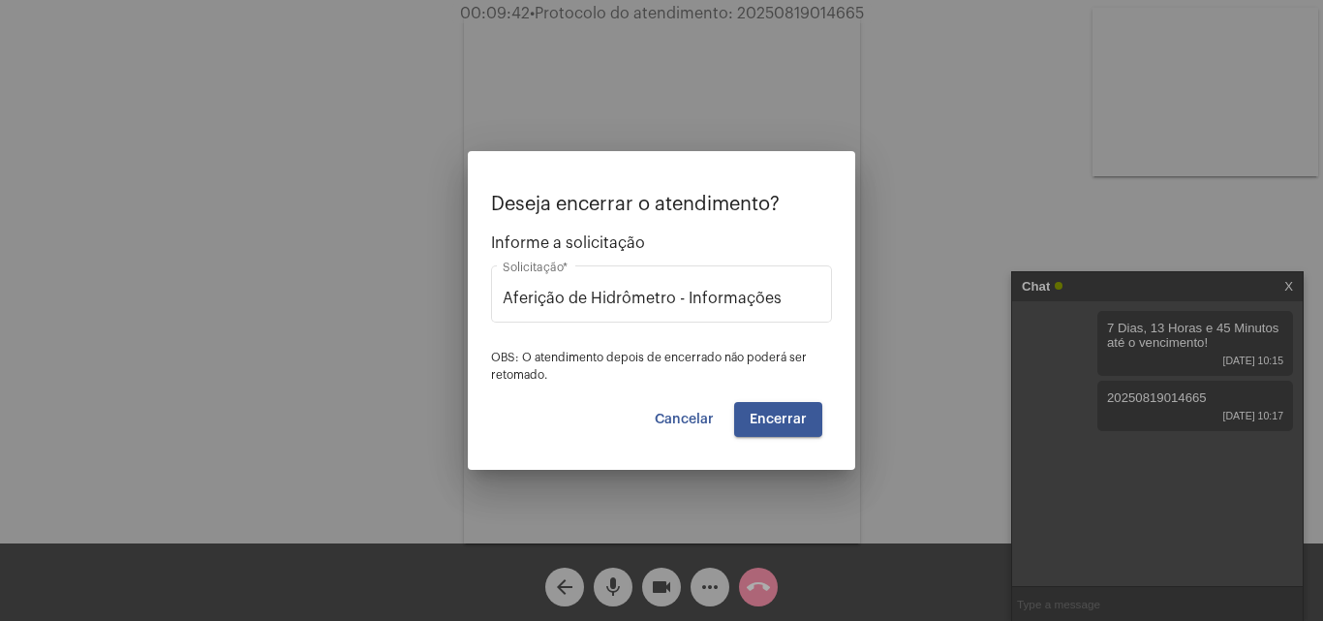
click at [784, 419] on span "Encerrar" at bounding box center [778, 420] width 57 height 14
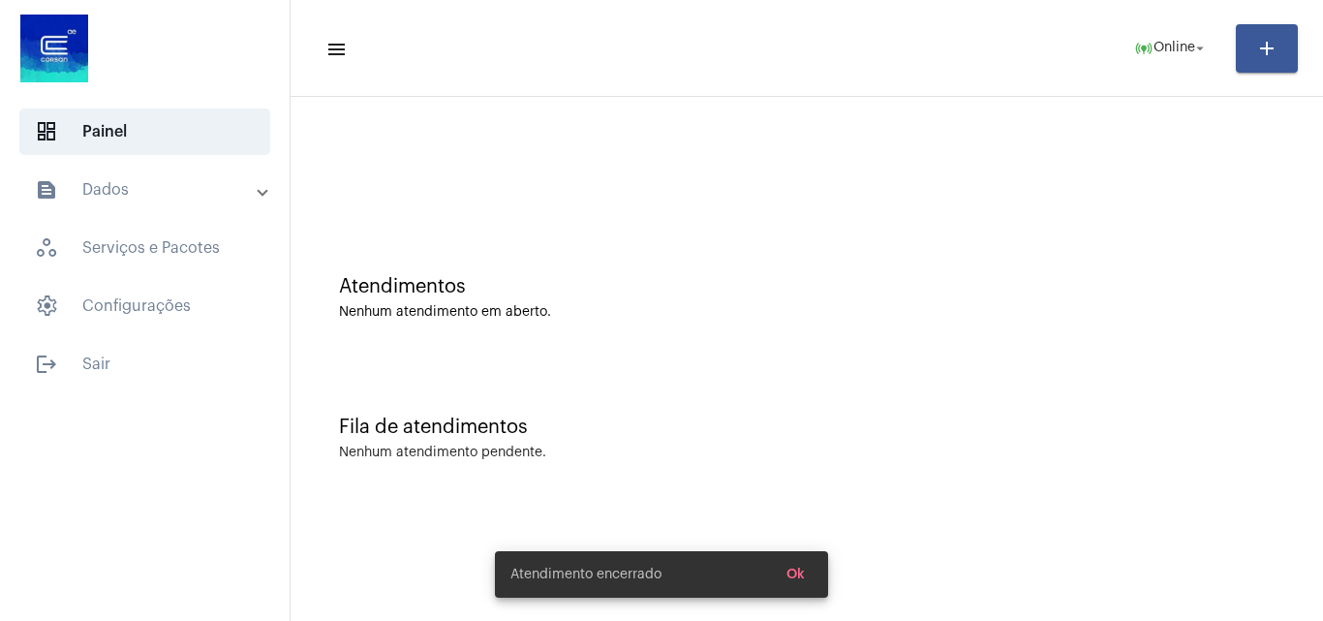
click at [797, 576] on span "Ok" at bounding box center [795, 575] width 18 height 14
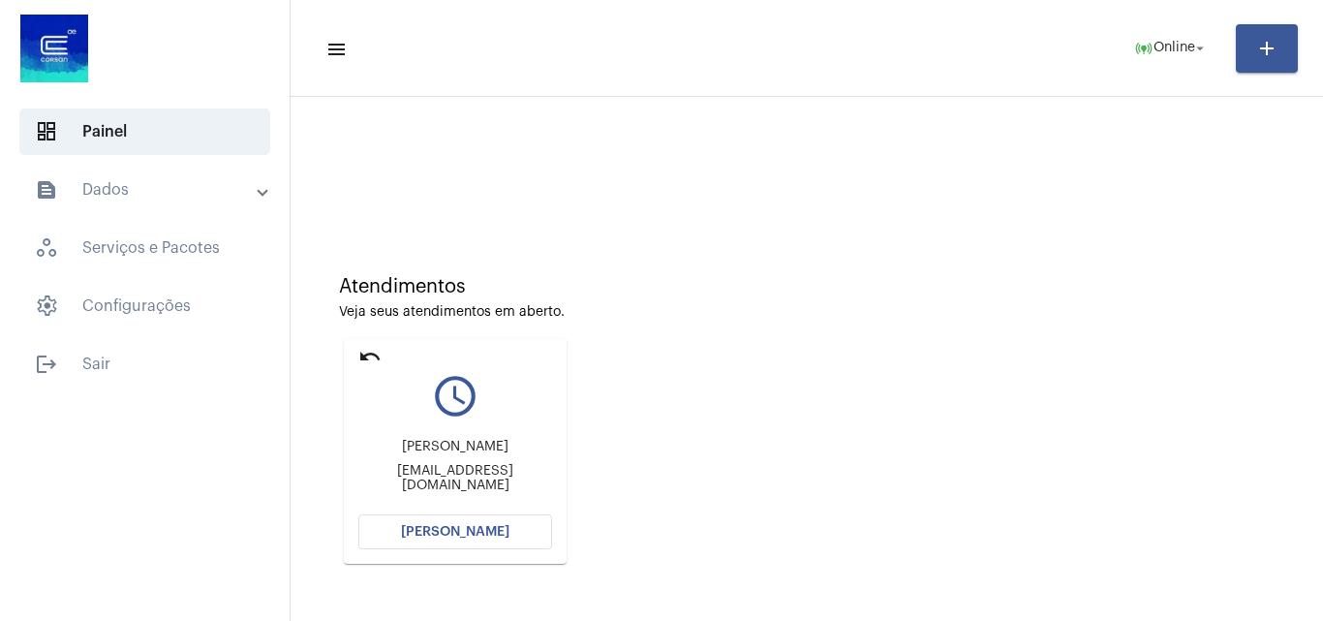
click at [481, 526] on span "[PERSON_NAME]" at bounding box center [455, 532] width 108 height 14
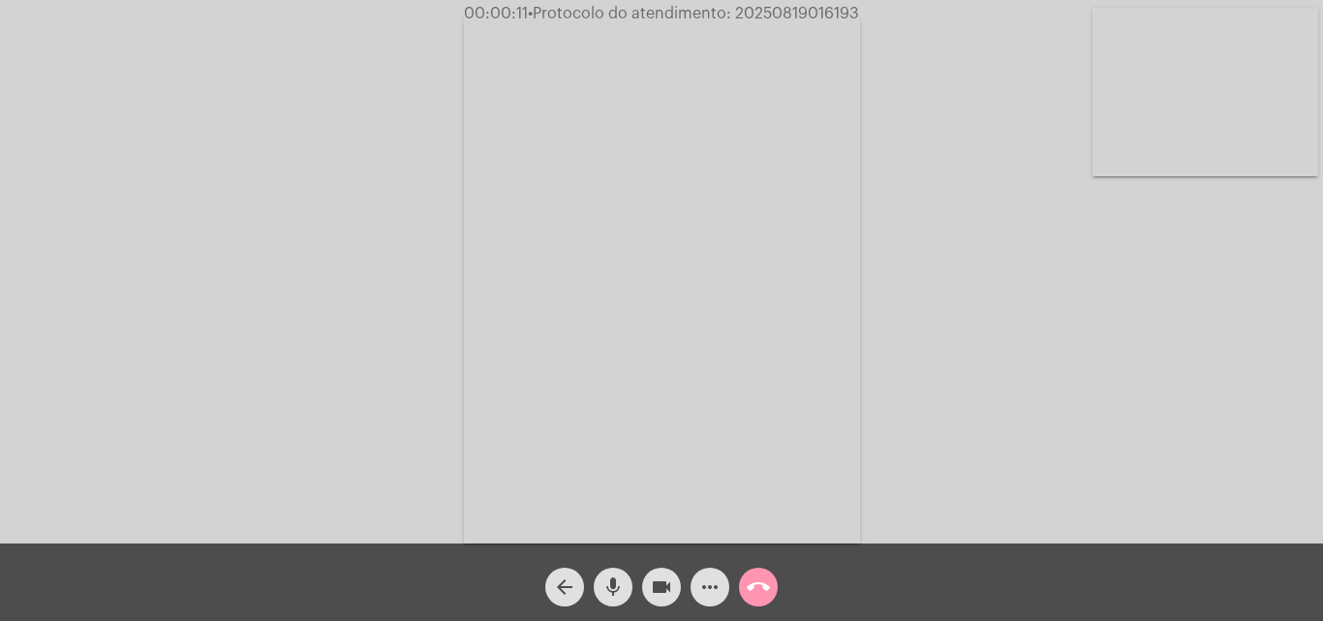
click at [620, 584] on mat-icon "mic" at bounding box center [612, 586] width 23 height 23
click at [616, 583] on mat-icon "mic_off" at bounding box center [612, 586] width 23 height 23
click at [619, 604] on span "mic" at bounding box center [612, 587] width 23 height 39
click at [614, 580] on mat-icon "mic_off" at bounding box center [612, 586] width 23 height 23
click at [600, 582] on button "mic" at bounding box center [613, 587] width 39 height 39
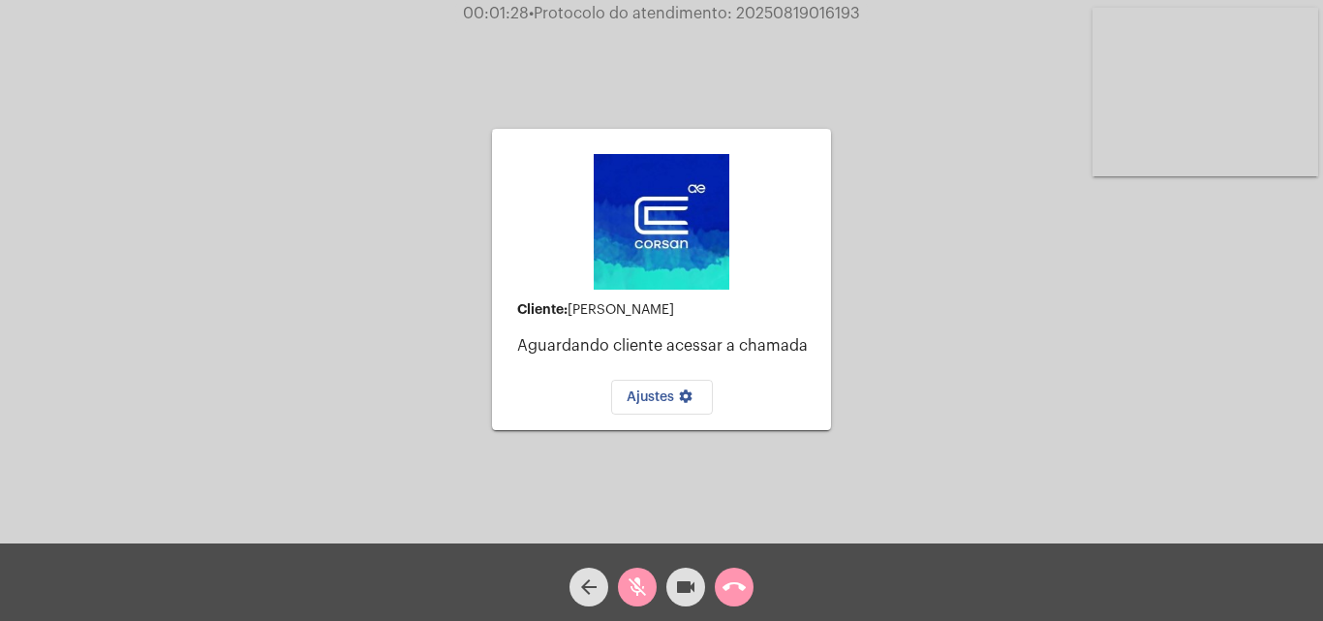
click at [715, 585] on button "call_end" at bounding box center [734, 587] width 39 height 39
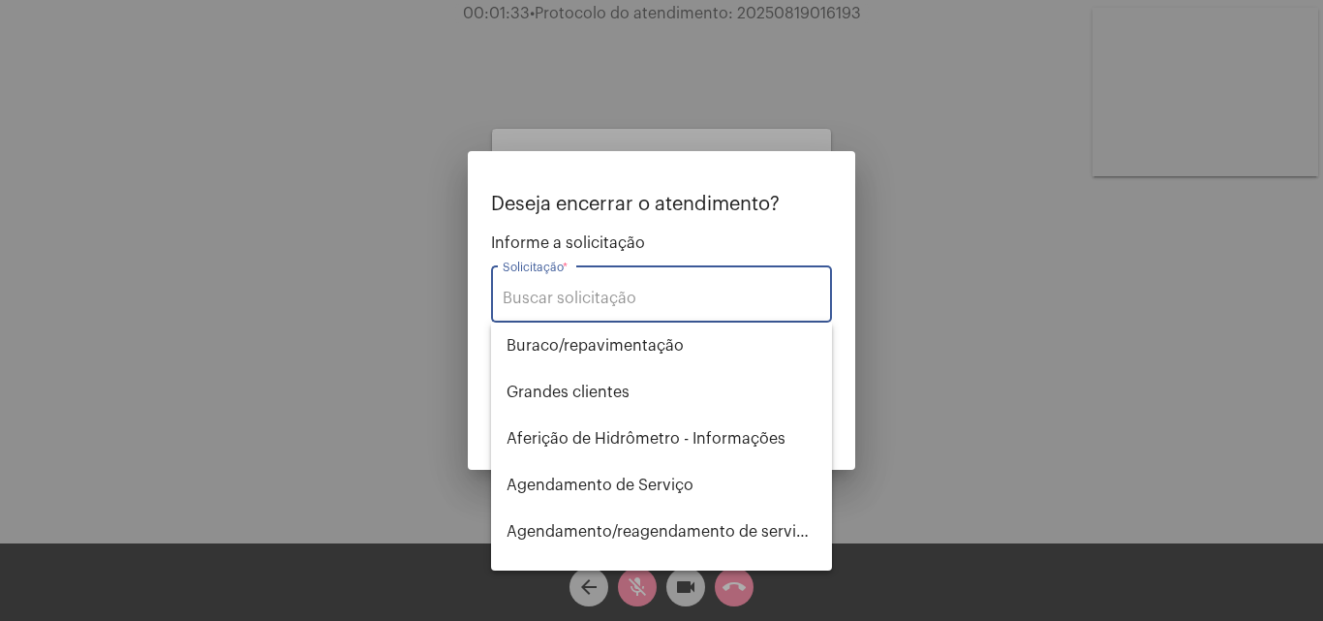
click at [875, 382] on div at bounding box center [661, 310] width 1323 height 621
